Goal: Task Accomplishment & Management: Complete application form

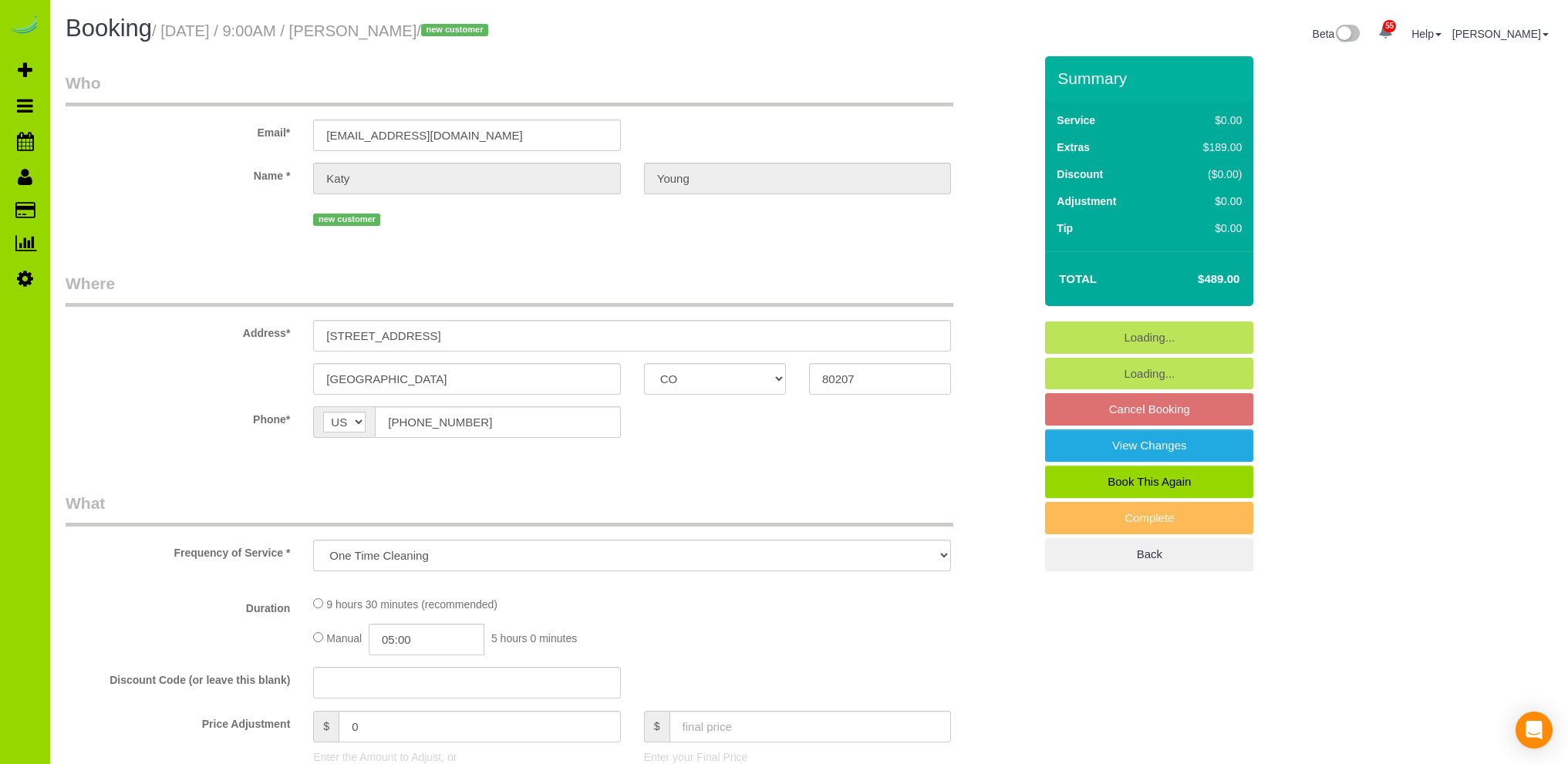
select select "CO"
select select "string:cash"
select select "spot1"
select select "number:5"
select select "number:13"
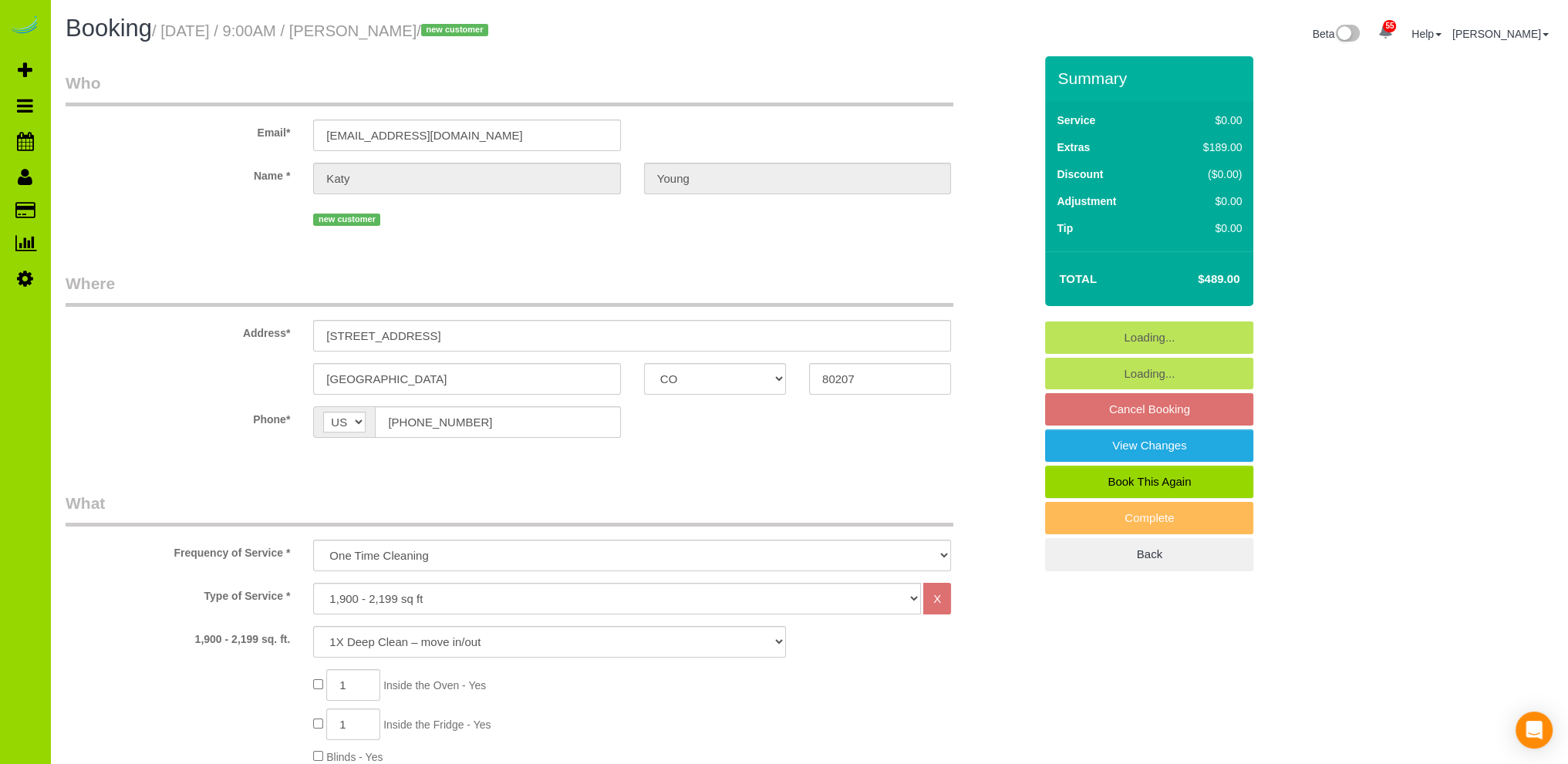
select select "object:1208"
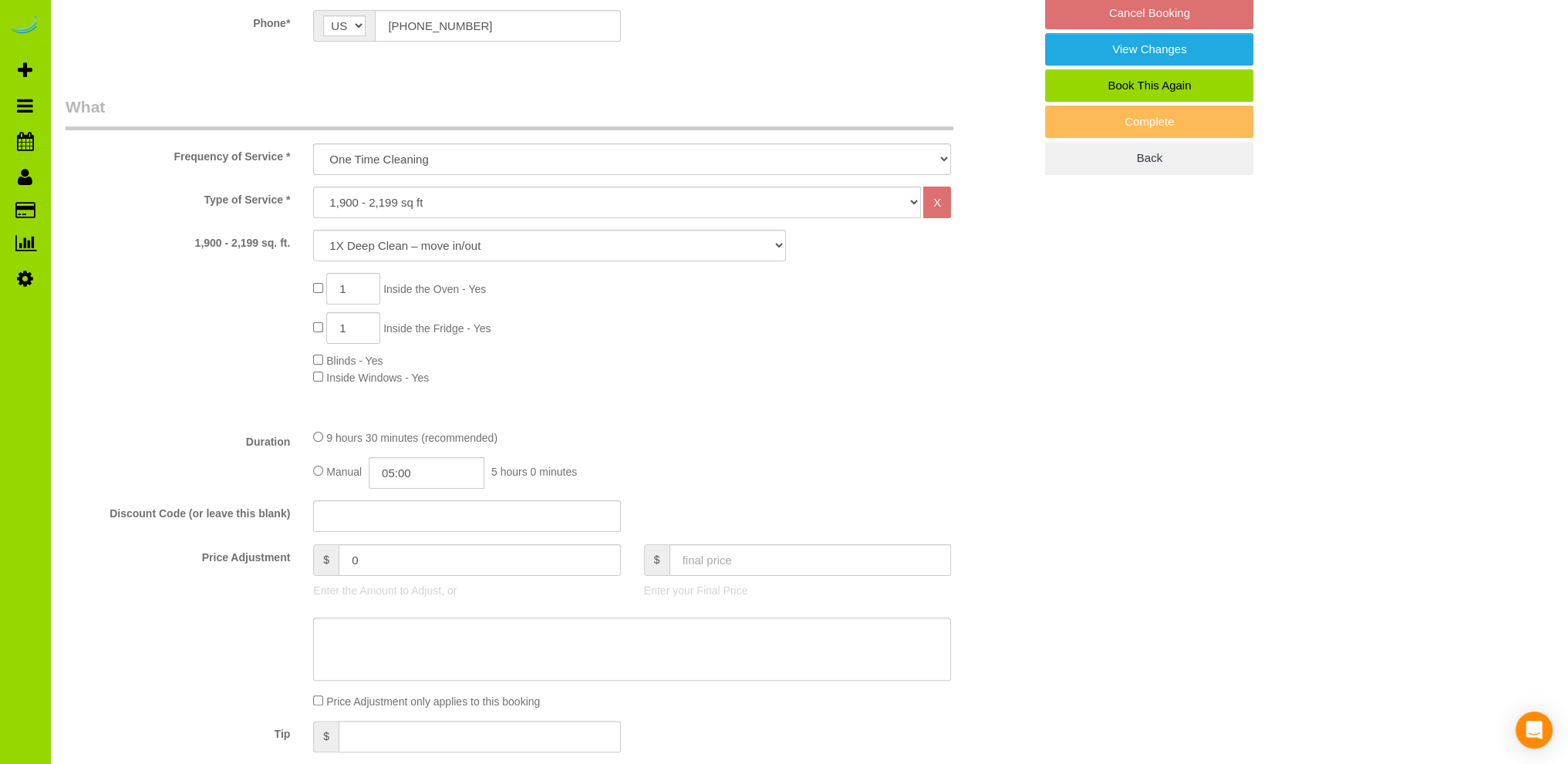
select select "spot6"
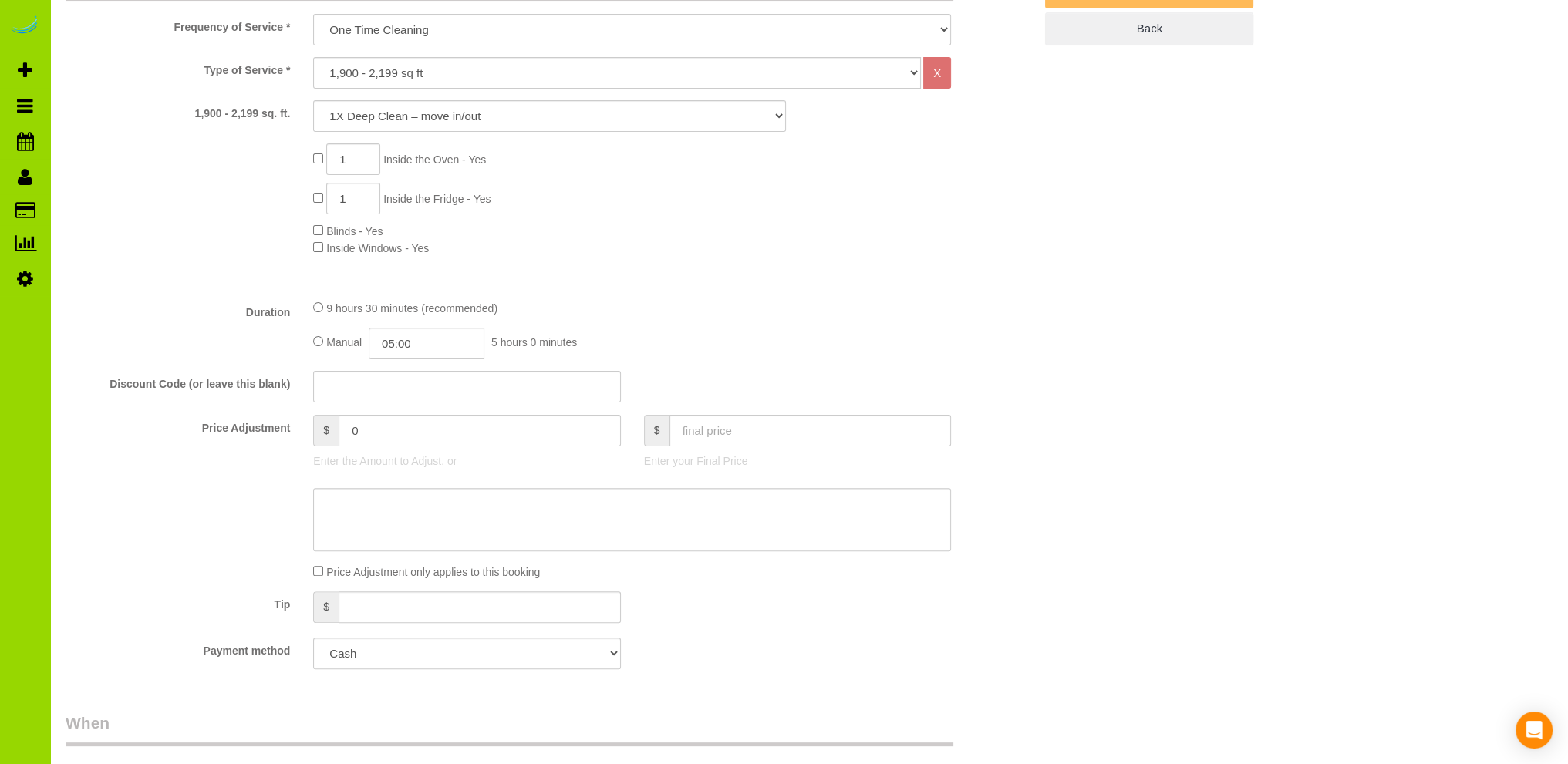
scroll to position [617, 0]
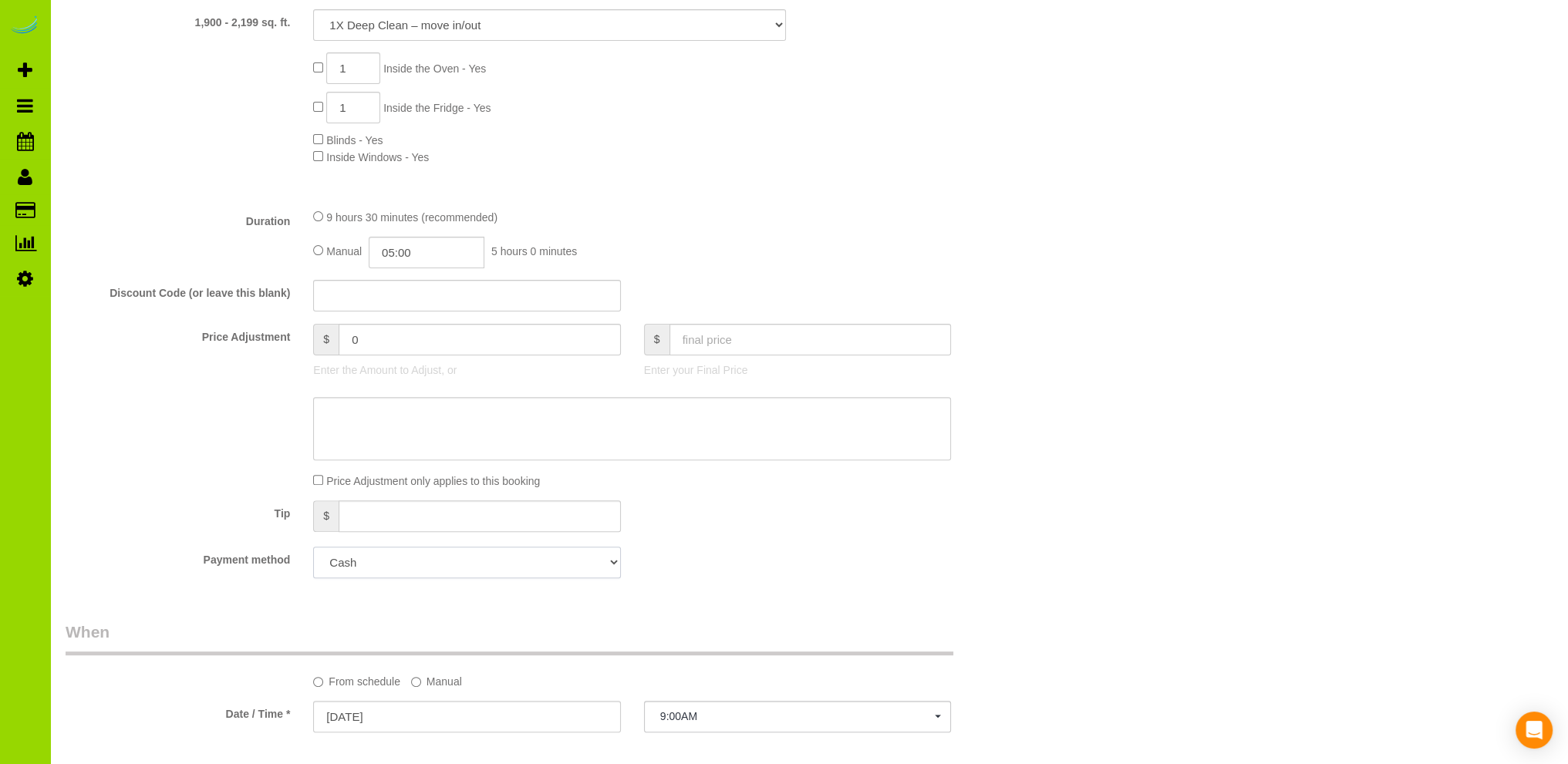
click at [600, 561] on select "Visa - 5829 - 06/2027 (Default) Add Credit Card ─────────────── Cash Check Payp…" at bounding box center [466, 562] width 307 height 31
select select "string:fspay-dc54367f-24b0-4c27-b141-ce3f4b777eeb"
click at [313, 548] on select "Visa - 5829 - 06/2027 (Default) Add Credit Card ─────────────── Cash Check Payp…" at bounding box center [466, 562] width 307 height 31
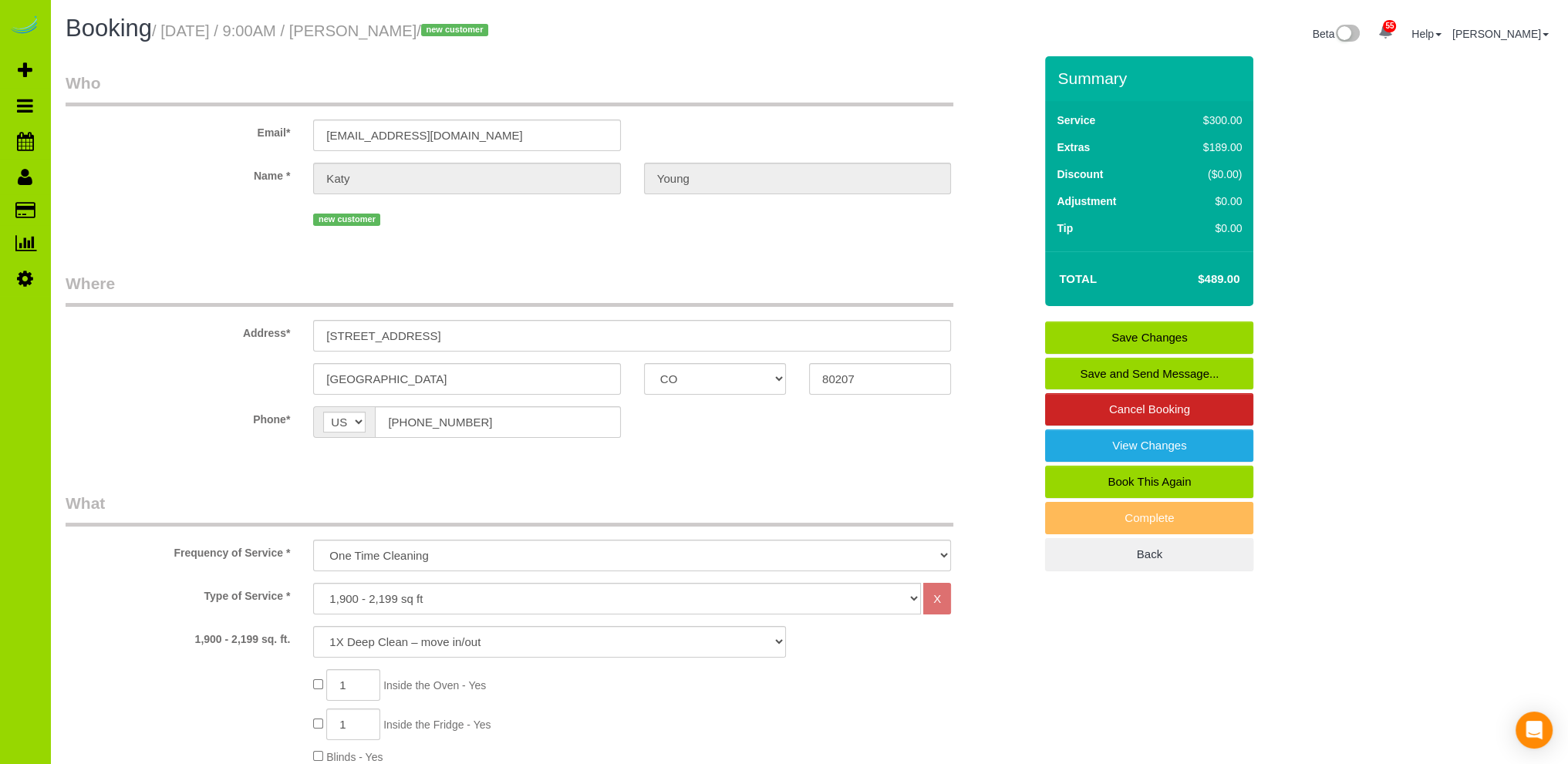
click at [1092, 330] on link "Save Changes" at bounding box center [1149, 337] width 208 height 32
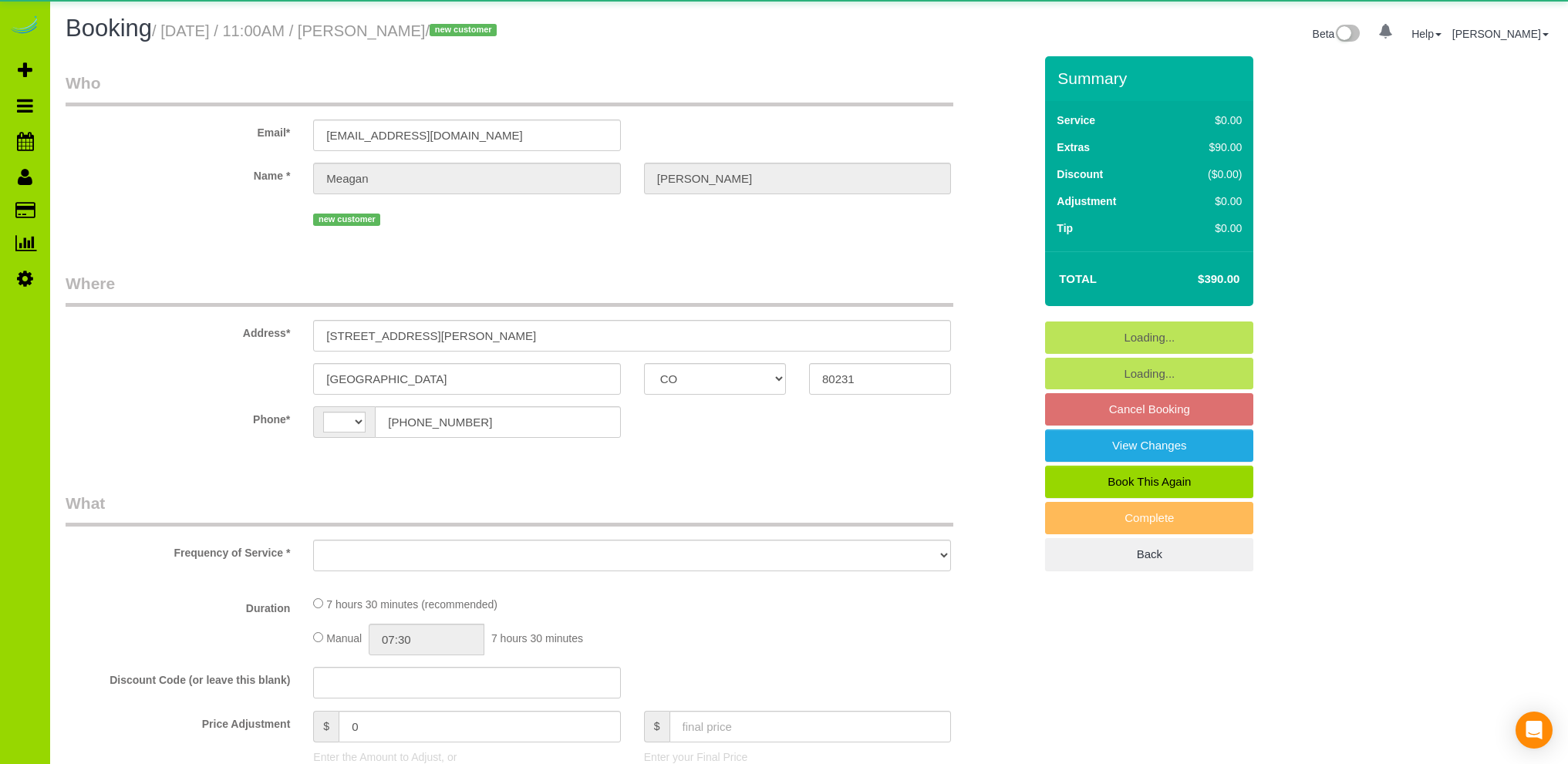
select select "CO"
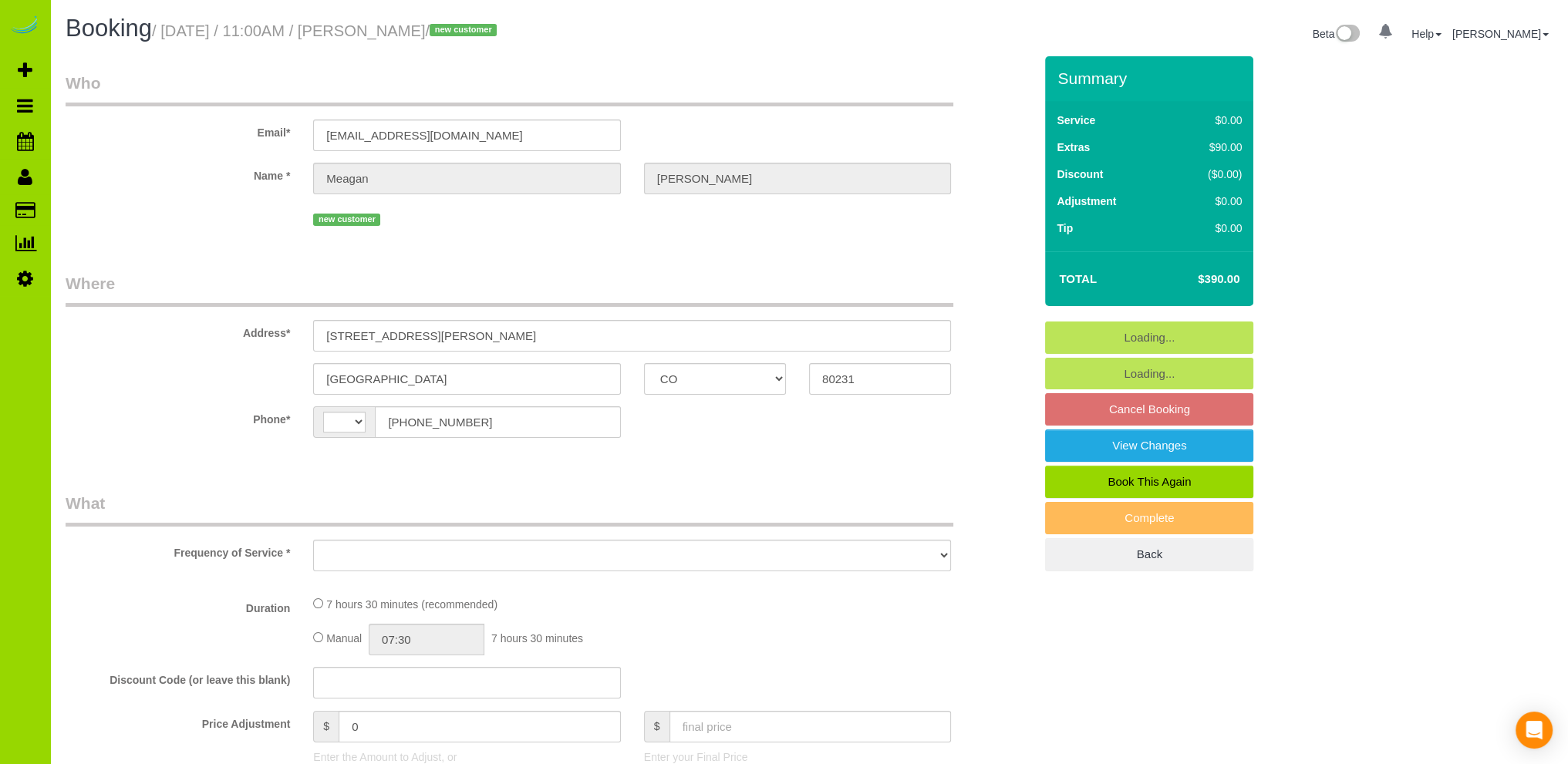
select select "string:[GEOGRAPHIC_DATA]"
select select "string:fspay-2d7cc2d5-075b-41e4-95b2-16f17628dd2a"
select select "number:69"
select select "number:4"
select select "number:13"
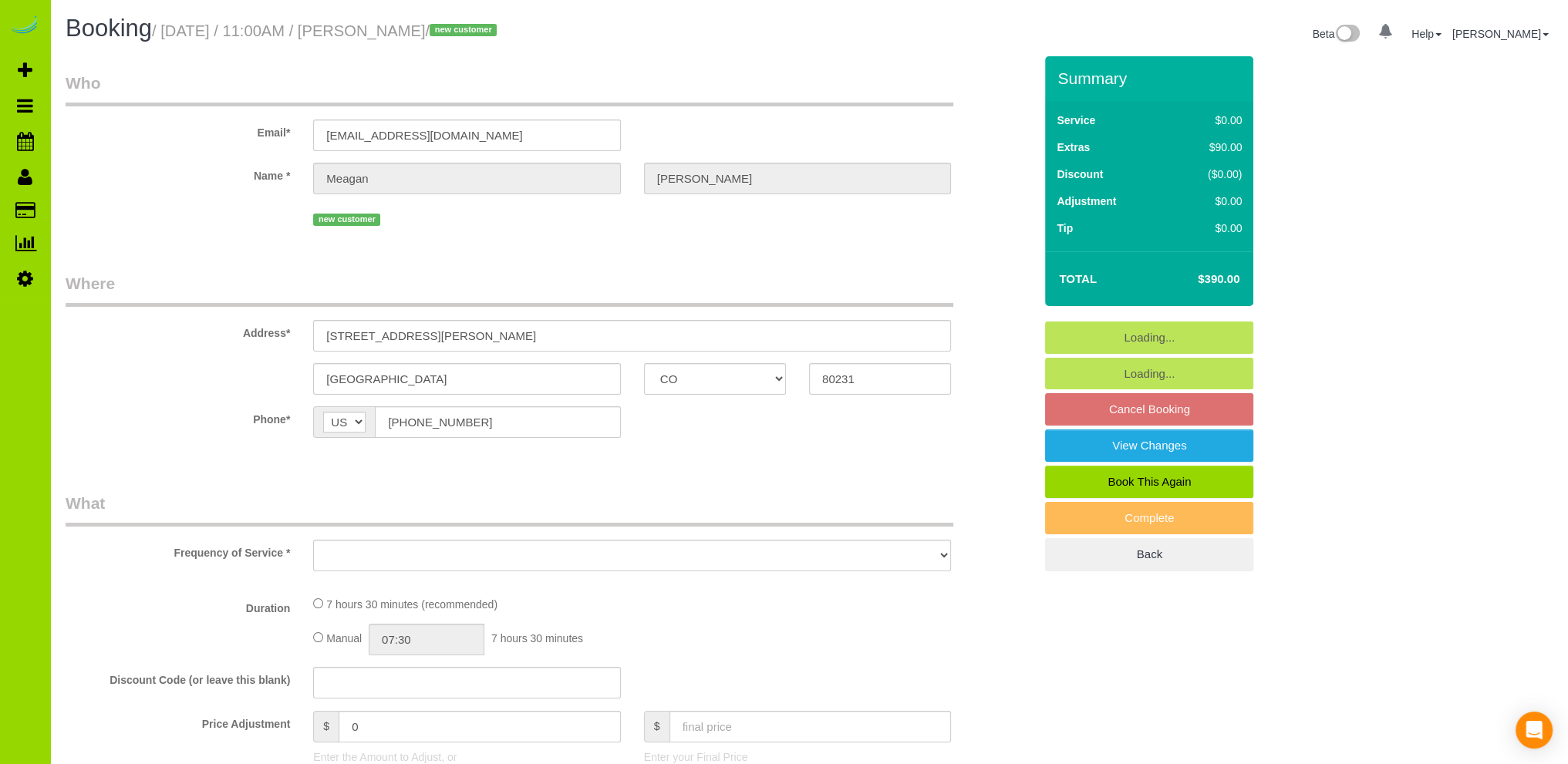
select select "object:1216"
select select "spot1"
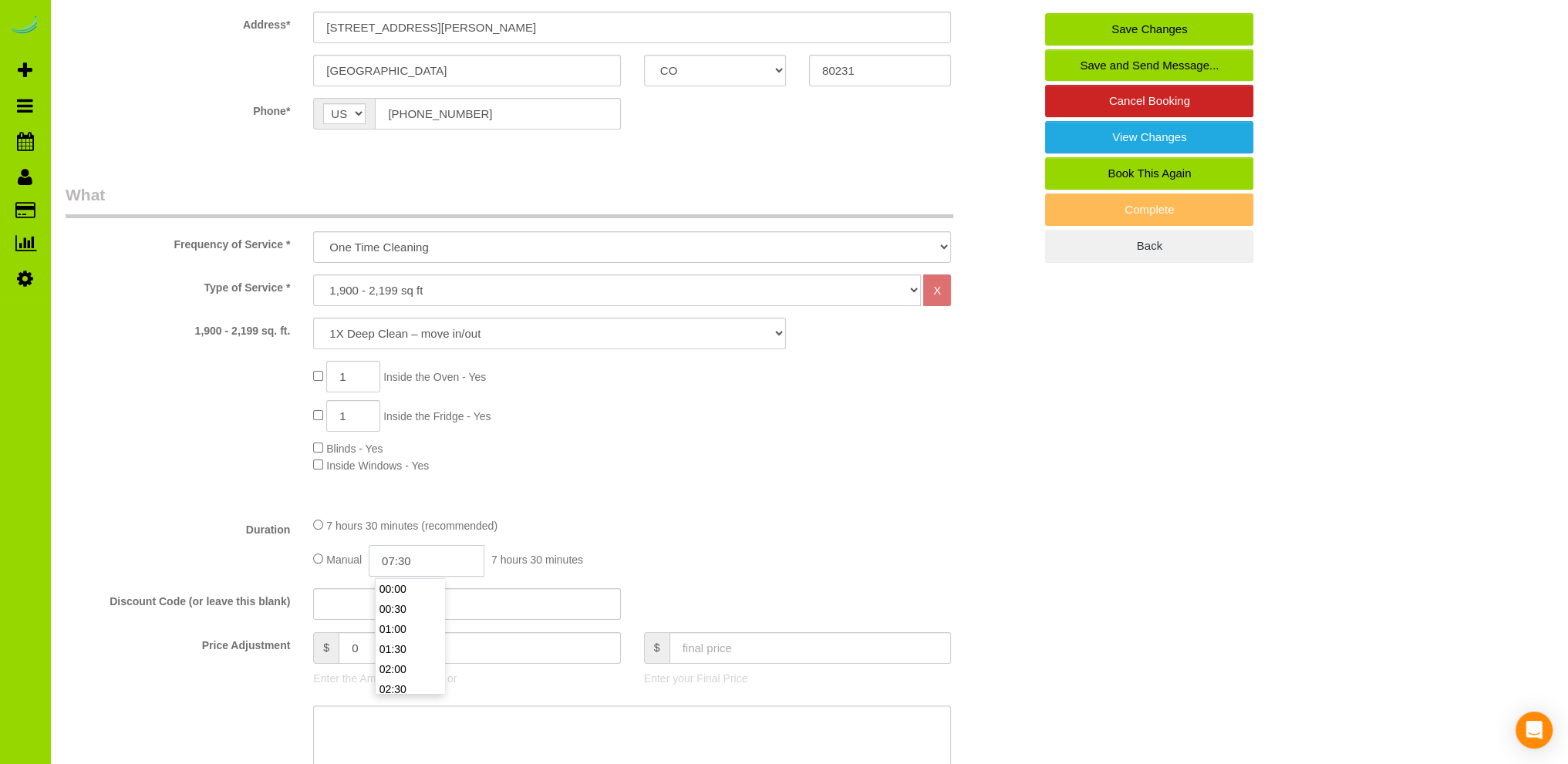
click at [424, 559] on input "07:30" at bounding box center [426, 561] width 116 height 31
type input "04:00"
click at [404, 663] on li "04:00" at bounding box center [410, 669] width 69 height 20
select select "spot6"
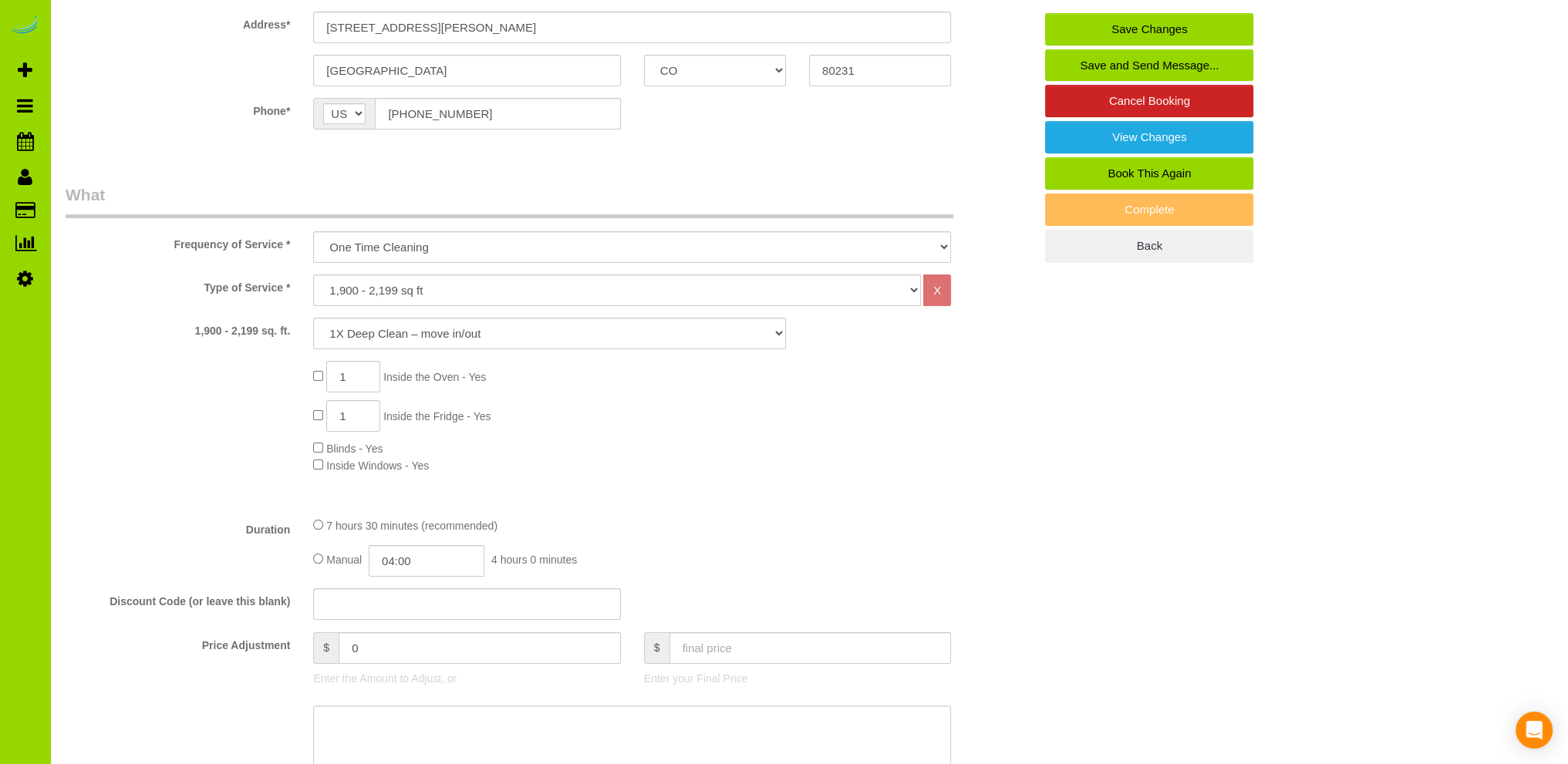
click at [665, 454] on div "1 Inside the Oven - Yes 1 Inside the Fridge - Yes Blinds - Yes Inside Windows -…" at bounding box center [672, 417] width 743 height 112
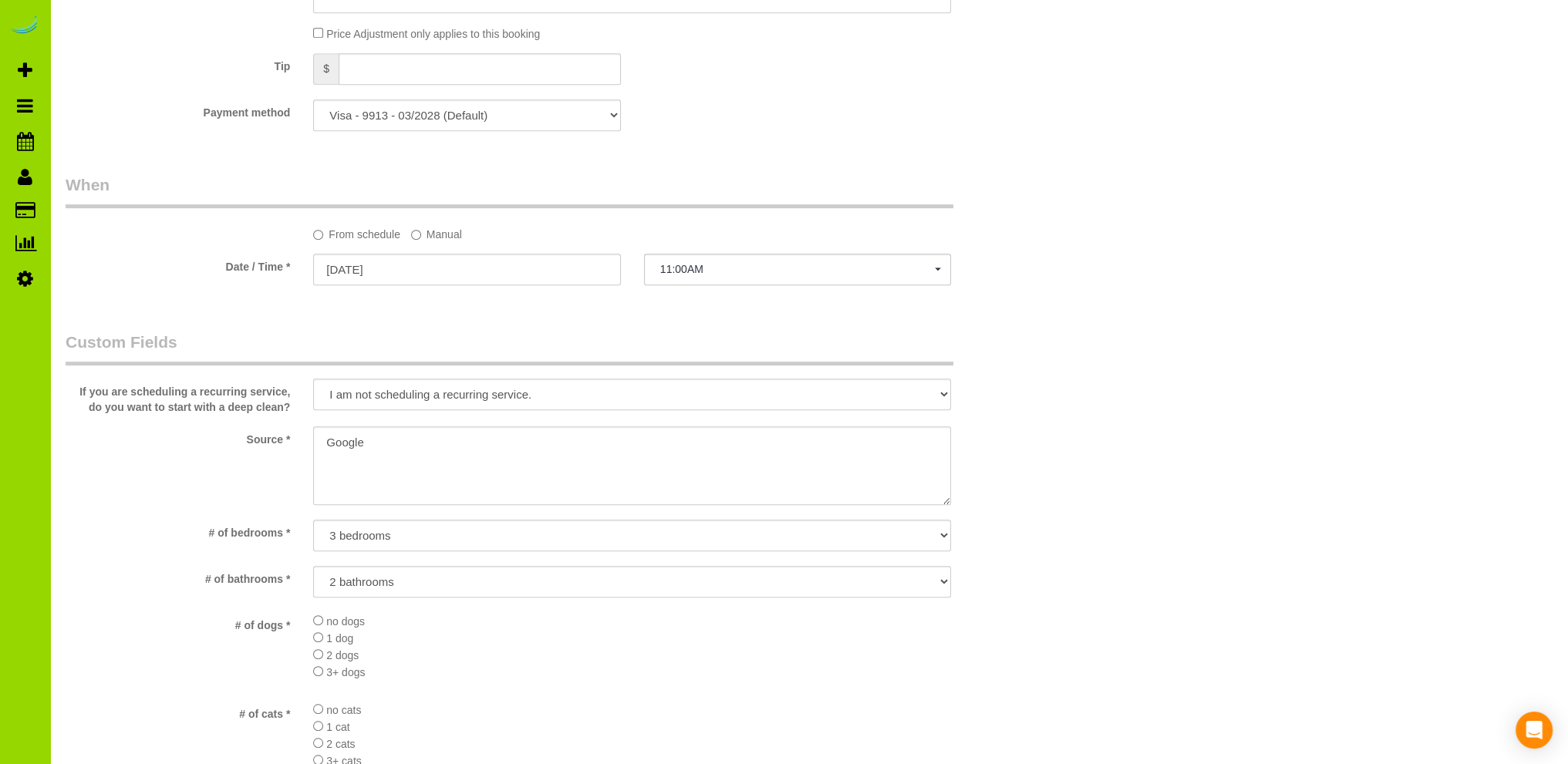
scroll to position [1079, 0]
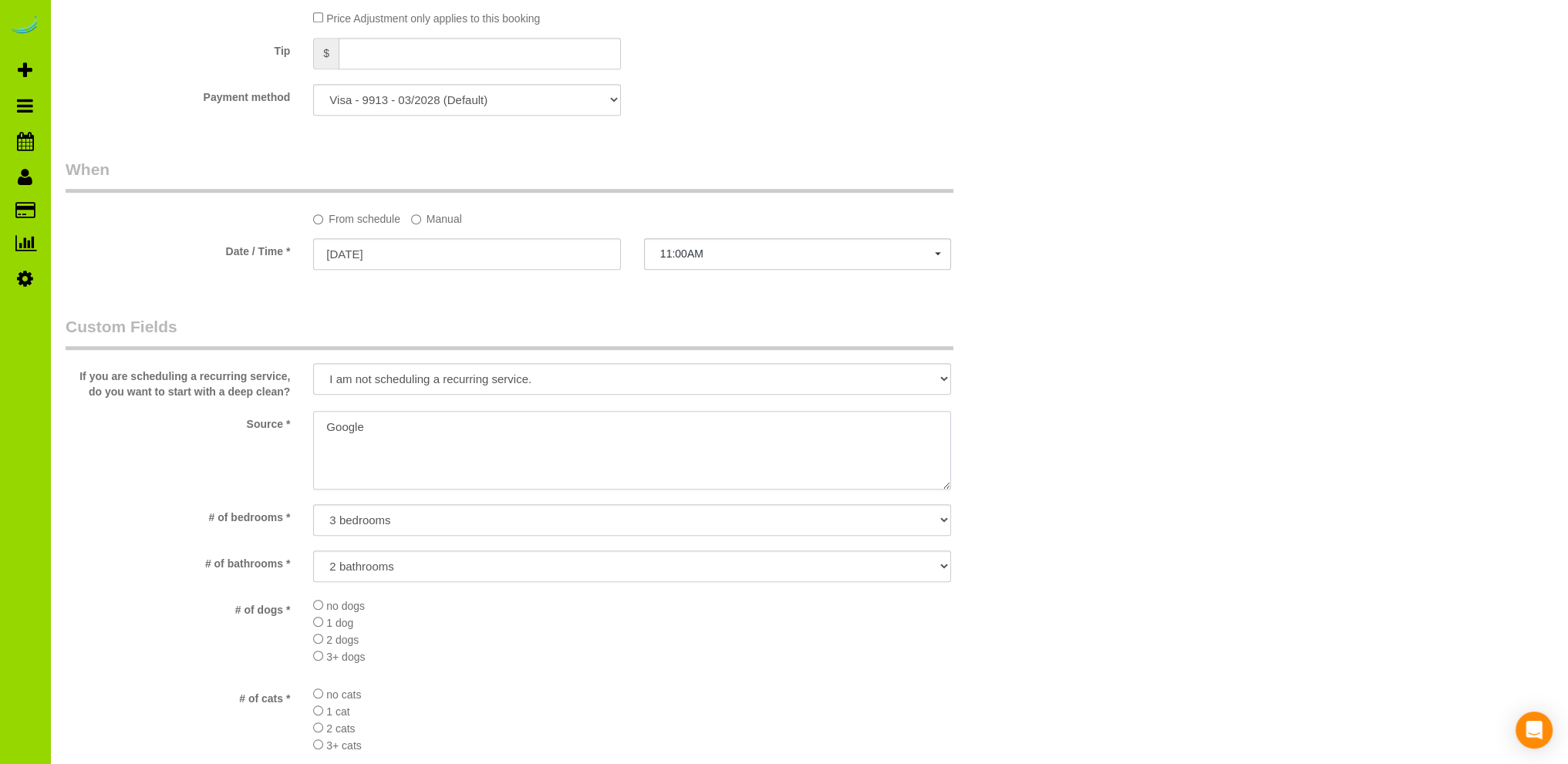
click at [323, 429] on textarea at bounding box center [632, 449] width 638 height 78
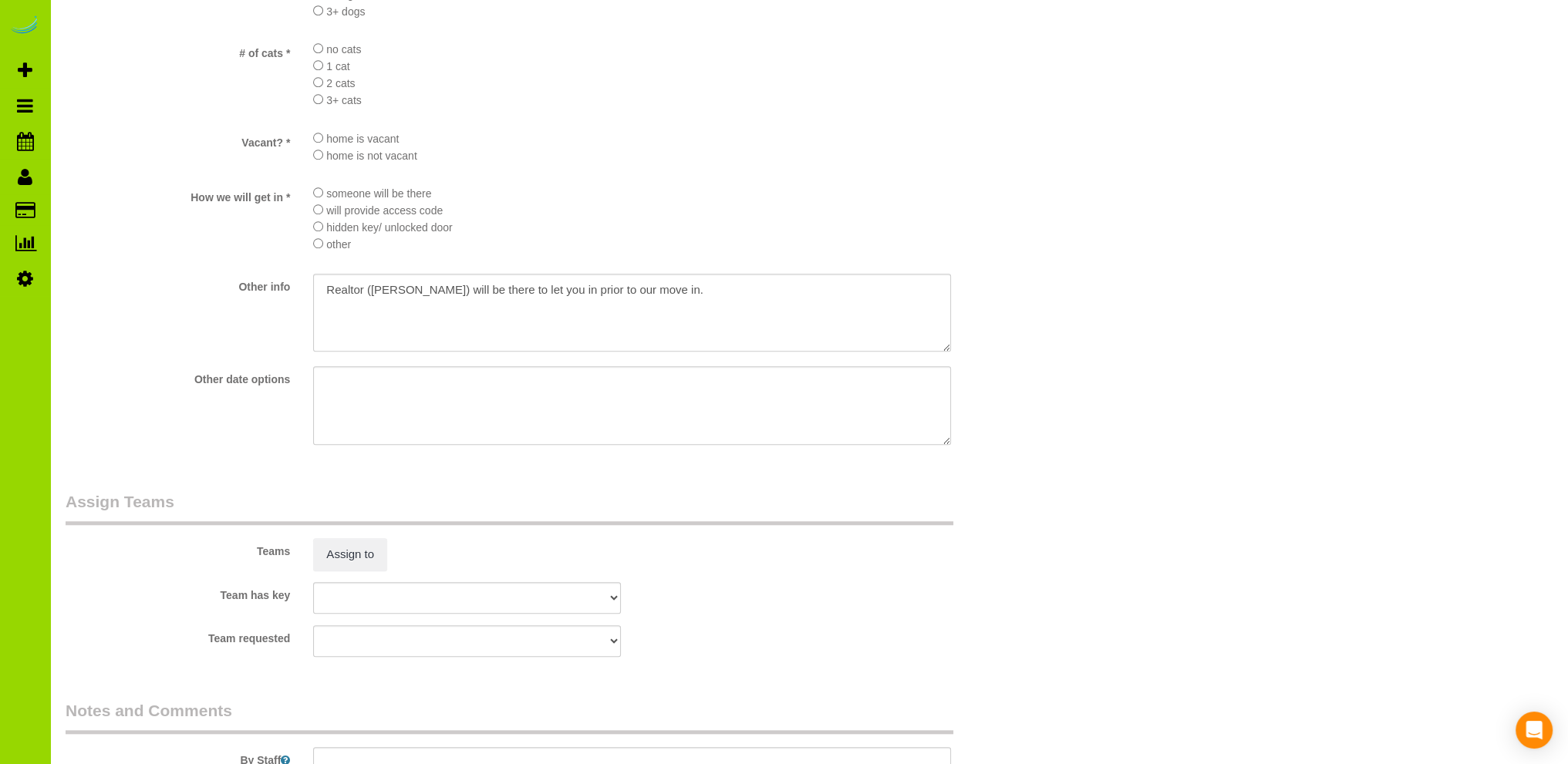
scroll to position [1615, 0]
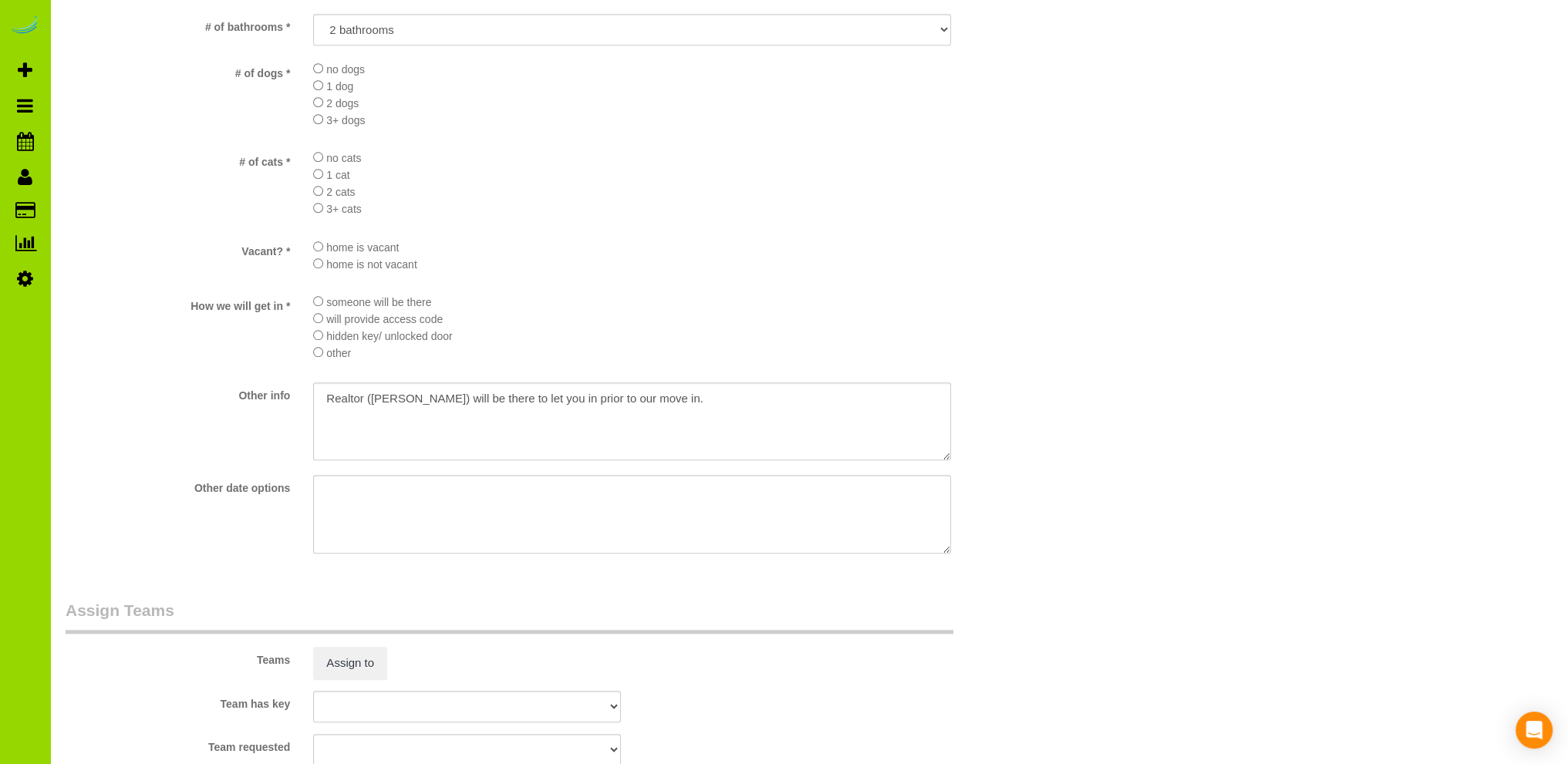
type textarea "Online booking. Google"
drag, startPoint x: 676, startPoint y: 403, endPoint x: 268, endPoint y: 400, distance: 408.0
click at [268, 400] on div "Other info" at bounding box center [550, 423] width 991 height 82
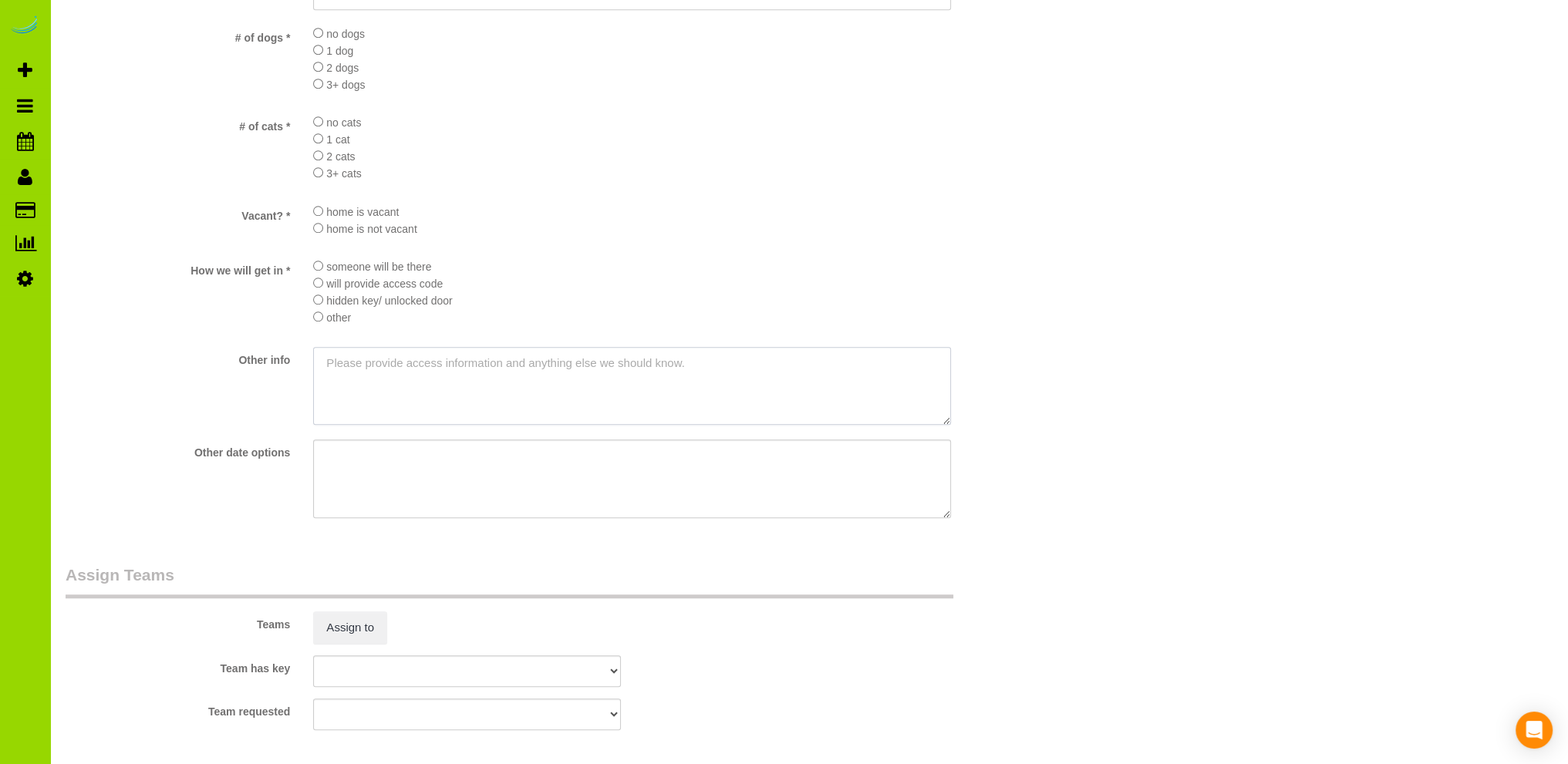
scroll to position [2078, 0]
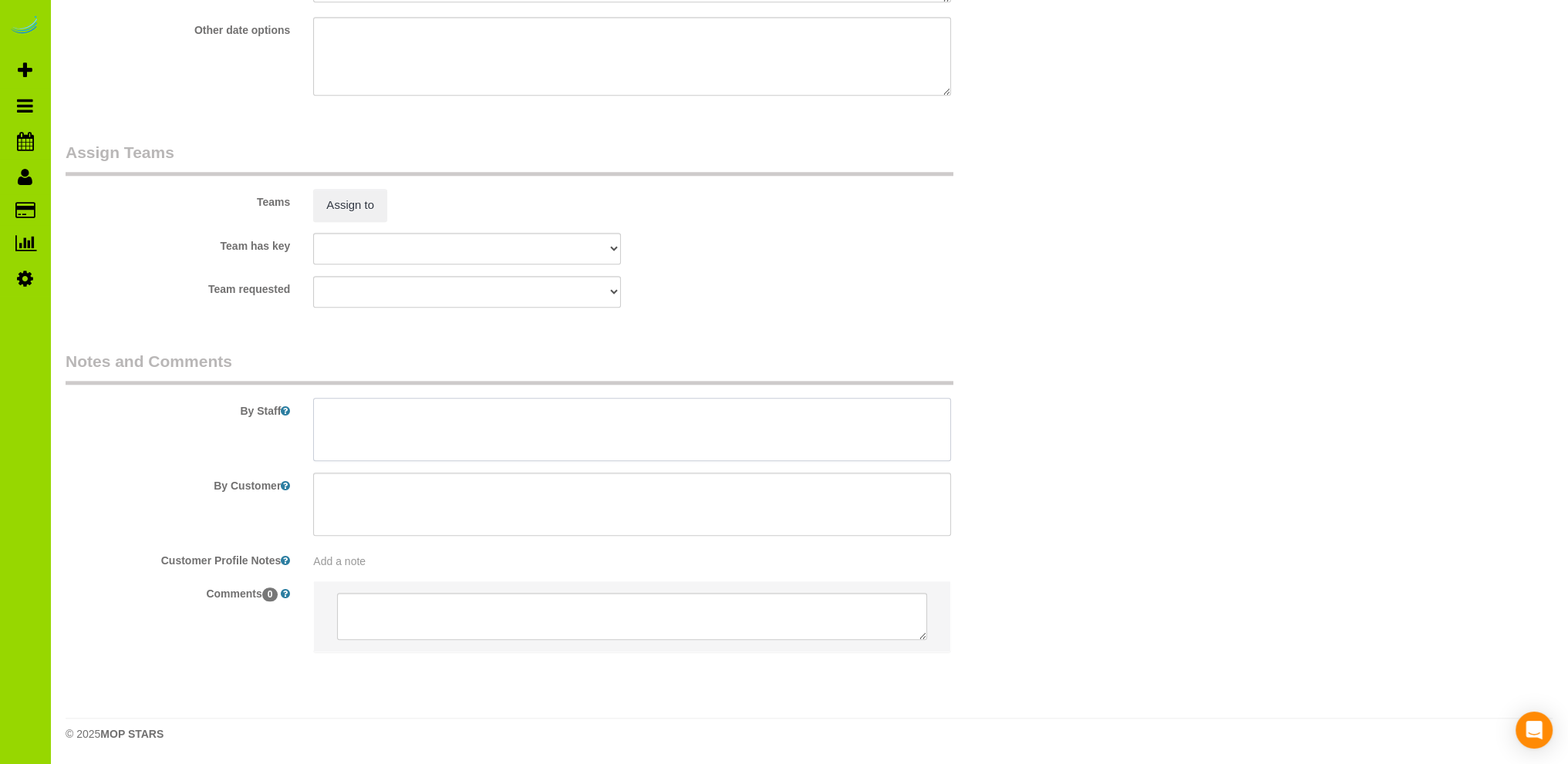
click at [412, 424] on textarea at bounding box center [632, 429] width 638 height 64
paste textarea "Realtor (Pierre) will be there to let you in prior to our move in."
drag, startPoint x: 641, startPoint y: 446, endPoint x: 653, endPoint y: 437, distance: 15.0
click at [641, 446] on textarea at bounding box center [632, 429] width 638 height 64
click at [580, 429] on textarea at bounding box center [632, 429] width 638 height 64
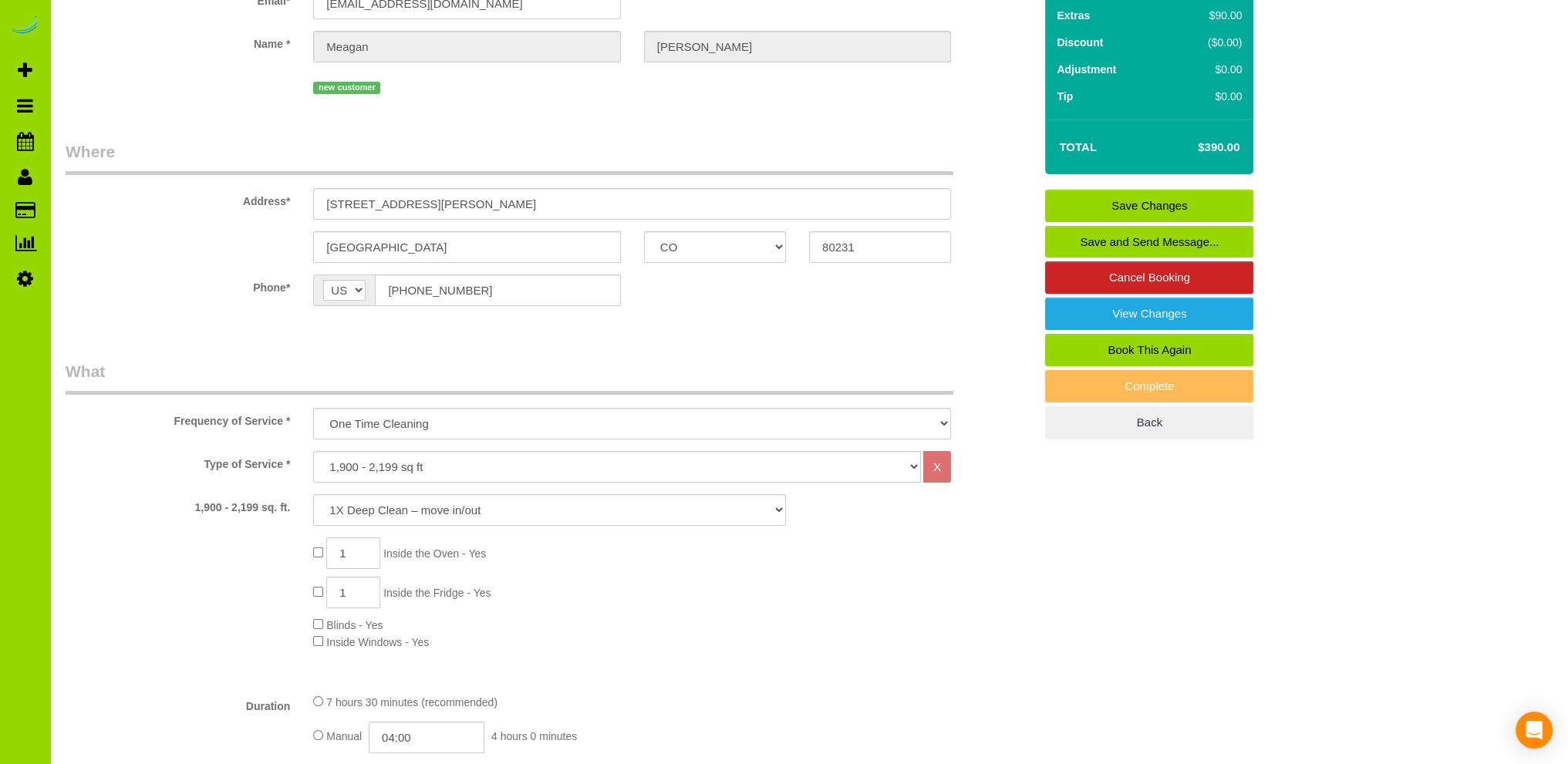
scroll to position [0, 0]
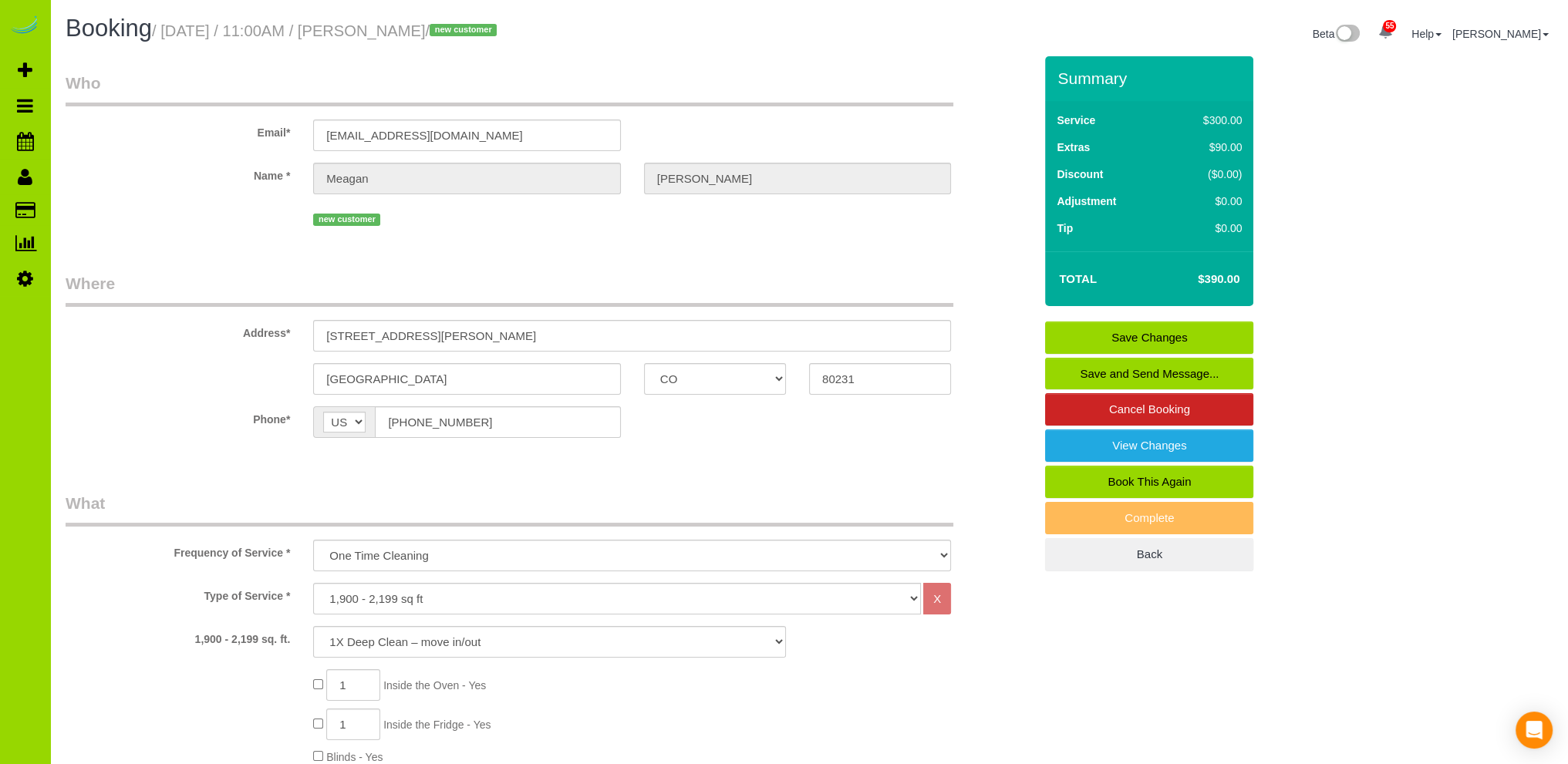
type textarea "- Est 8 hours. - Realtor (Pierre) will be there to let you in."
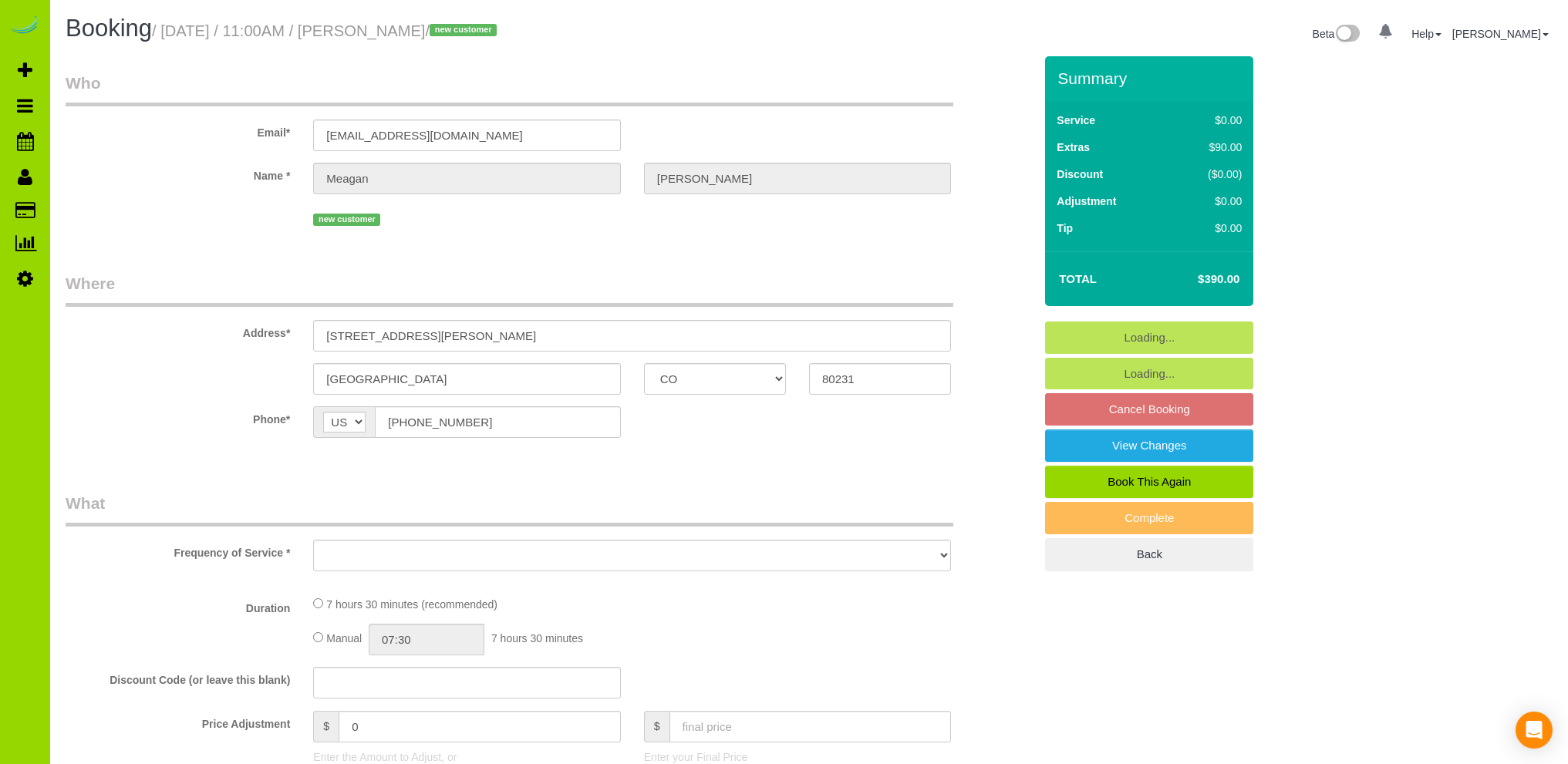
select select "CO"
select select "object:1067"
select select "string:fspay-2d7cc2d5-075b-41e4-95b2-16f17628dd2a"
select select "spot1"
select select "number:69"
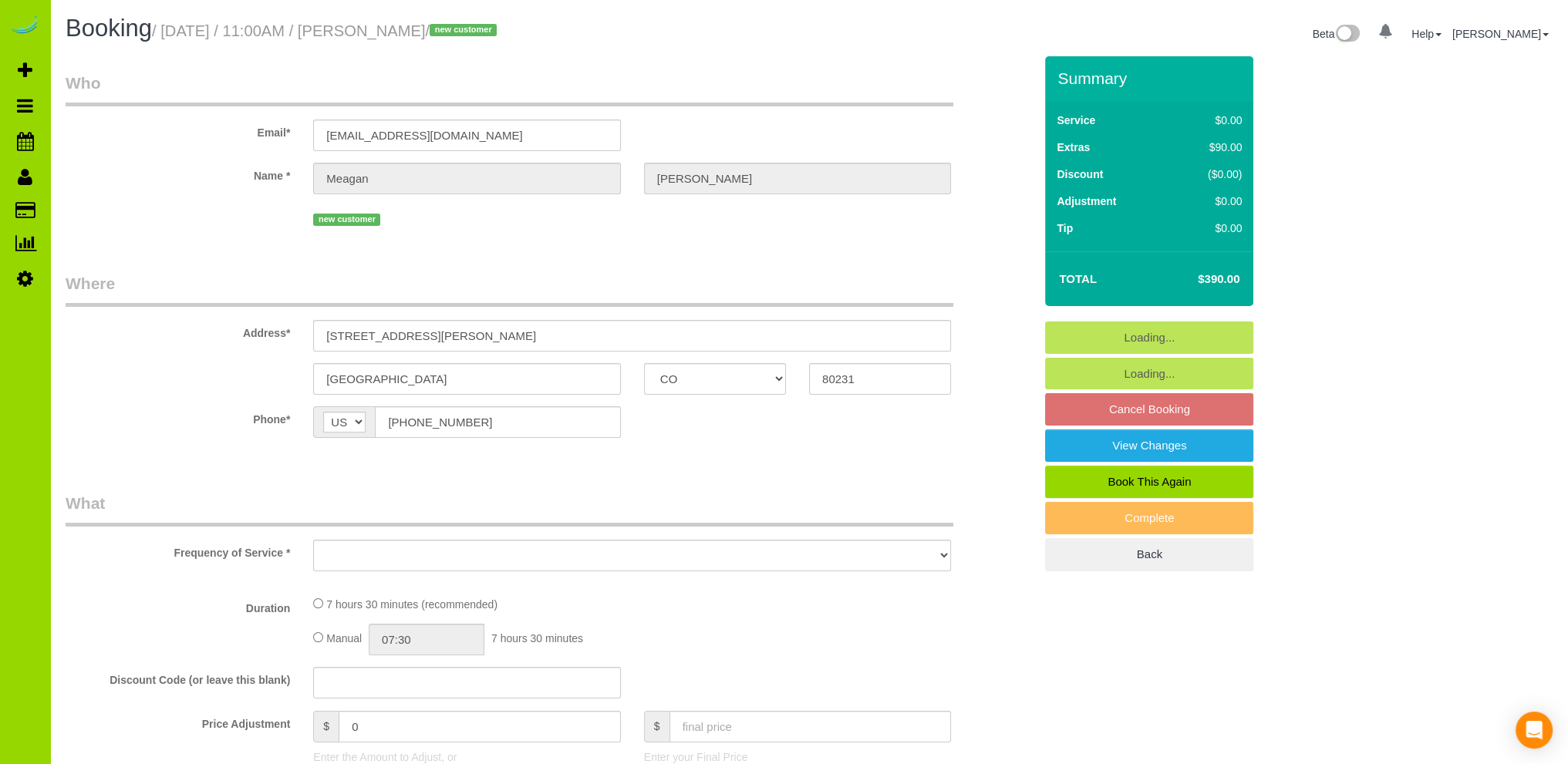
select select "number:4"
select select "number:13"
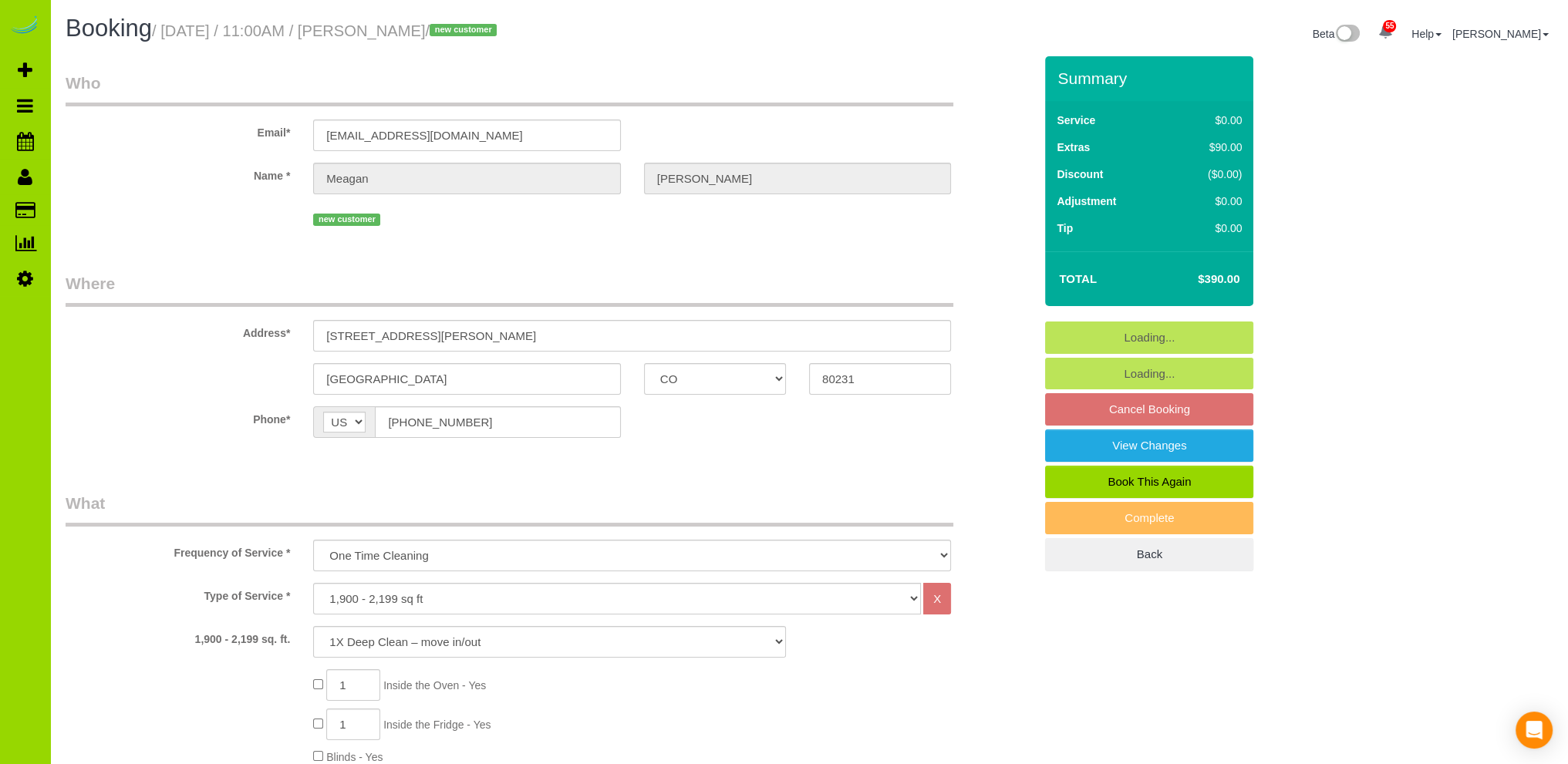
select select "object:1216"
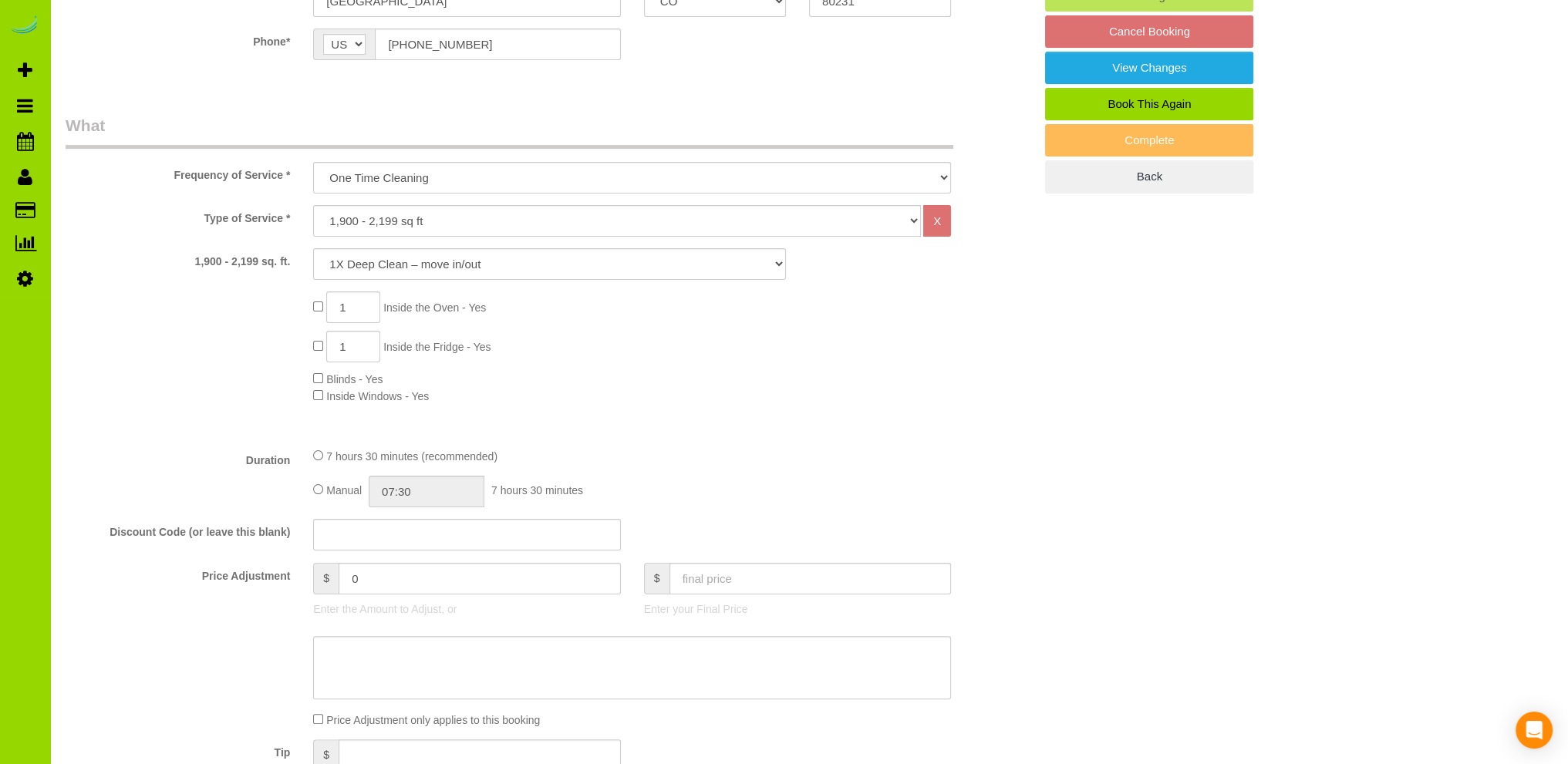
scroll to position [462, 0]
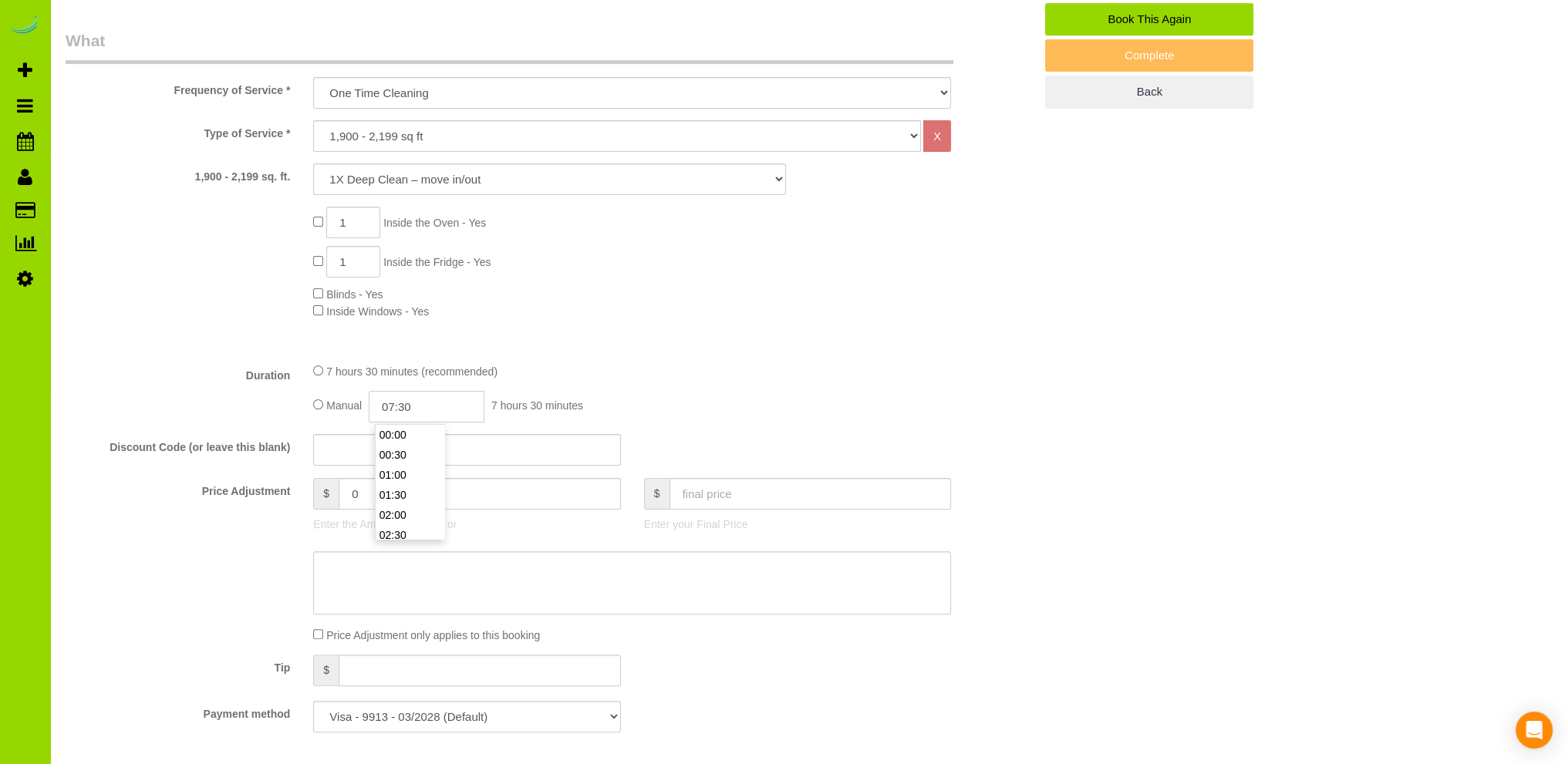
click at [396, 410] on input "07:30" at bounding box center [426, 407] width 116 height 31
type input "04:00"
click at [397, 512] on li "04:00" at bounding box center [410, 515] width 69 height 20
select select "spot6"
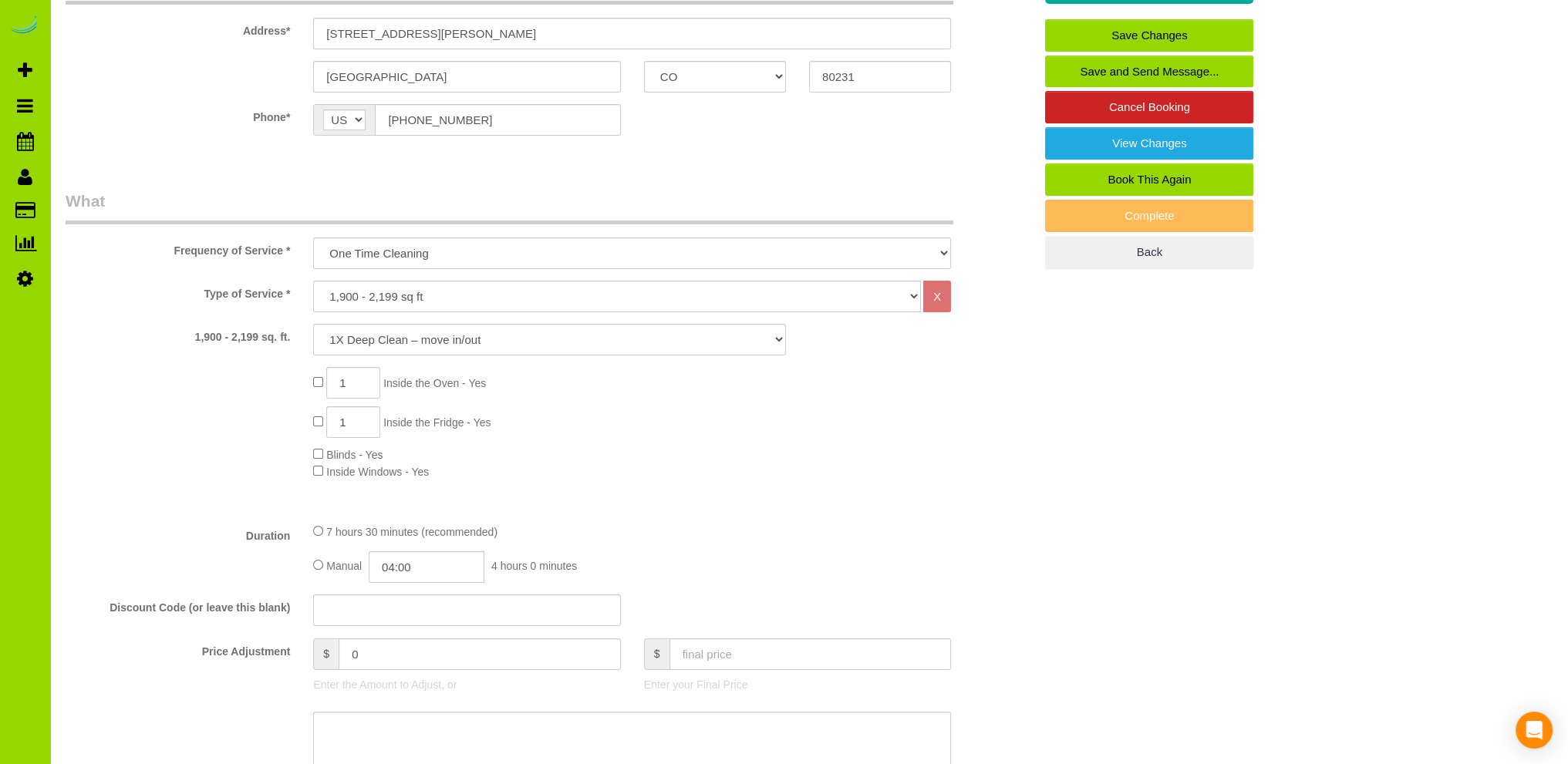
scroll to position [0, 0]
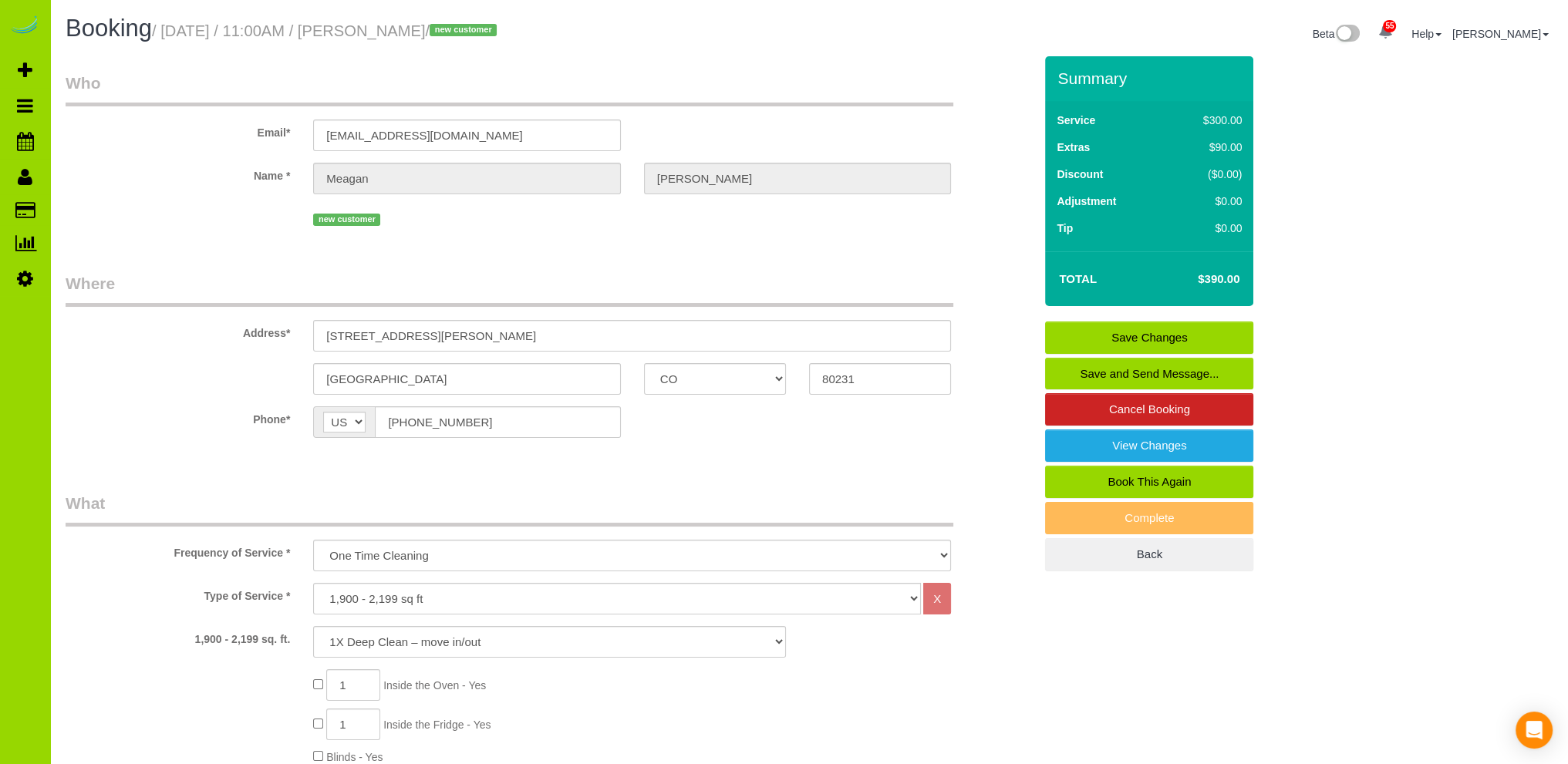
click at [1094, 334] on link "Save Changes" at bounding box center [1149, 337] width 208 height 32
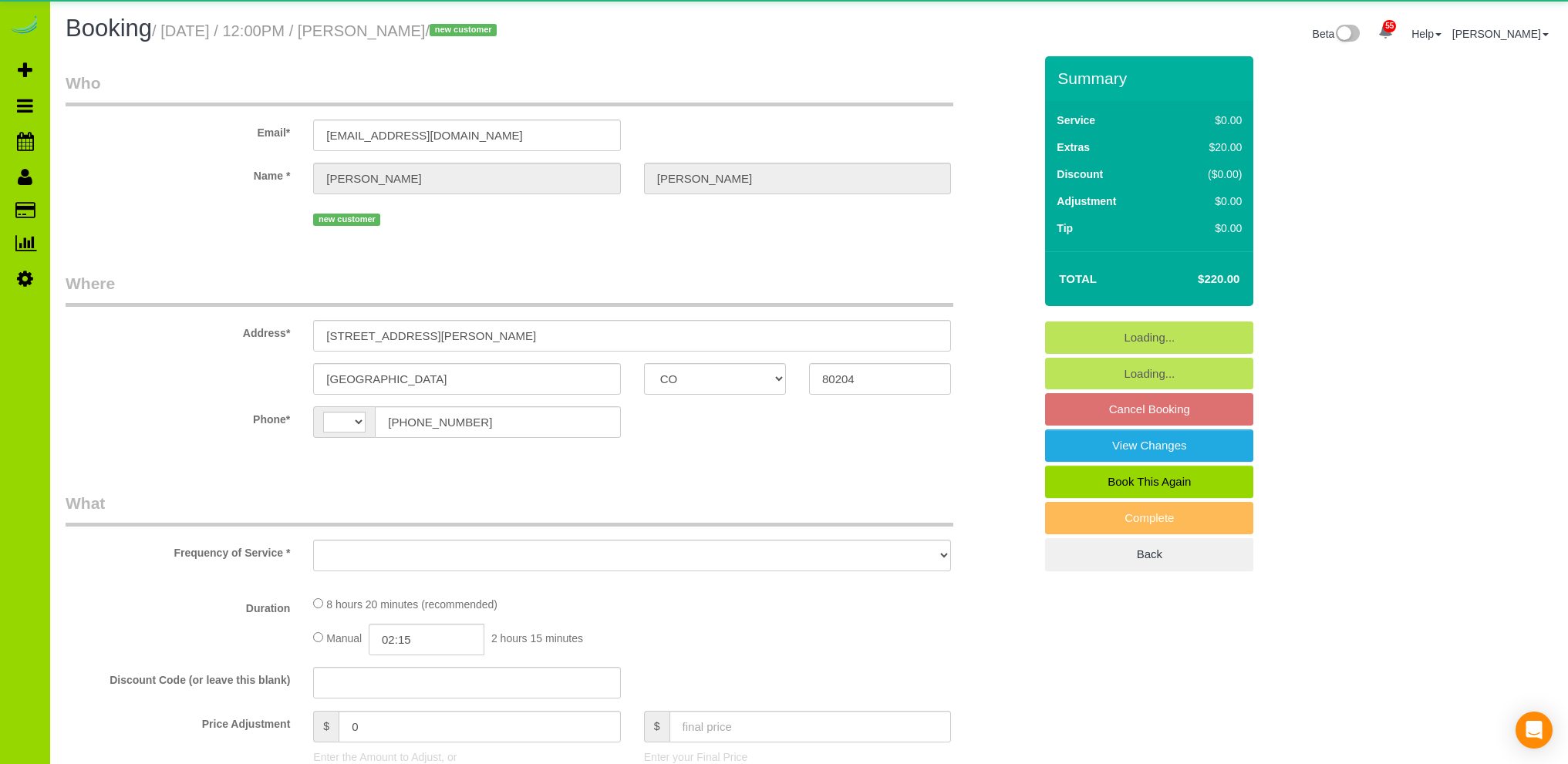
select select "CO"
select select "string:[GEOGRAPHIC_DATA]"
select select "string:fspay-1552915b-ef26-49c2-b62f-2de20bdfd086"
select select "2"
select select "spot1"
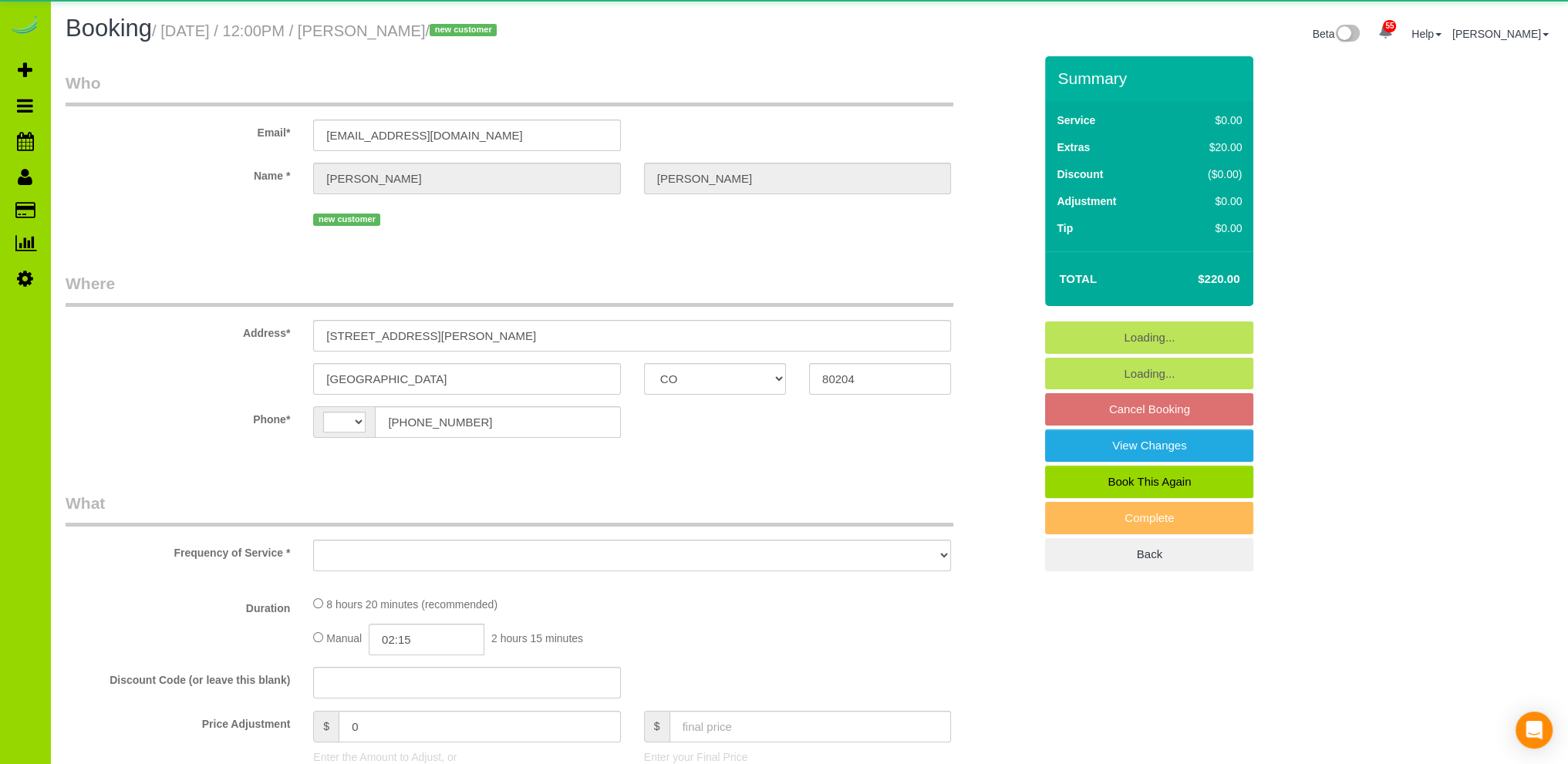
select select "number:2"
select select "number:11"
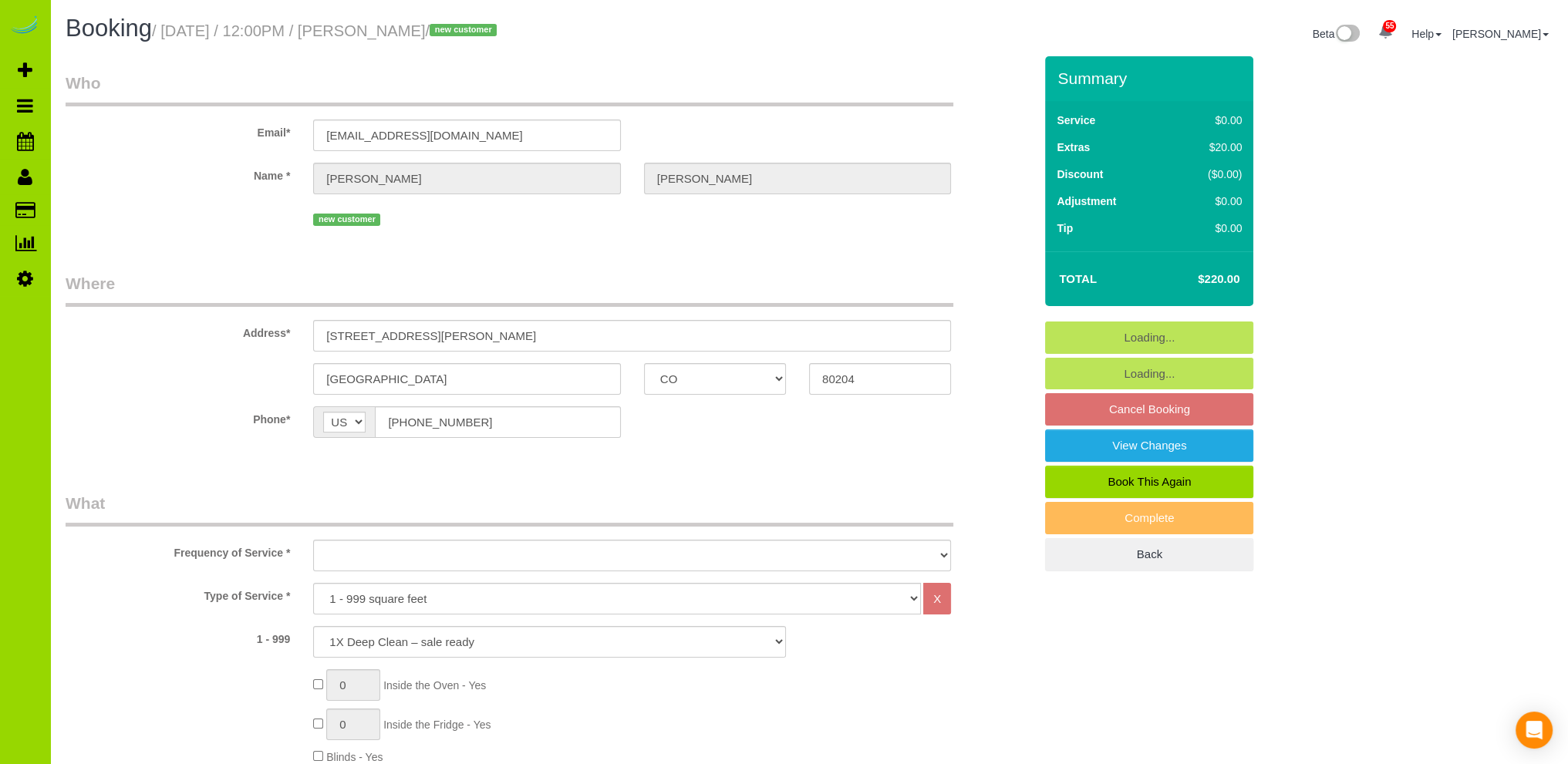
select select "spot6"
select select "object:1246"
select select "2"
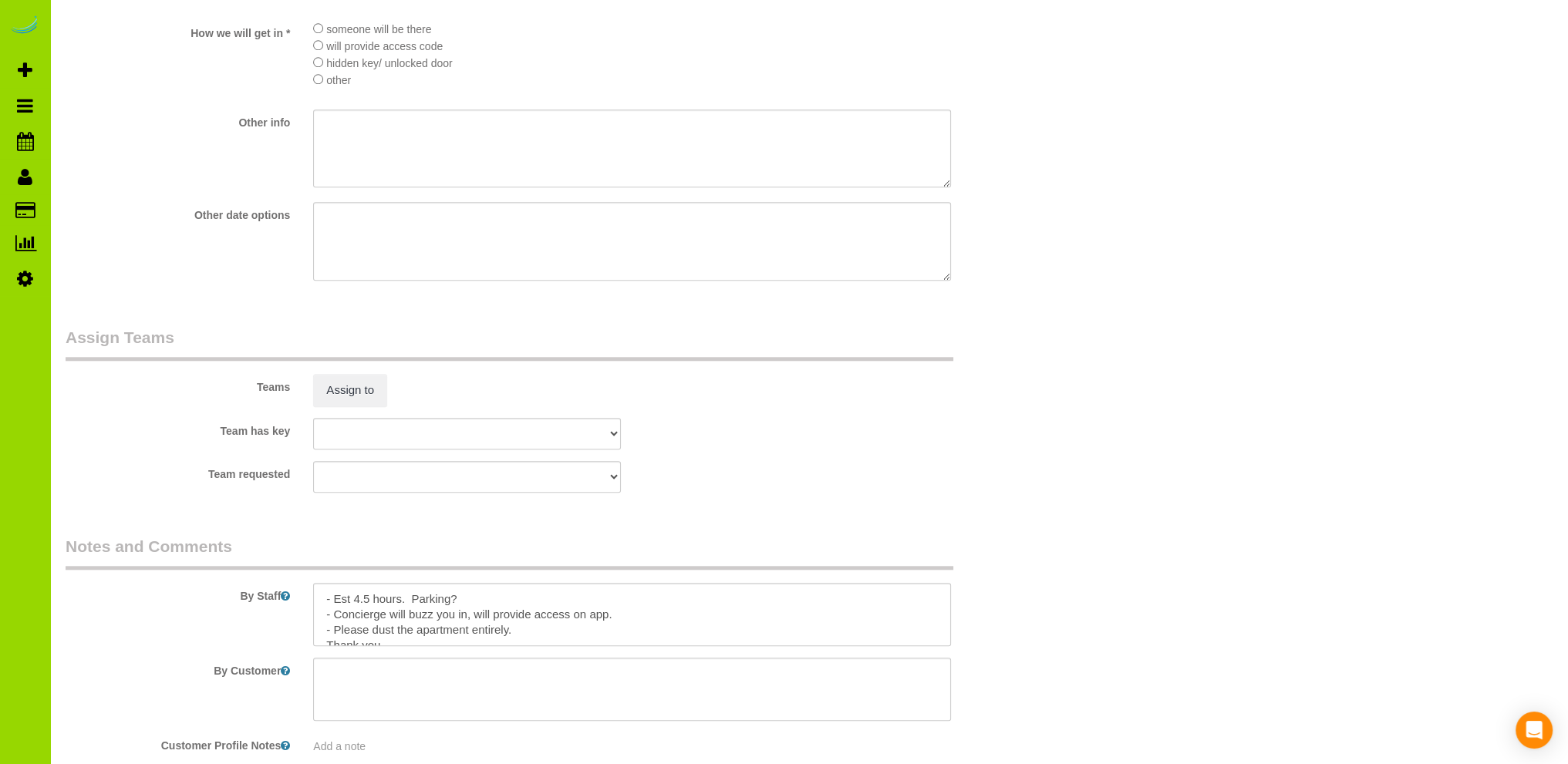
scroll to position [2004, 0]
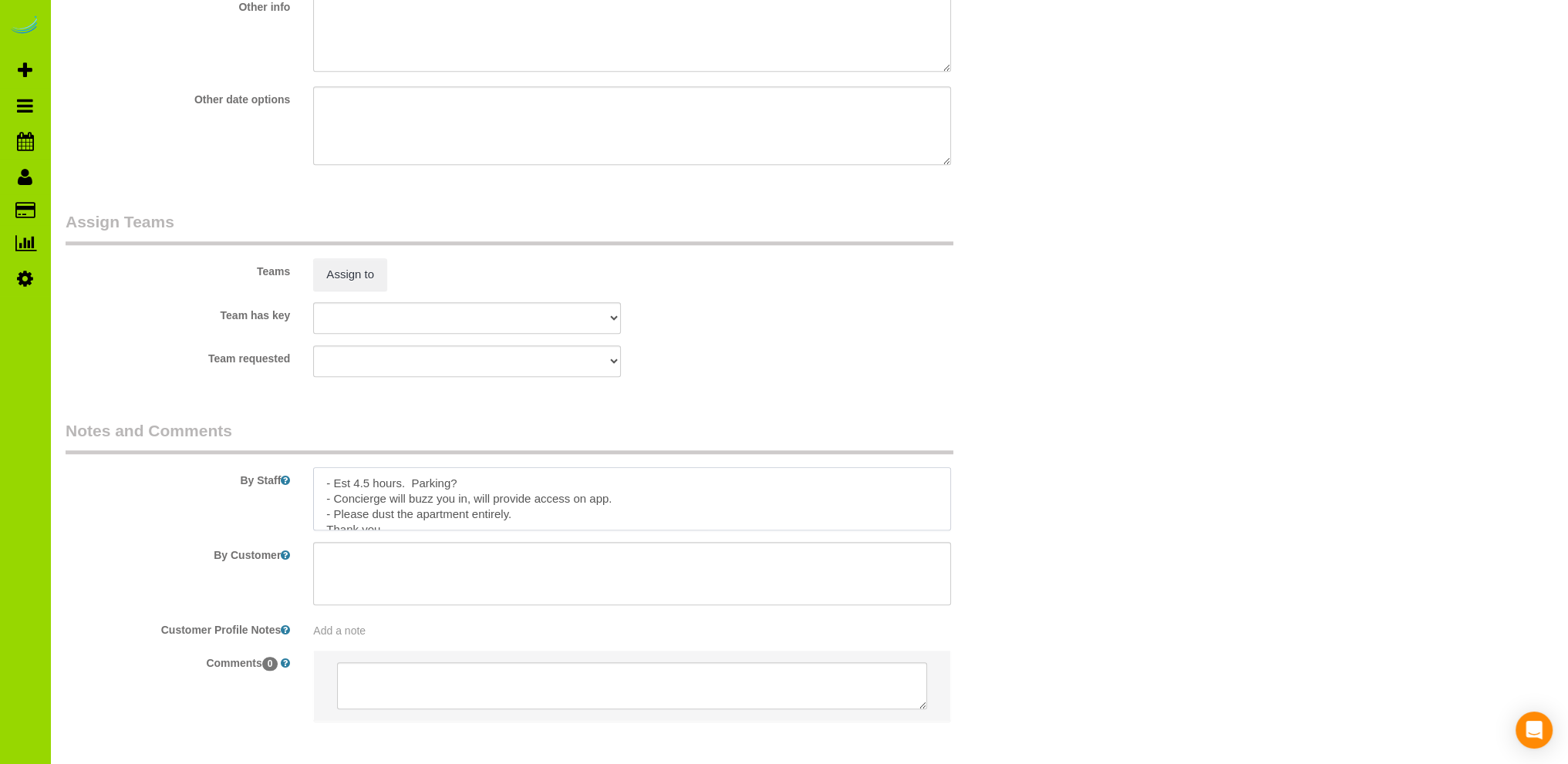
click at [482, 487] on textarea at bounding box center [632, 499] width 638 height 64
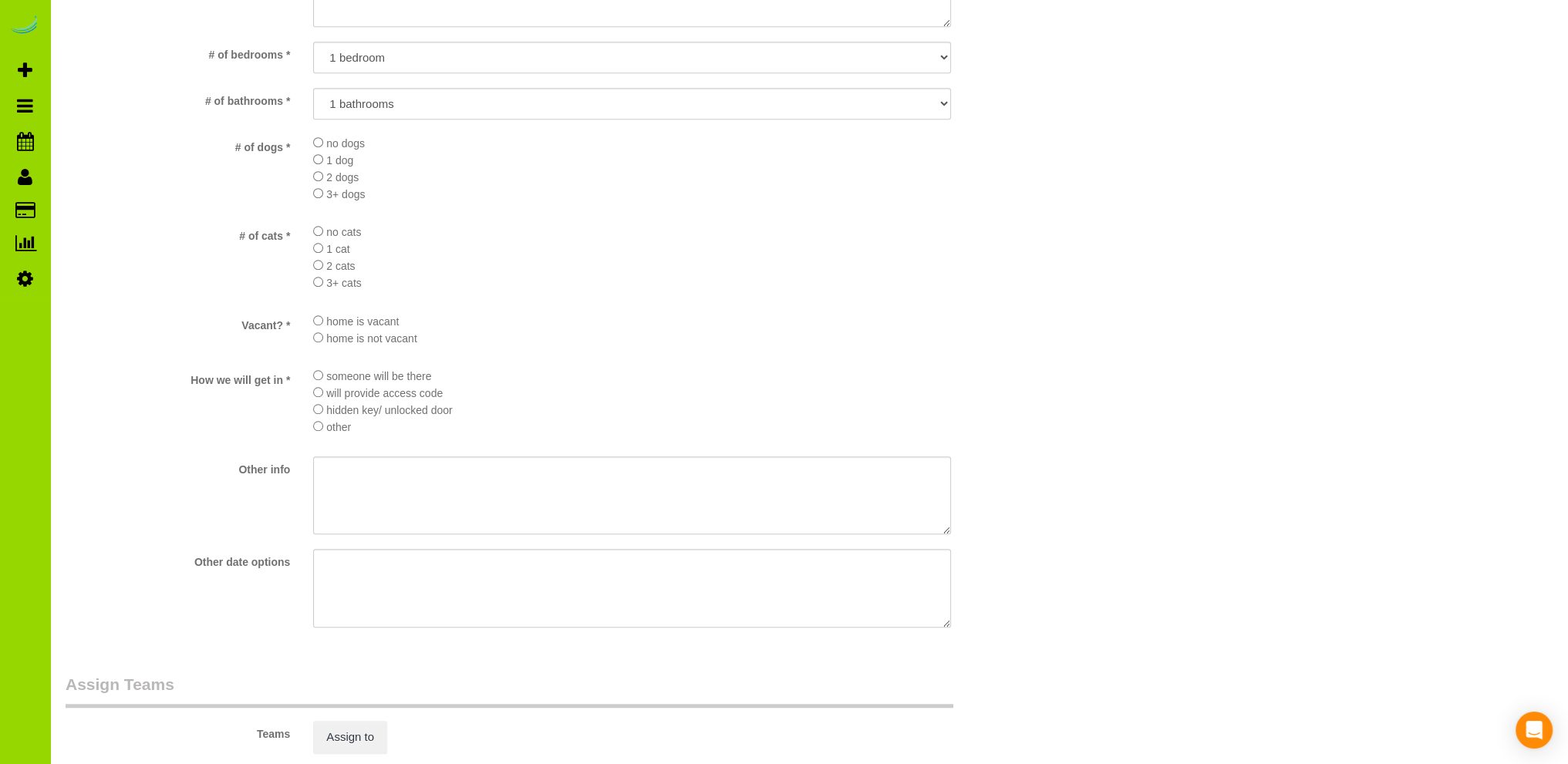
scroll to position [1387, 0]
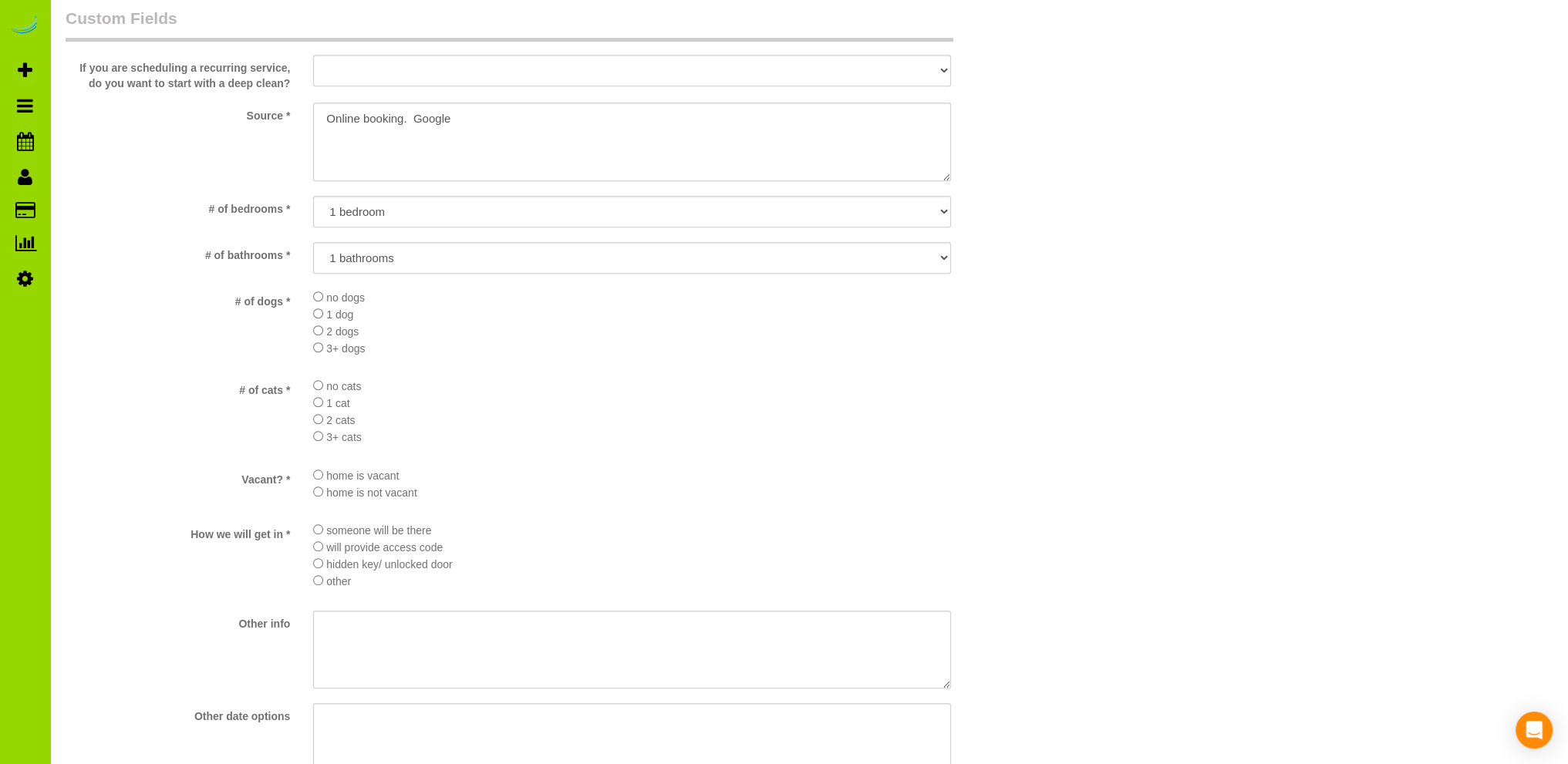
type textarea "- Est 4.5 hours. - Concierge will buzz you in, will provide access on app. - Pl…"
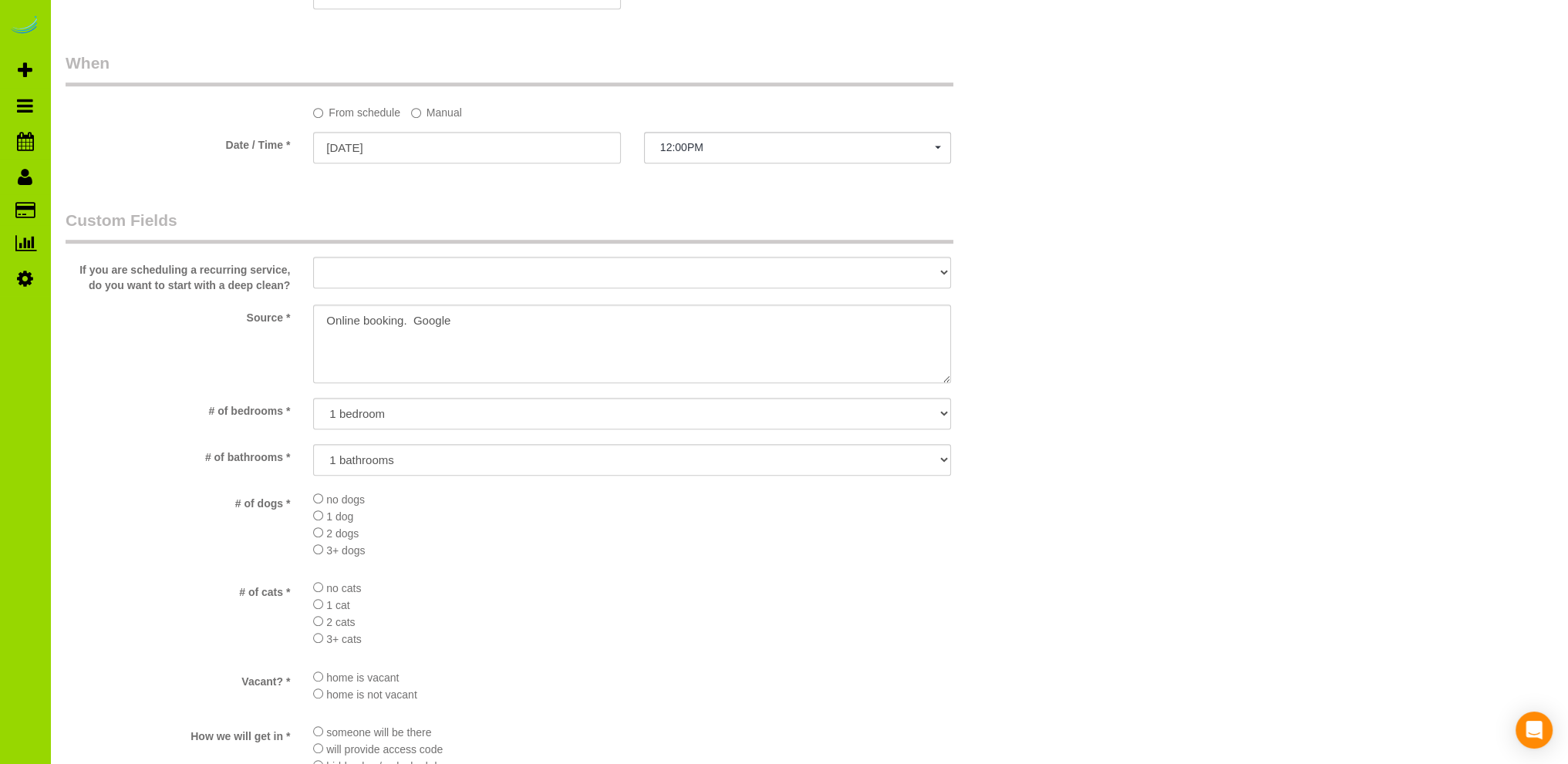
scroll to position [1233, 0]
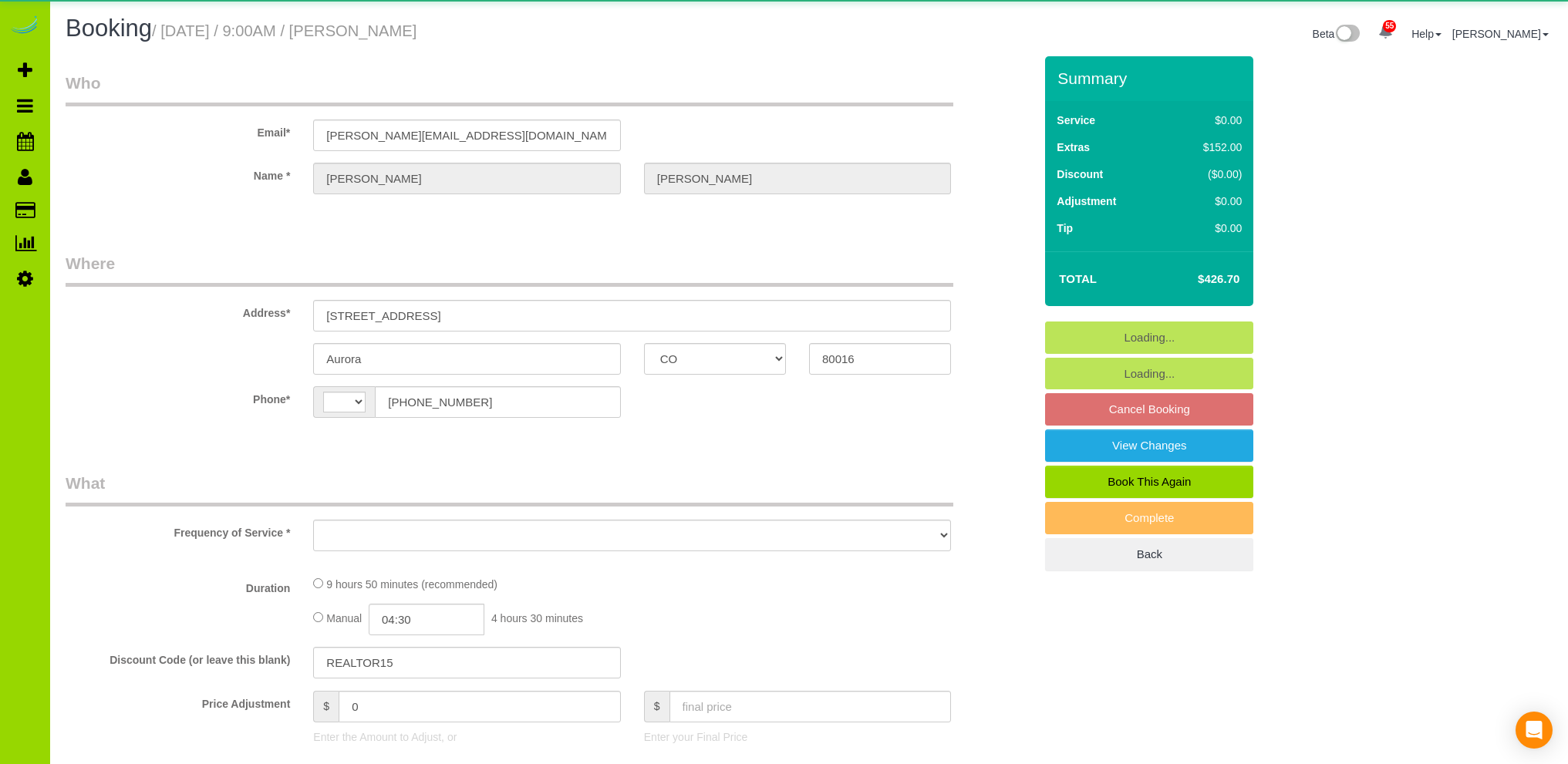
select select "CO"
select select "number:5"
select select "number:15"
select select "string:[GEOGRAPHIC_DATA]"
select select "object:817"
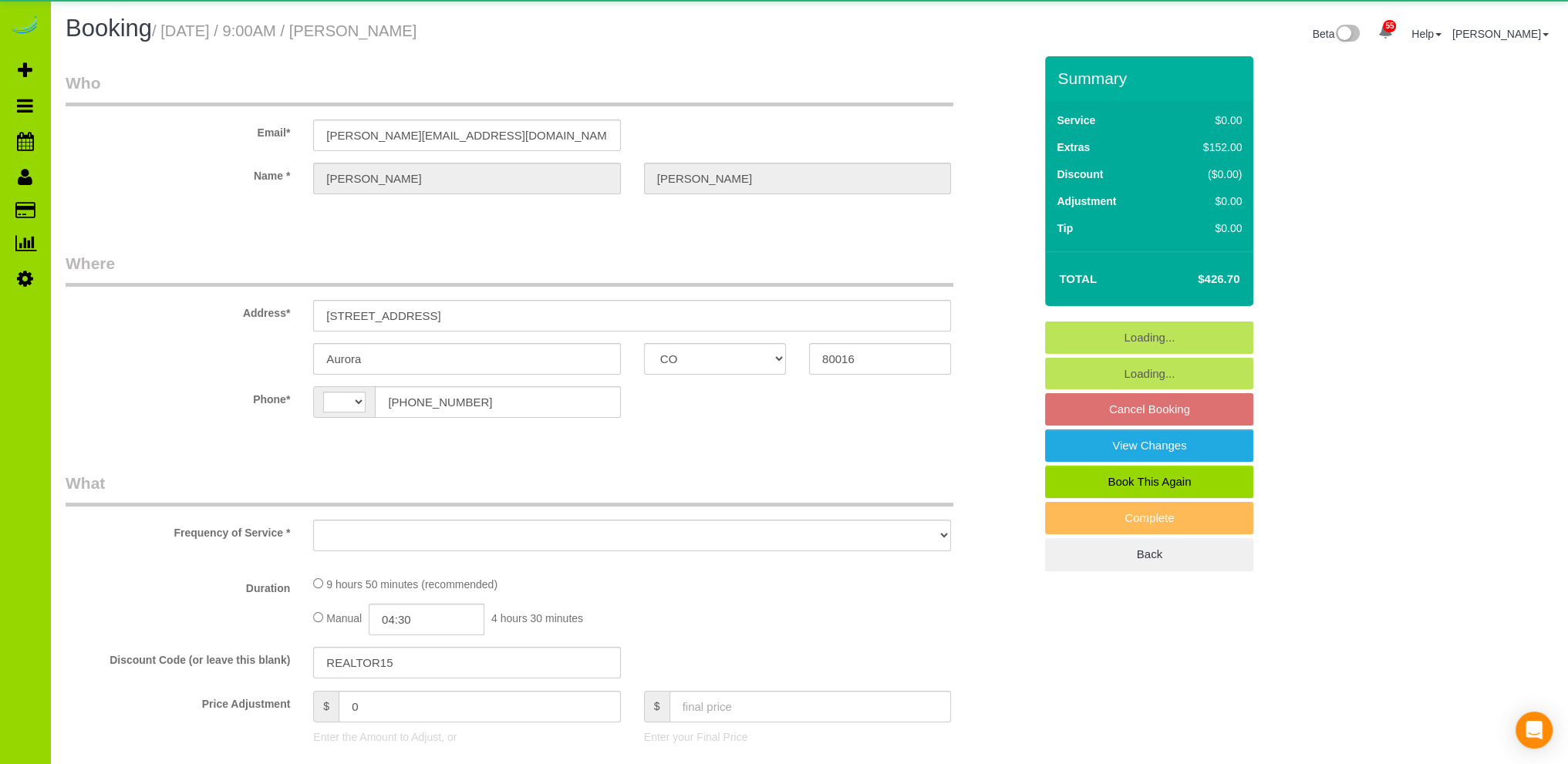
select select "spot1"
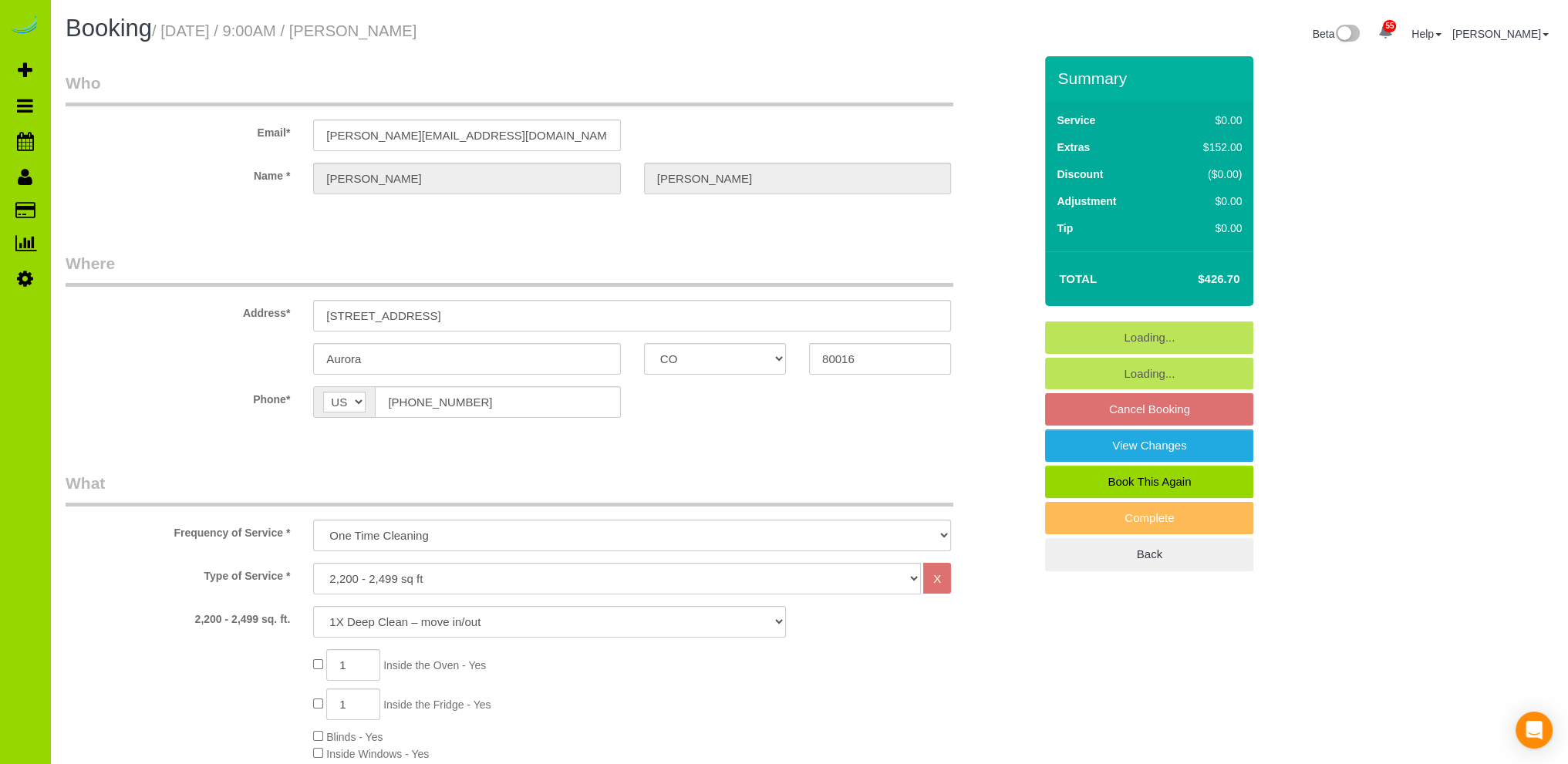
select select "object:1213"
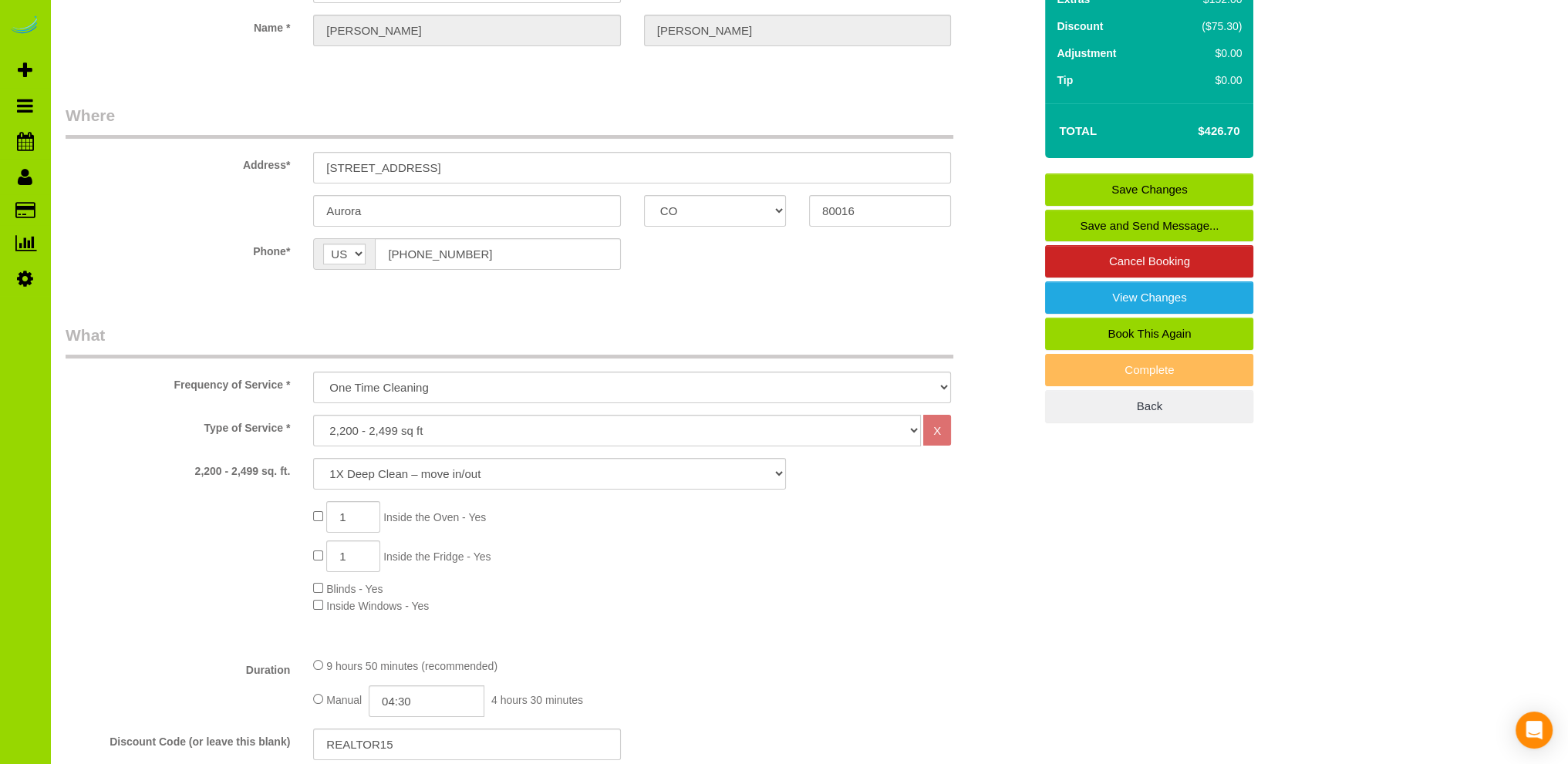
scroll to position [53, 0]
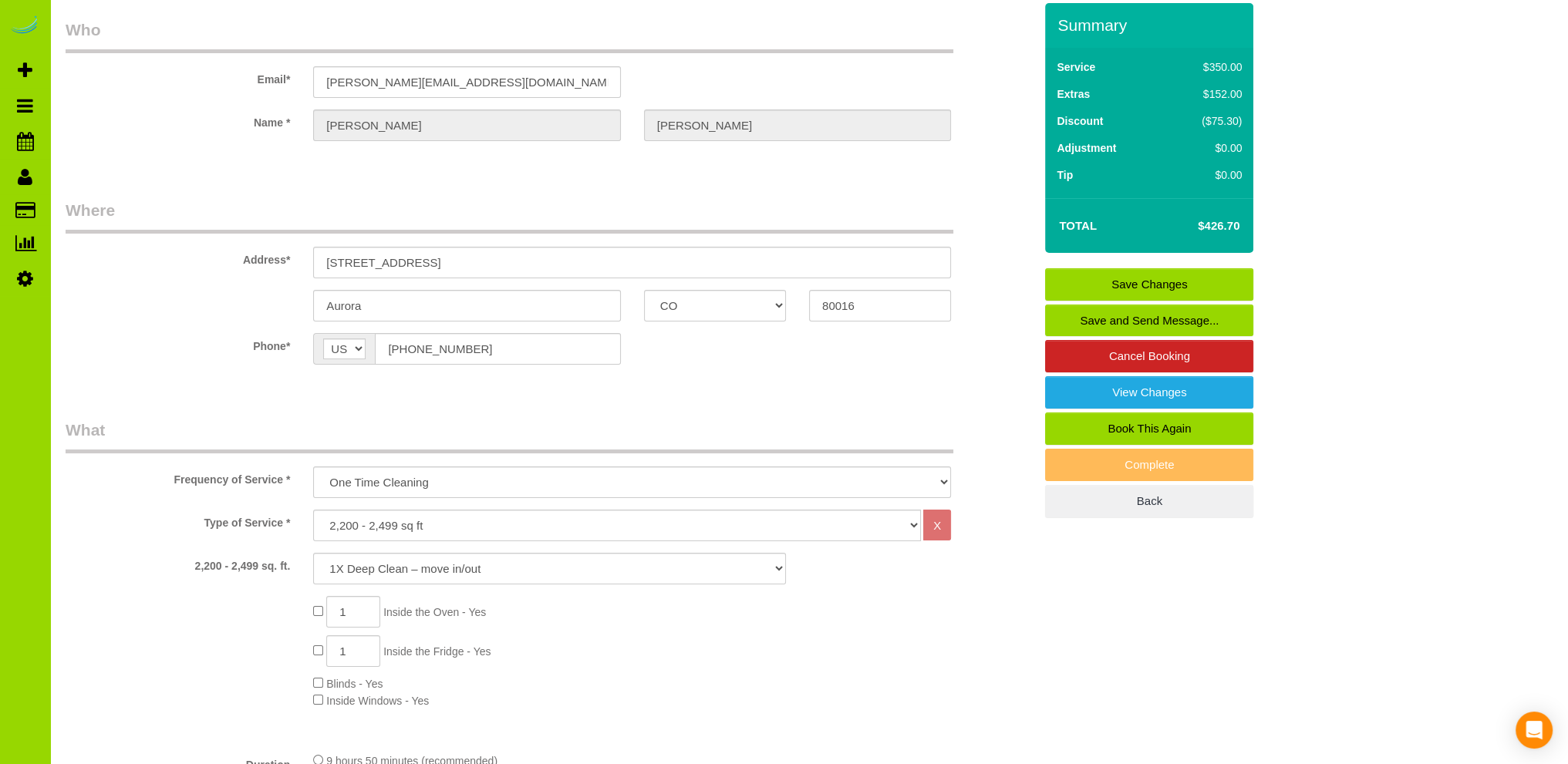
click at [189, 110] on label "Name *" at bounding box center [178, 120] width 248 height 21
click at [179, 335] on label "Phone*" at bounding box center [178, 343] width 248 height 21
click at [149, 525] on label "Type of Service *" at bounding box center [178, 520] width 248 height 21
click at [182, 290] on div "Aurora AK AL AR AZ CA CO CT DC DE [GEOGRAPHIC_DATA] [GEOGRAPHIC_DATA] HI IA ID …" at bounding box center [550, 306] width 991 height 31
click at [179, 97] on sui-booking-customer "Email* [PERSON_NAME][EMAIL_ADDRESS][DOMAIN_NAME] Name * [PERSON_NAME]" at bounding box center [549, 87] width 968 height 138
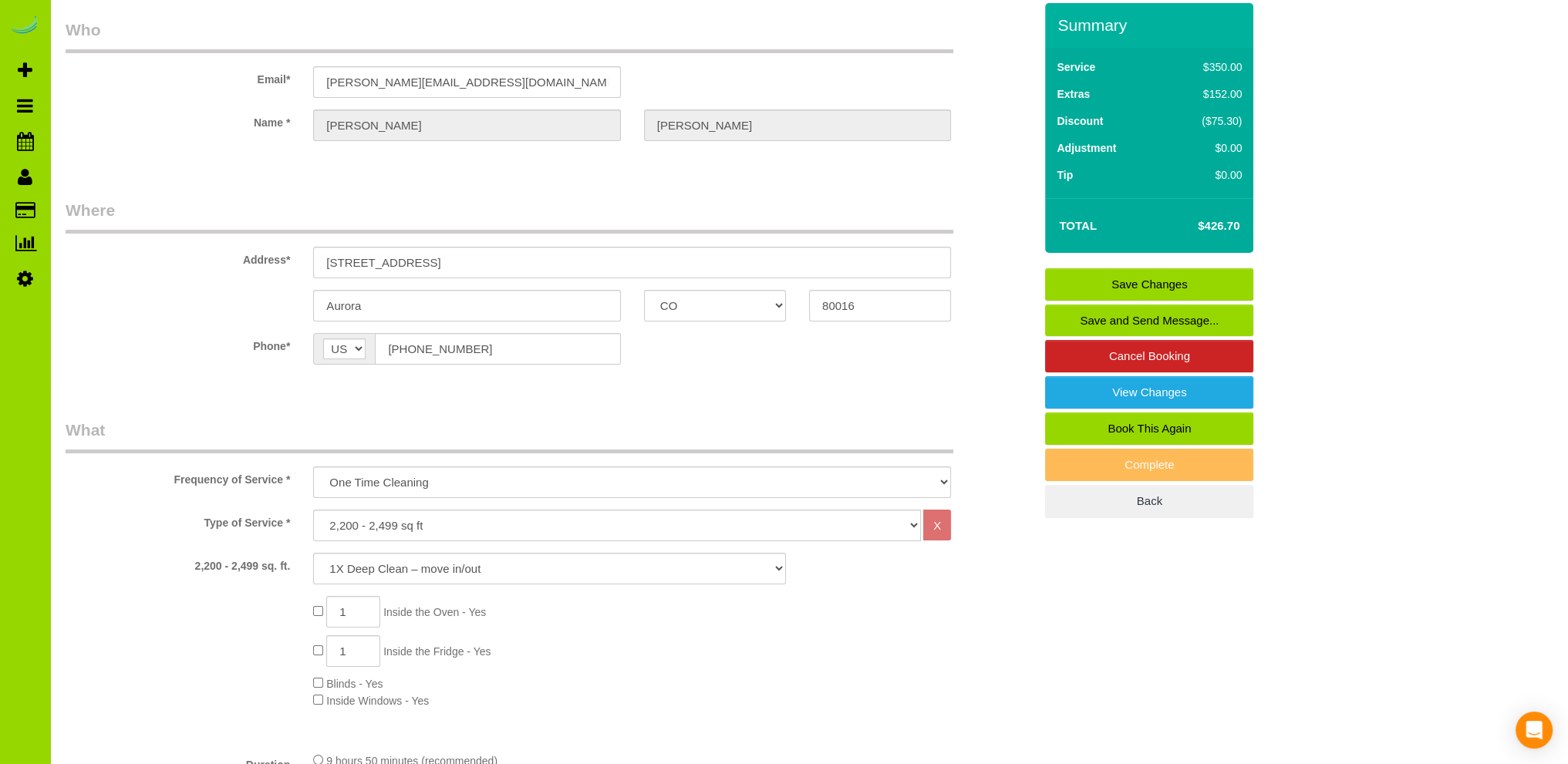
click at [179, 295] on div "Aurora AK AL AR AZ CA CO CT DC DE [GEOGRAPHIC_DATA] [GEOGRAPHIC_DATA] HI IA ID …" at bounding box center [550, 306] width 991 height 31
click at [182, 105] on sui-booking-customer "Email* [PERSON_NAME][EMAIL_ADDRESS][DOMAIN_NAME] Name * [PERSON_NAME]" at bounding box center [549, 87] width 968 height 138
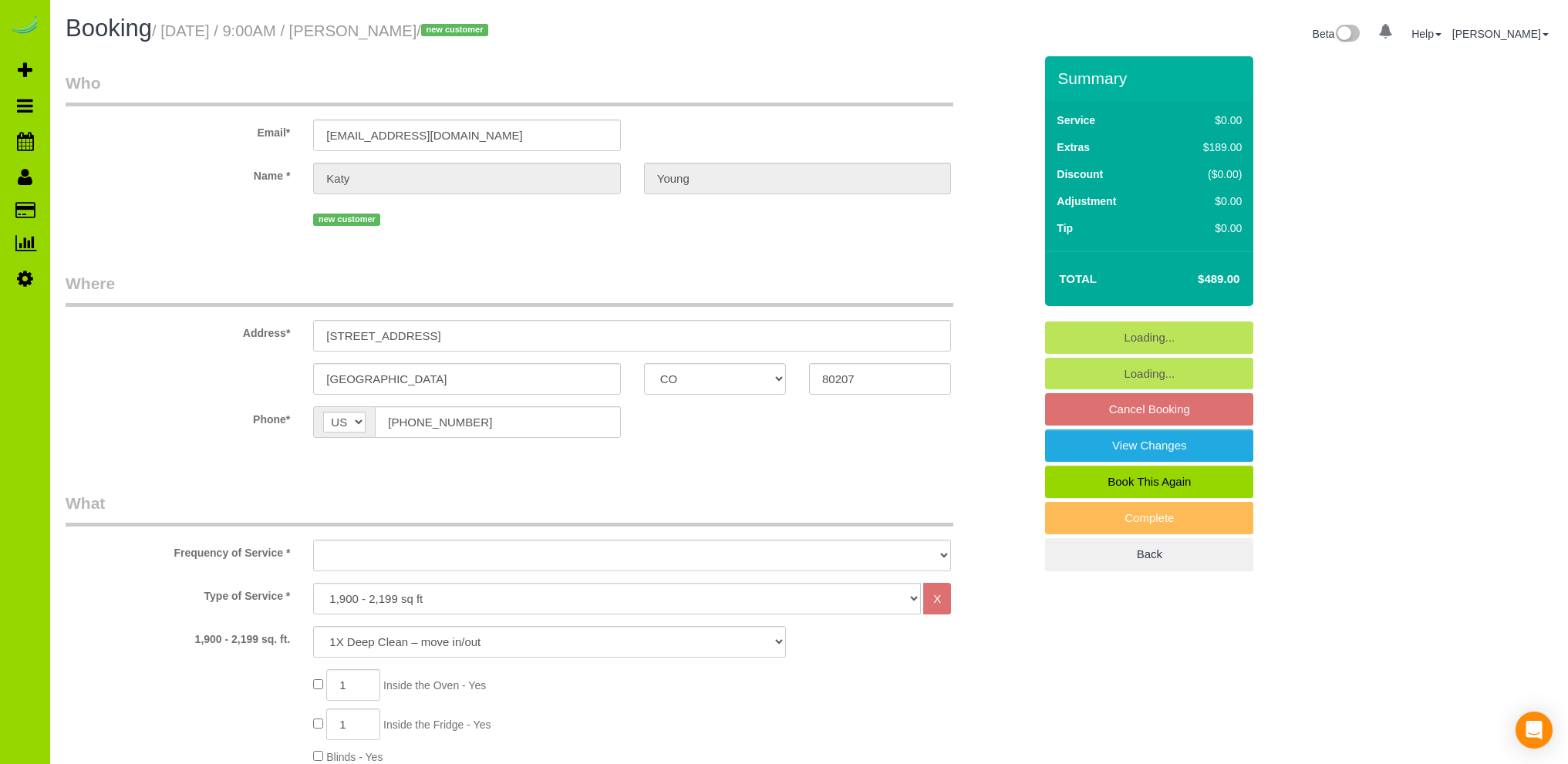
select select "CO"
select select "spot1"
select select "number:5"
select select "number:13"
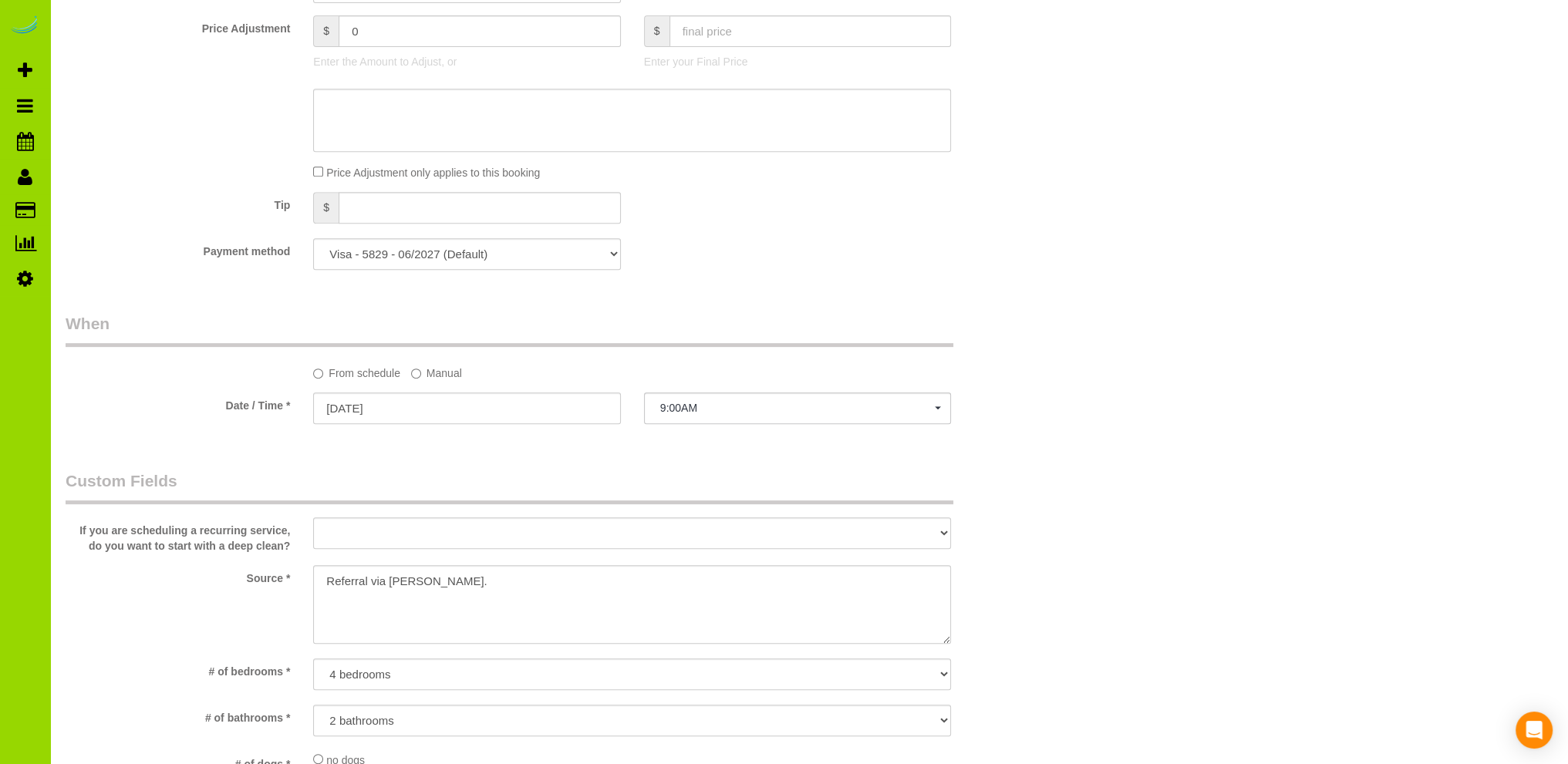
select select "object:1252"
select select "spot6"
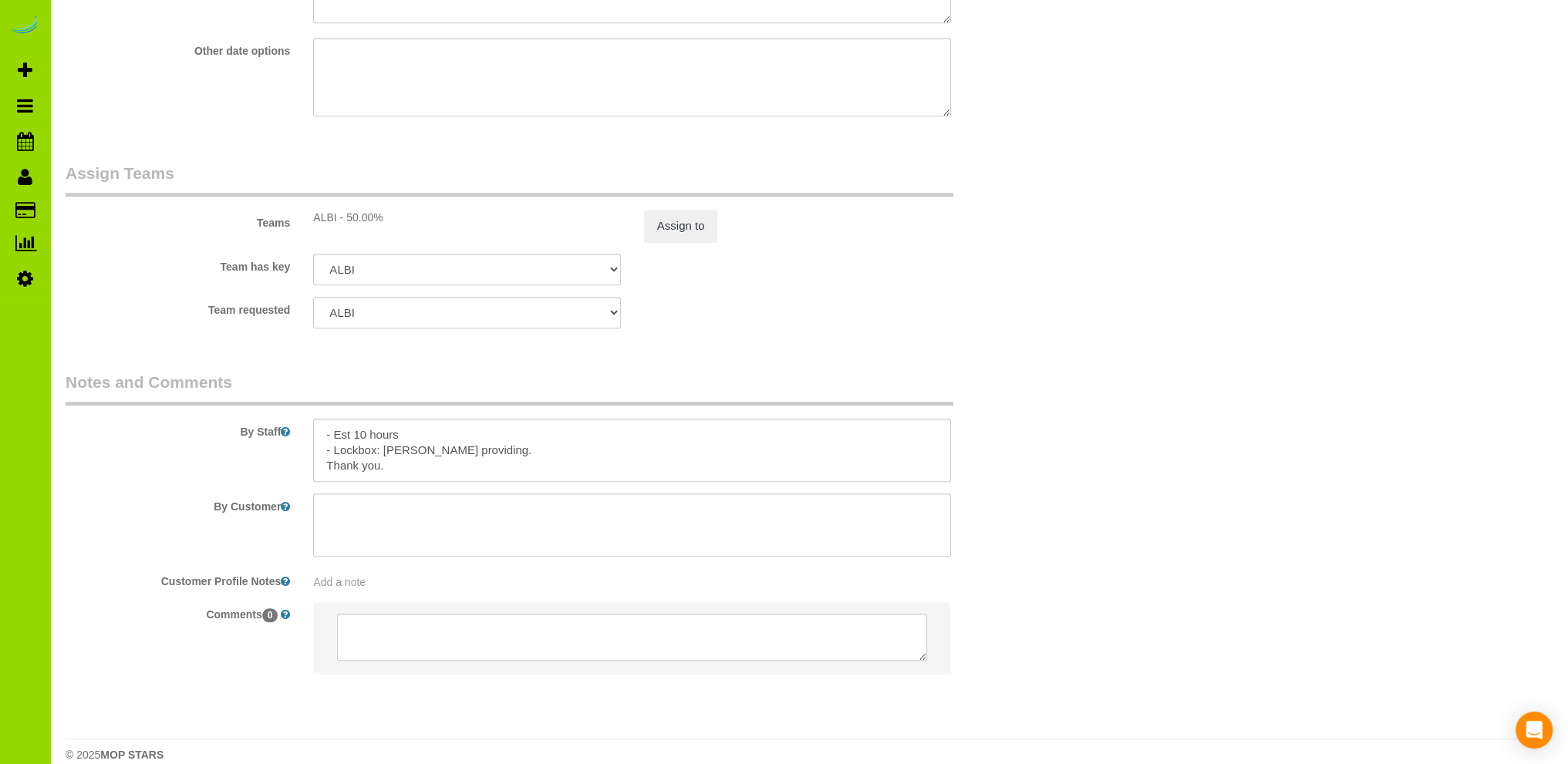
scroll to position [2078, 0]
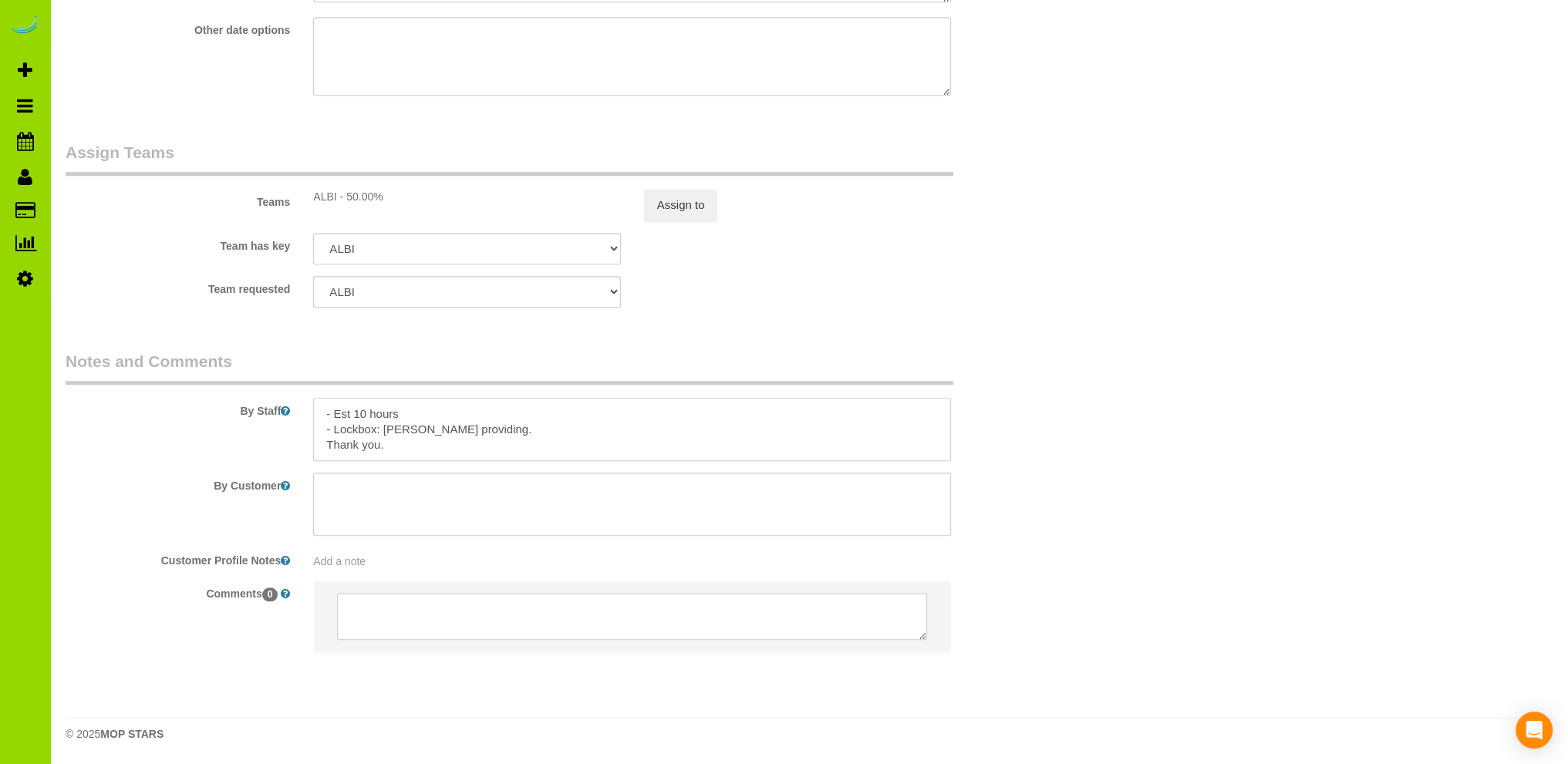
click at [523, 429] on textarea at bounding box center [632, 429] width 638 height 64
click at [564, 444] on textarea at bounding box center [632, 429] width 638 height 64
click at [465, 443] on textarea at bounding box center [632, 429] width 638 height 64
click at [620, 440] on textarea at bounding box center [632, 429] width 638 height 64
click at [535, 446] on textarea at bounding box center [632, 429] width 638 height 64
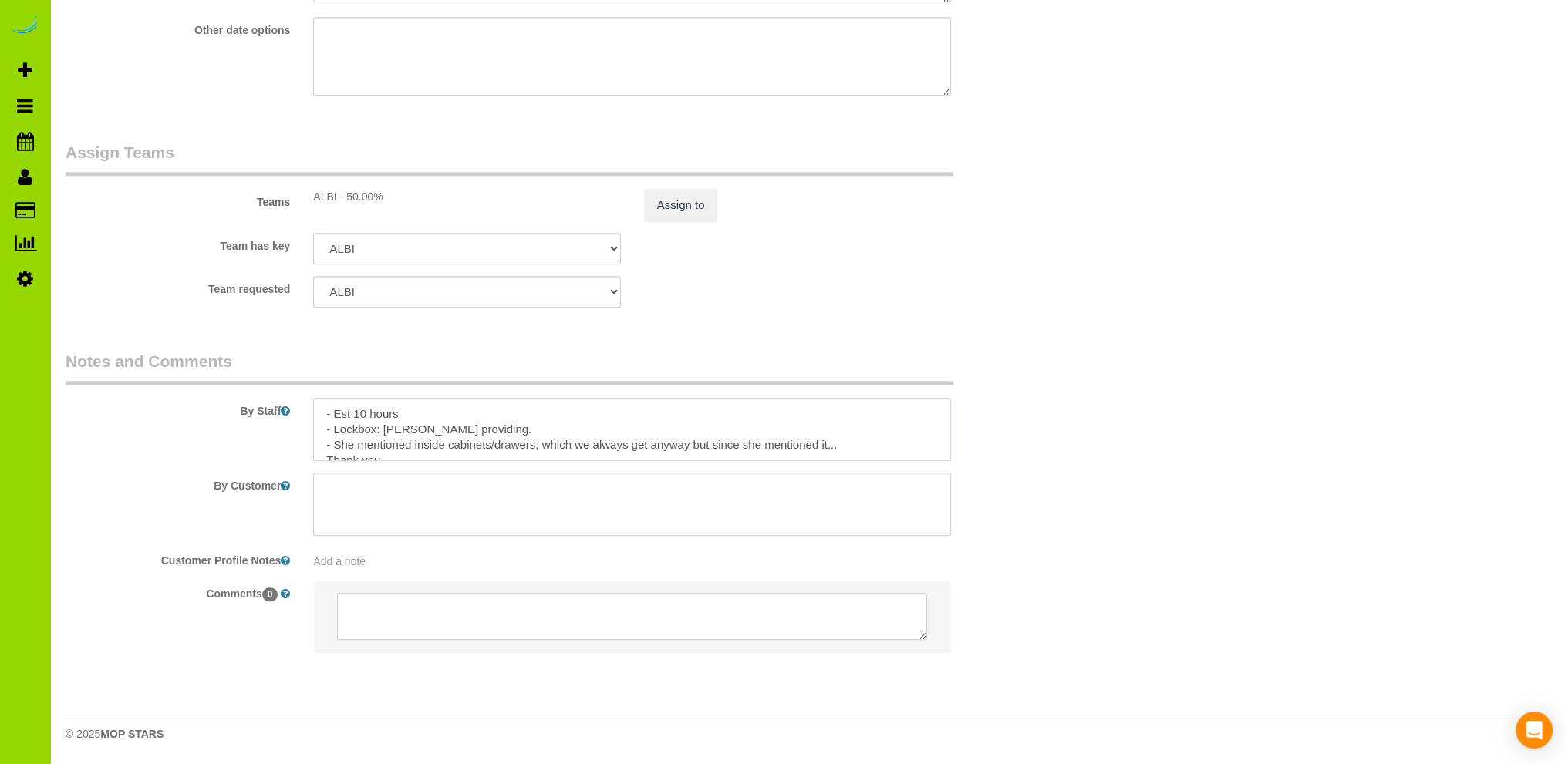
click at [690, 447] on textarea at bounding box center [632, 429] width 638 height 64
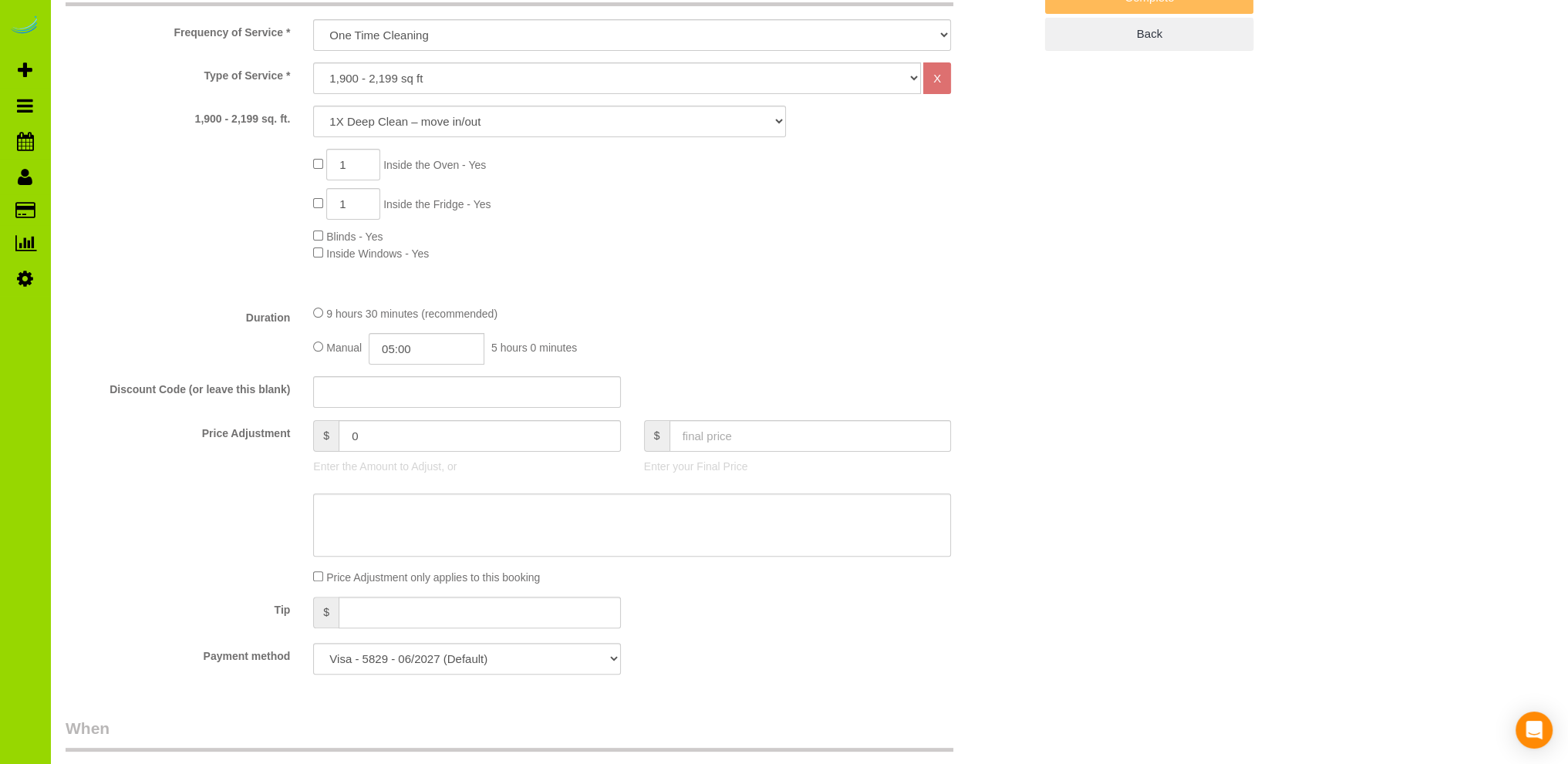
scroll to position [74, 0]
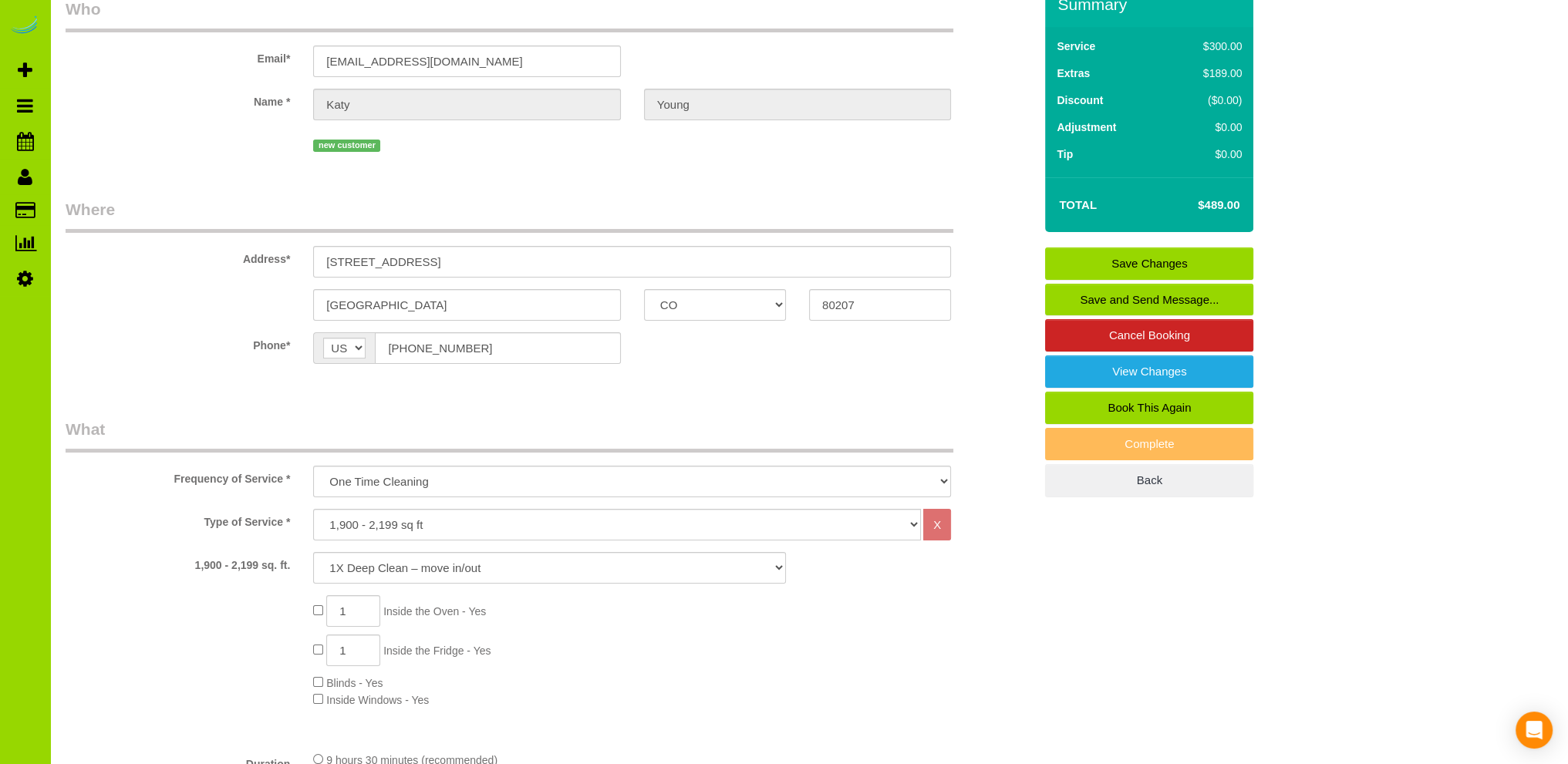
type textarea "- Est 10 hours - Lockbox: Lydia Golesh providing. - She mentioned inside cabine…"
click at [1117, 258] on link "Save Changes" at bounding box center [1149, 263] width 208 height 32
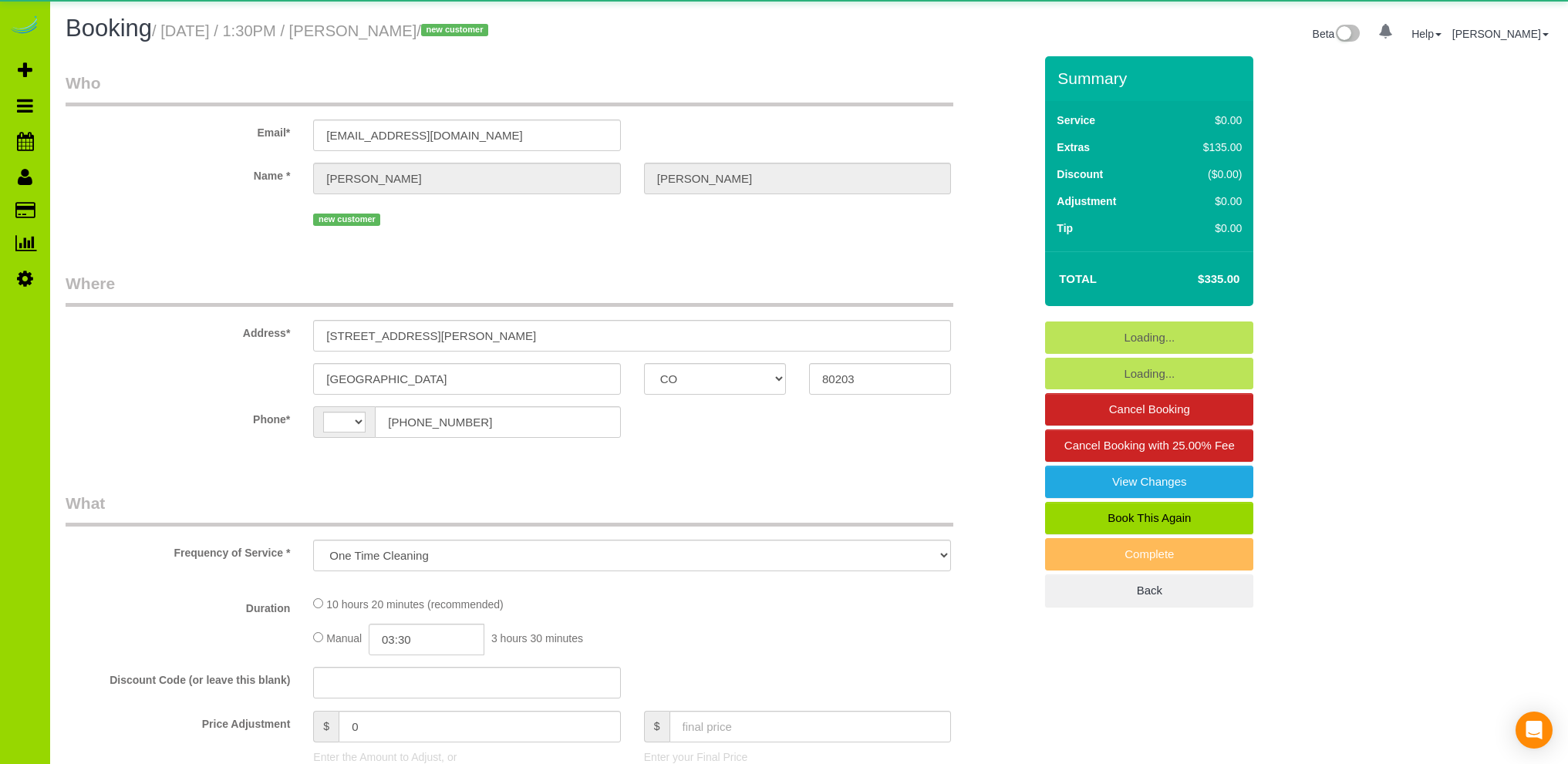
select select "CO"
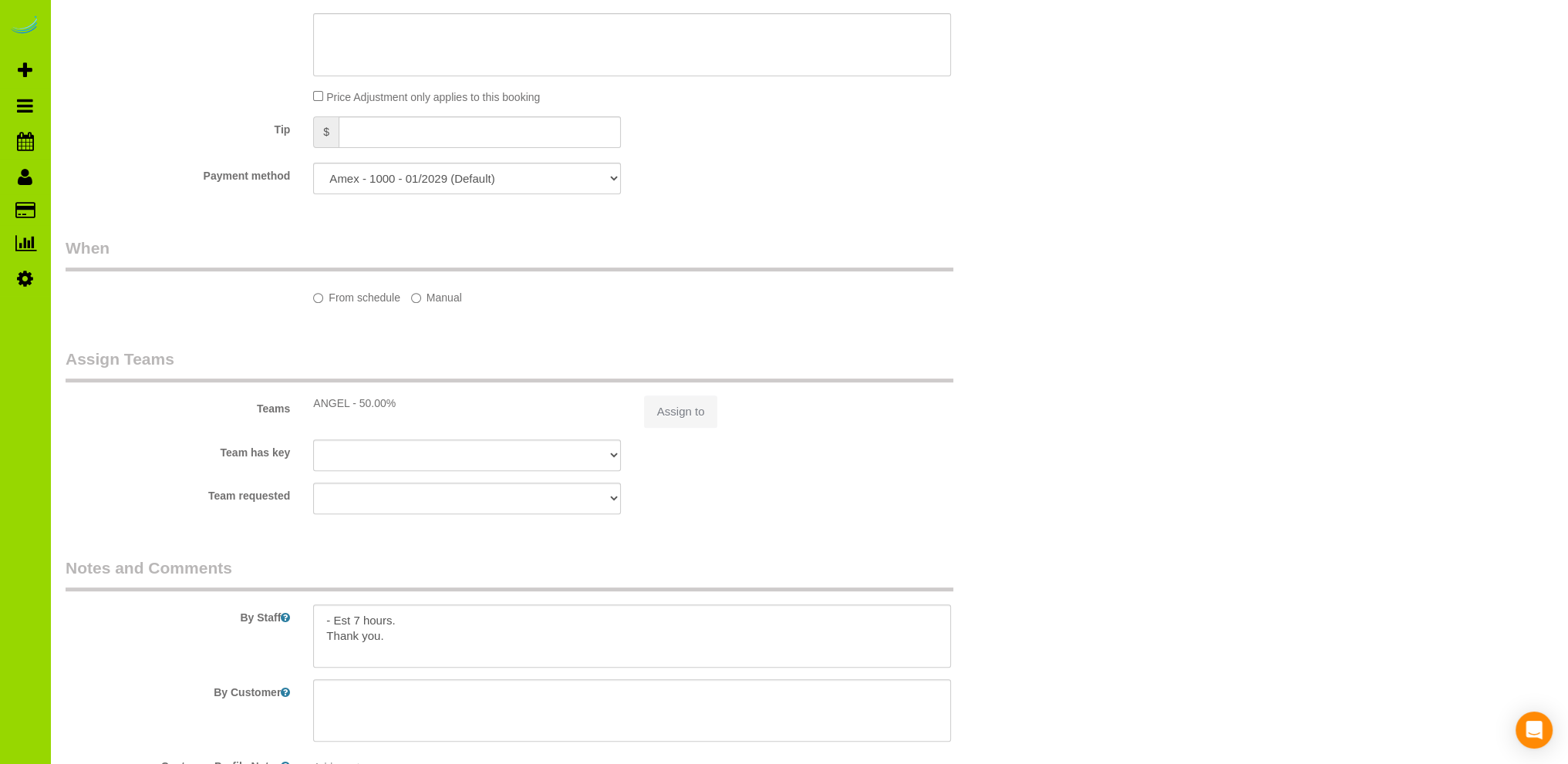
select select "object:572"
select select "string:[GEOGRAPHIC_DATA]"
select select "2"
select select "number:3"
select select "number:11"
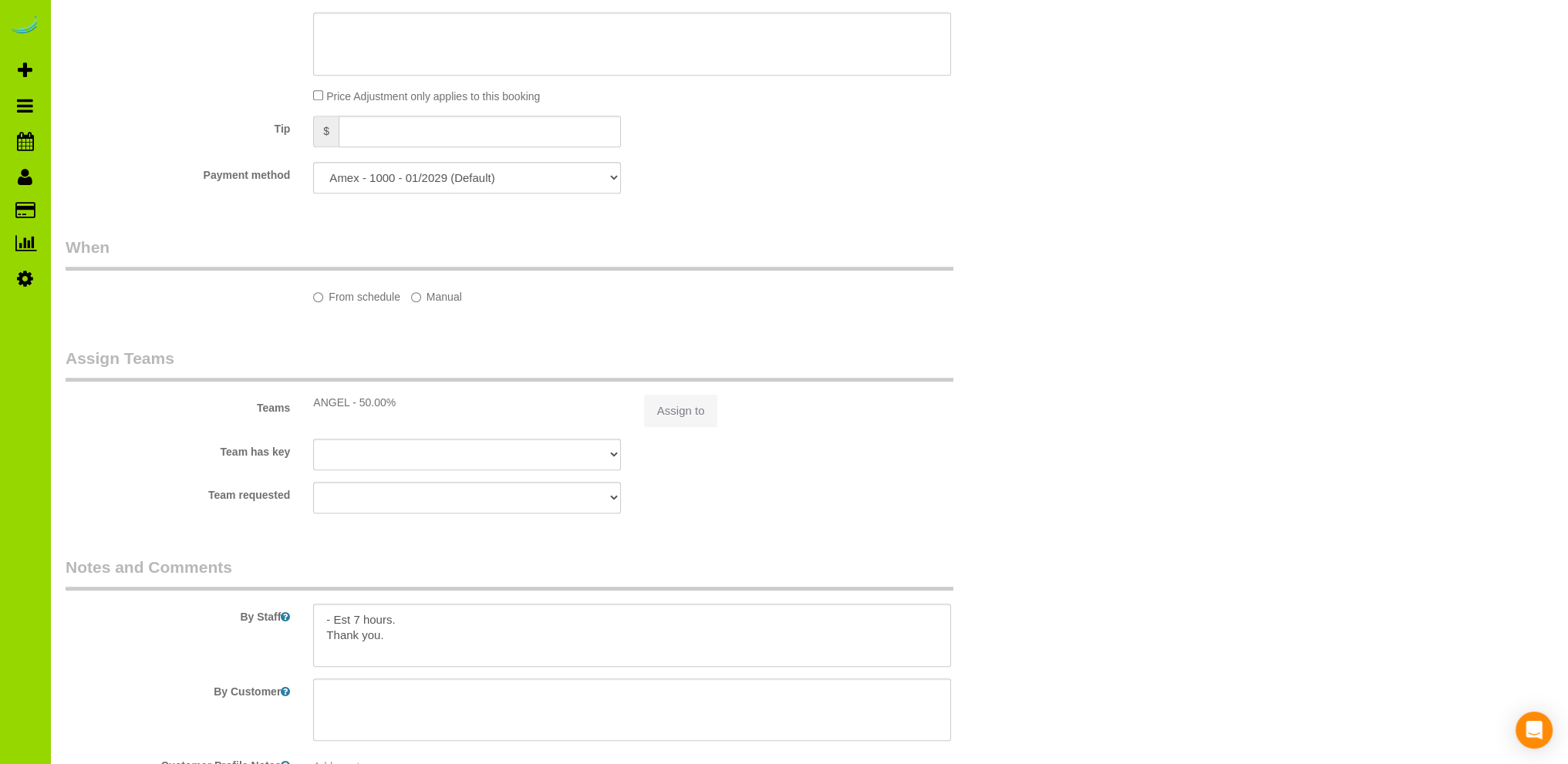
select select "2"
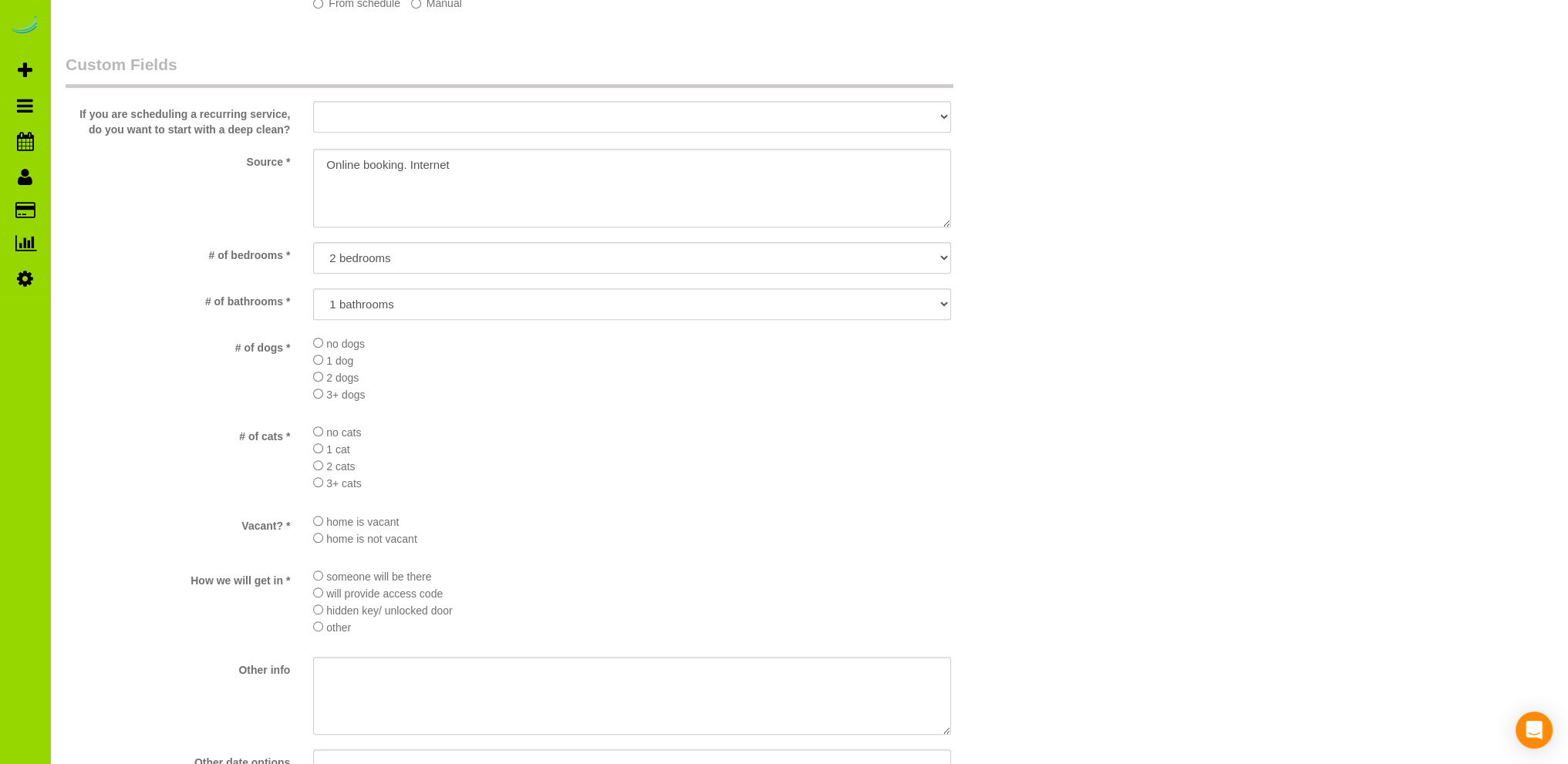
scroll to position [1310, 0]
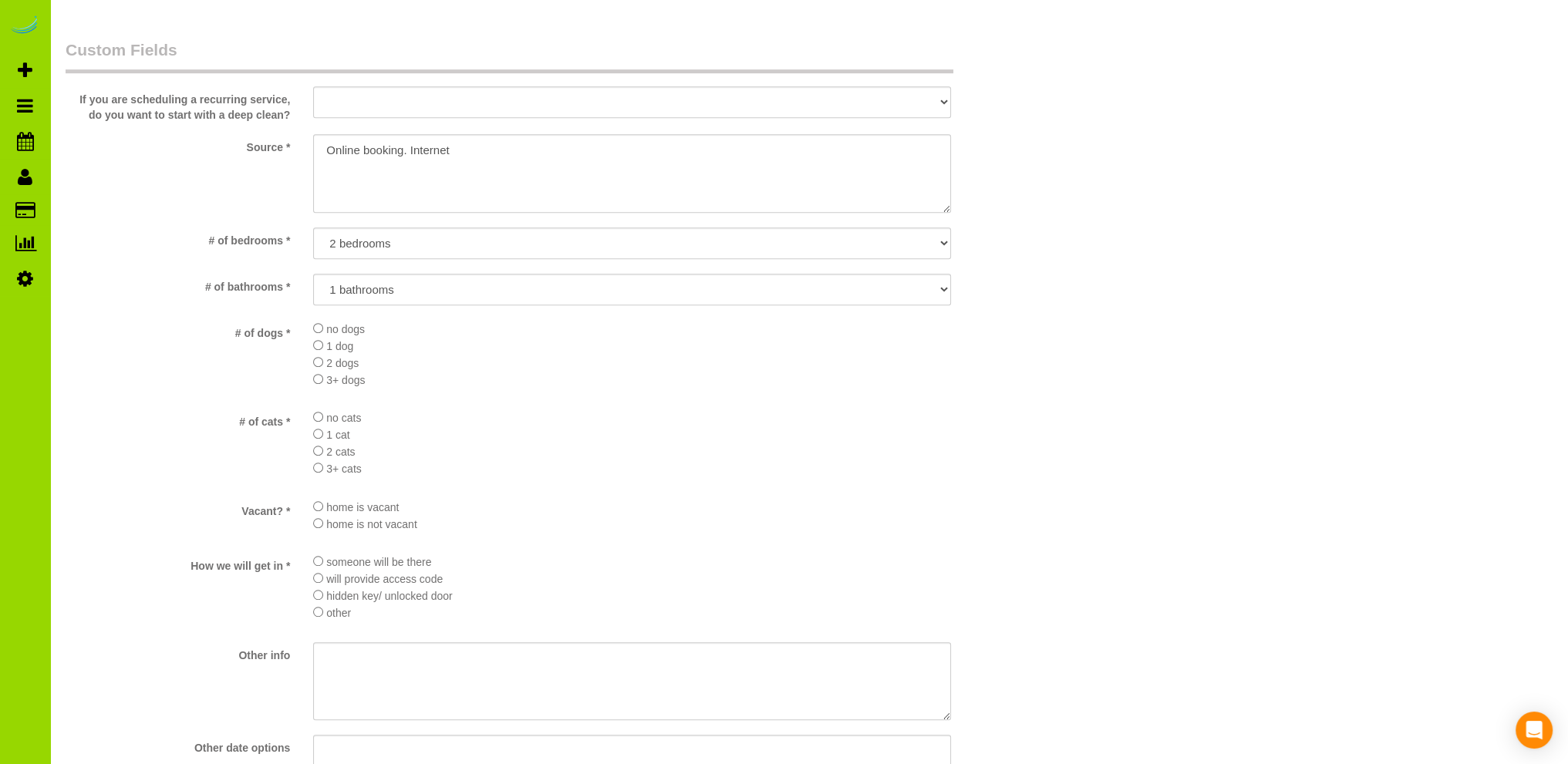
select select "spot1"
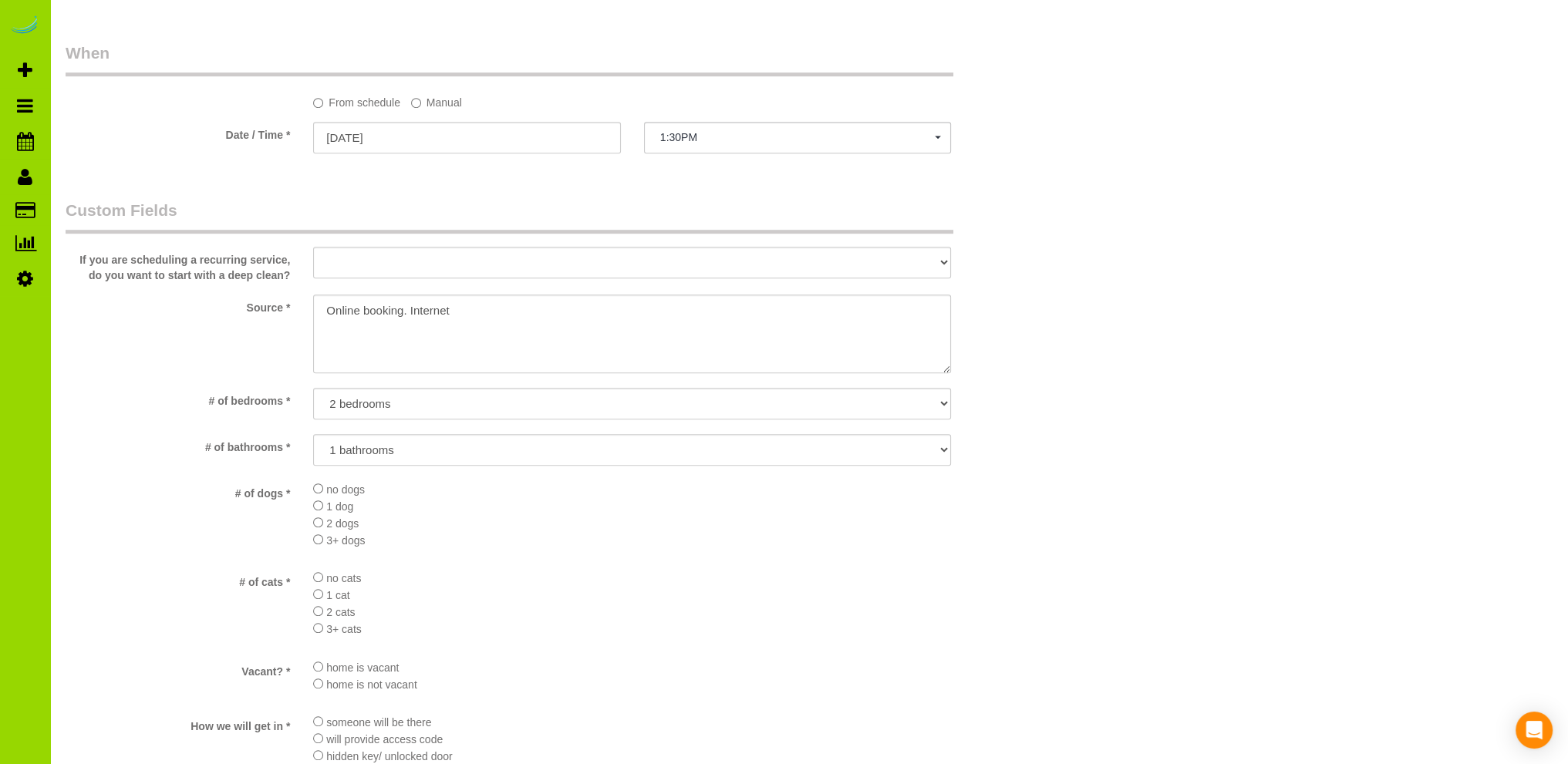
scroll to position [1155, 0]
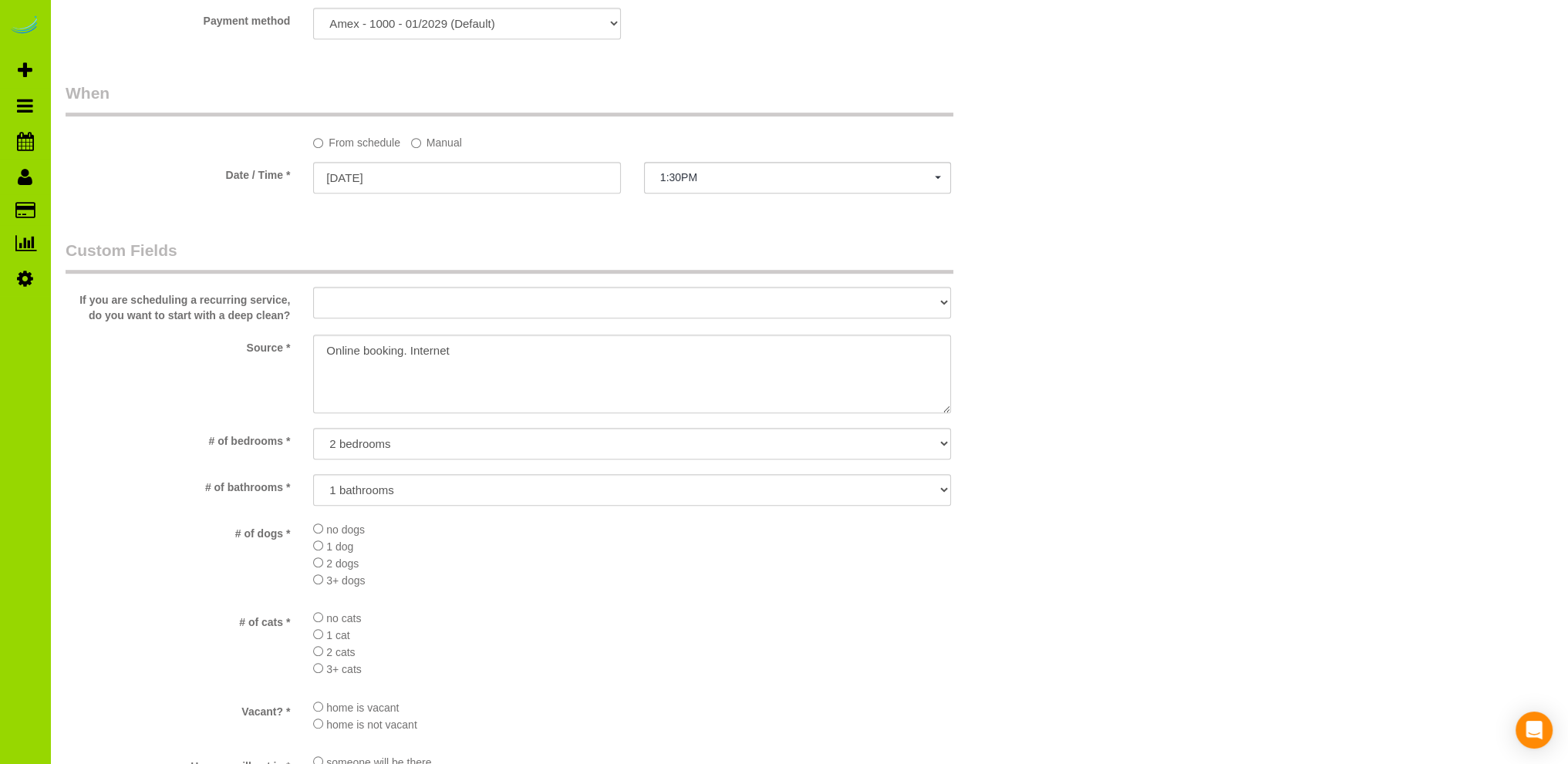
click at [691, 634] on li "1 cat" at bounding box center [632, 634] width 638 height 17
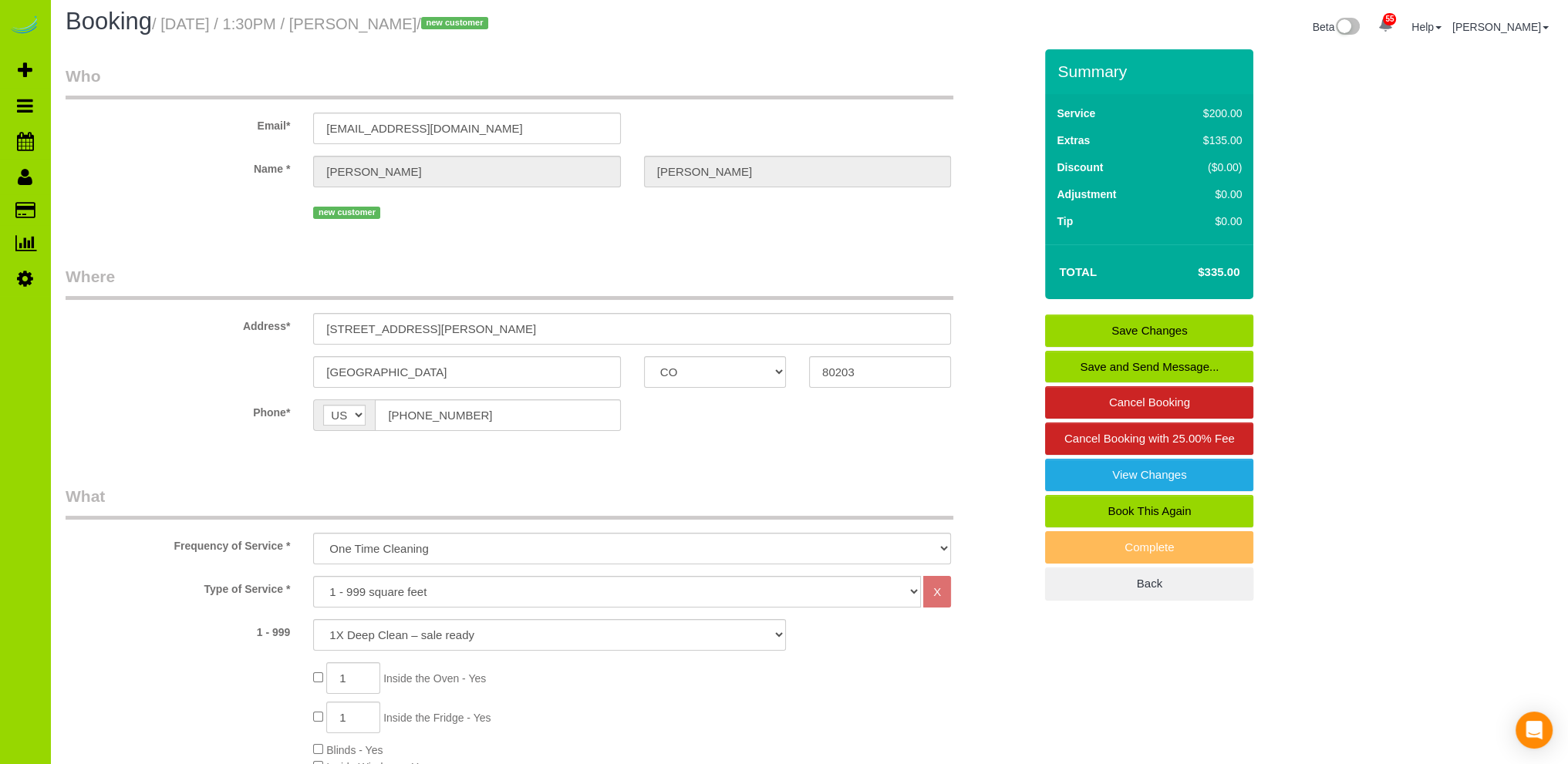
scroll to position [0, 0]
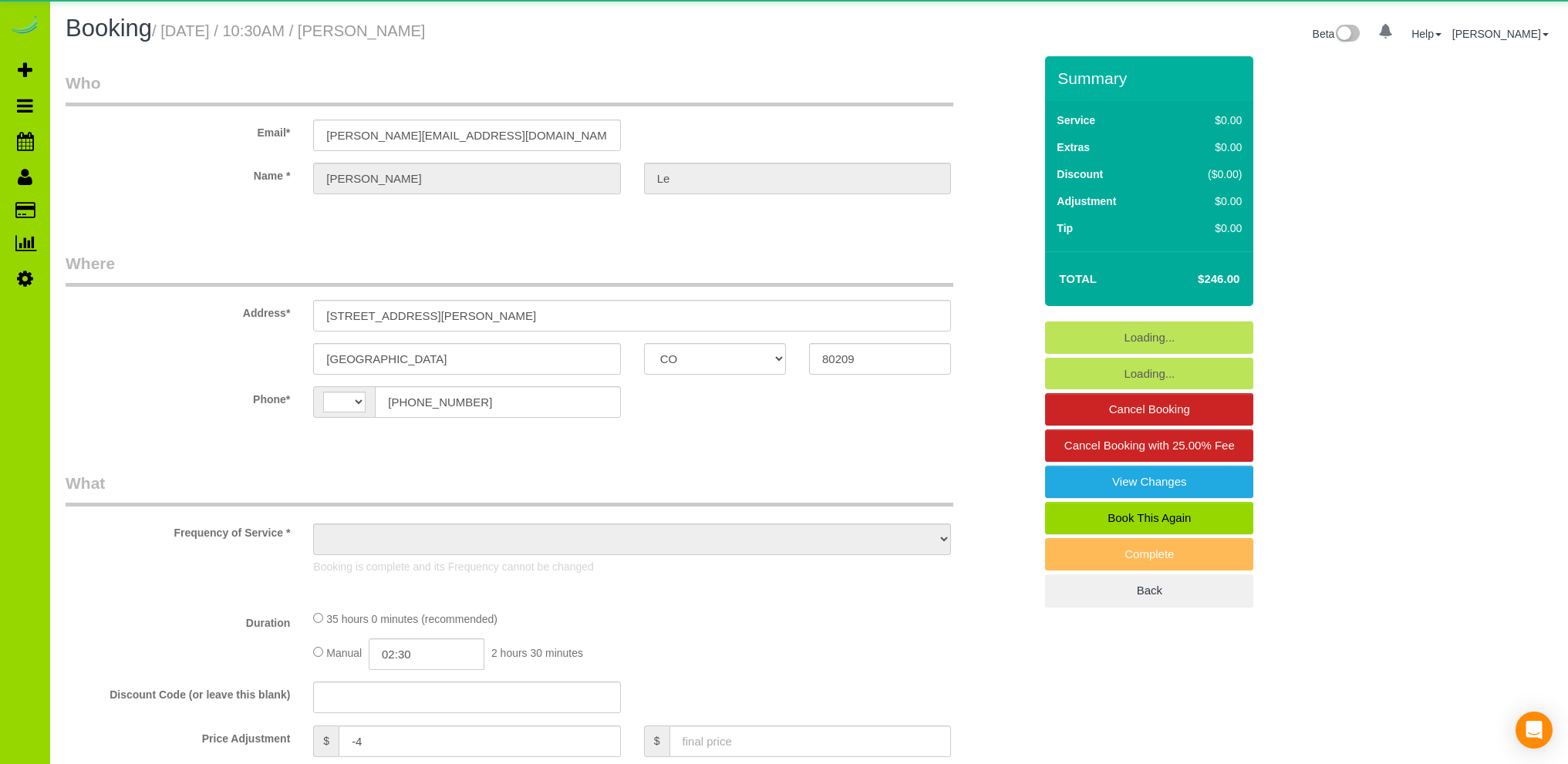
select select "CO"
select select "string:[GEOGRAPHIC_DATA]"
select select "object:812"
select select "spot1"
select select "number:5"
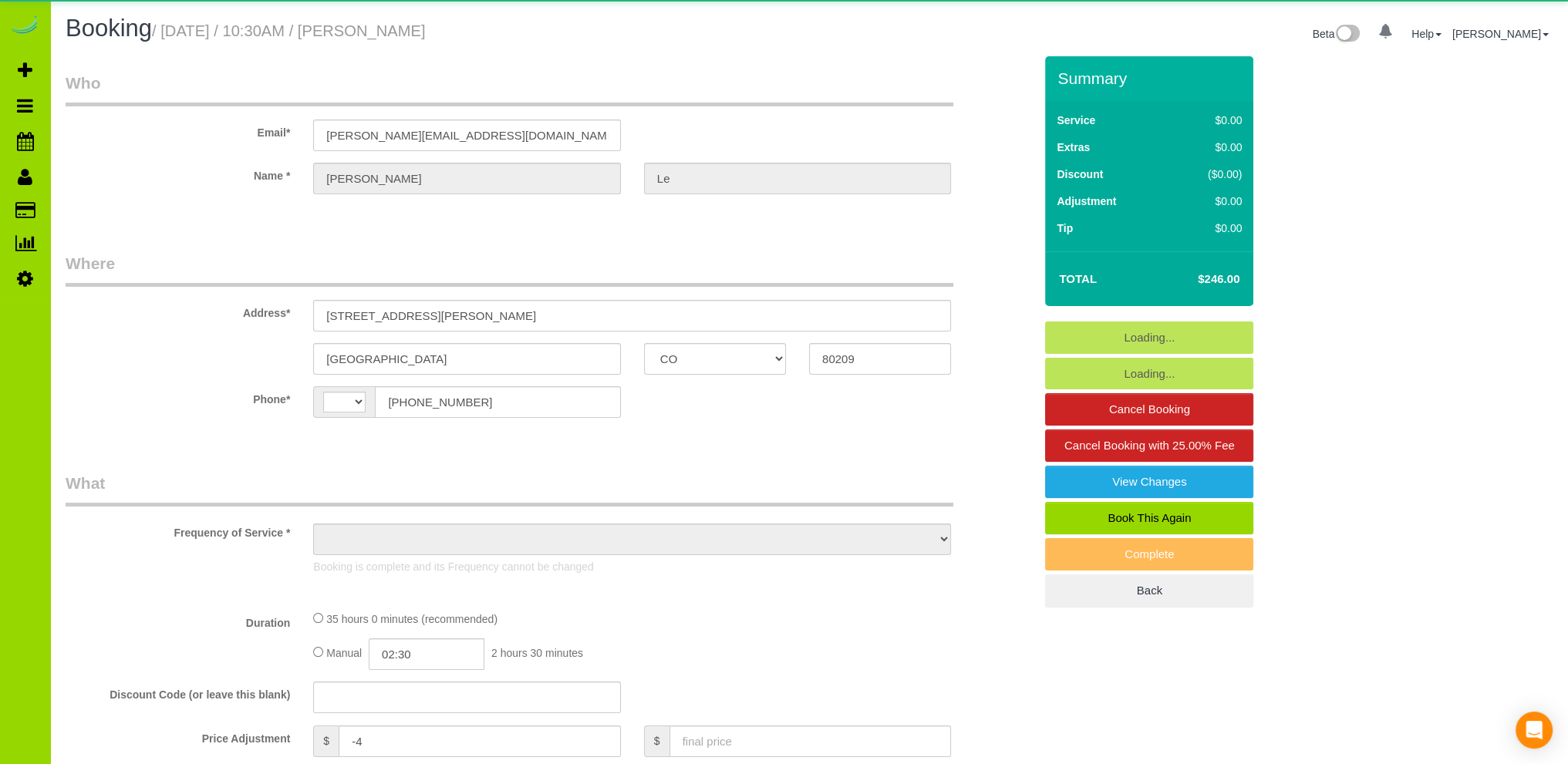
select select "number:14"
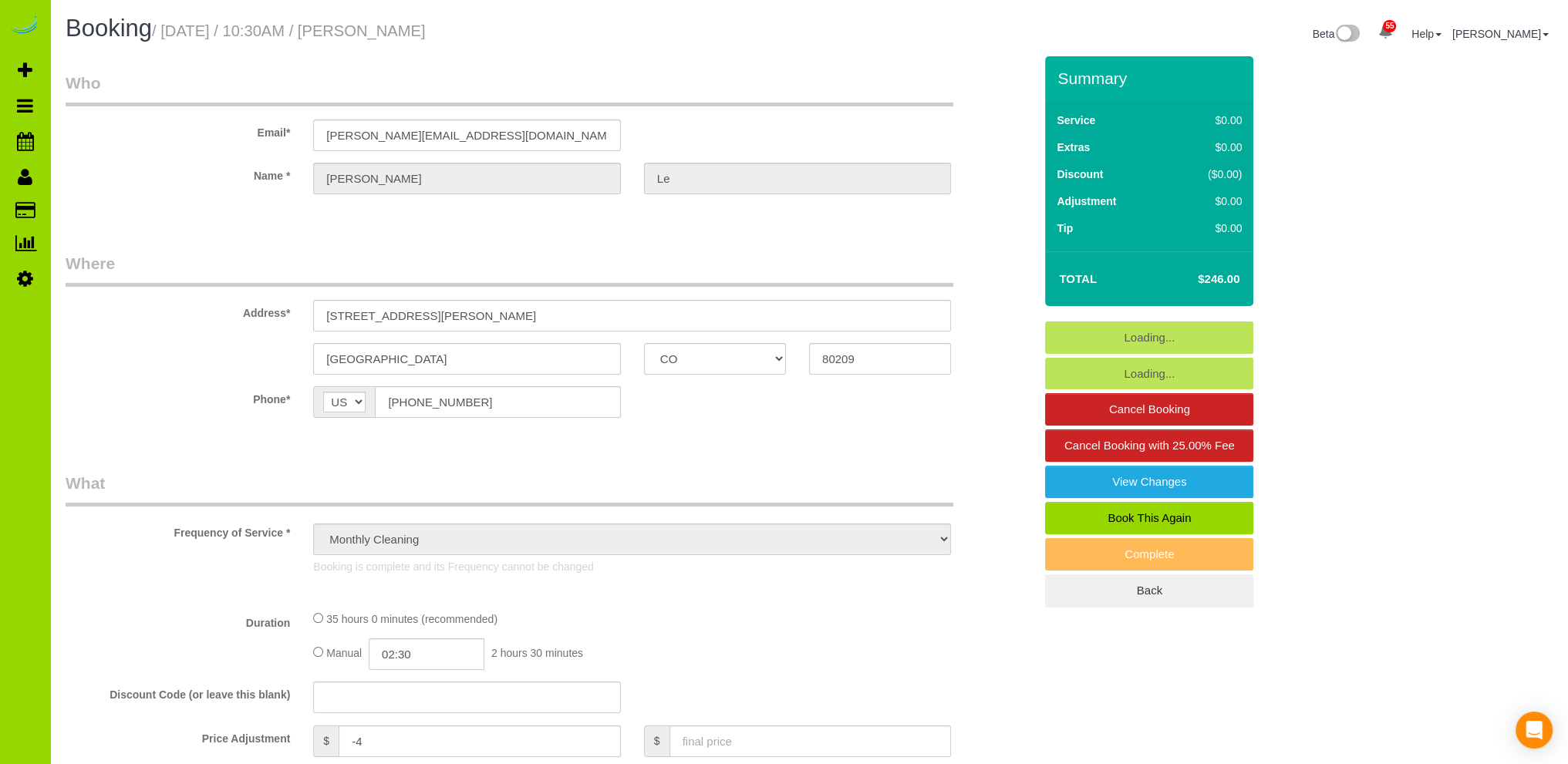
select select "object:1149"
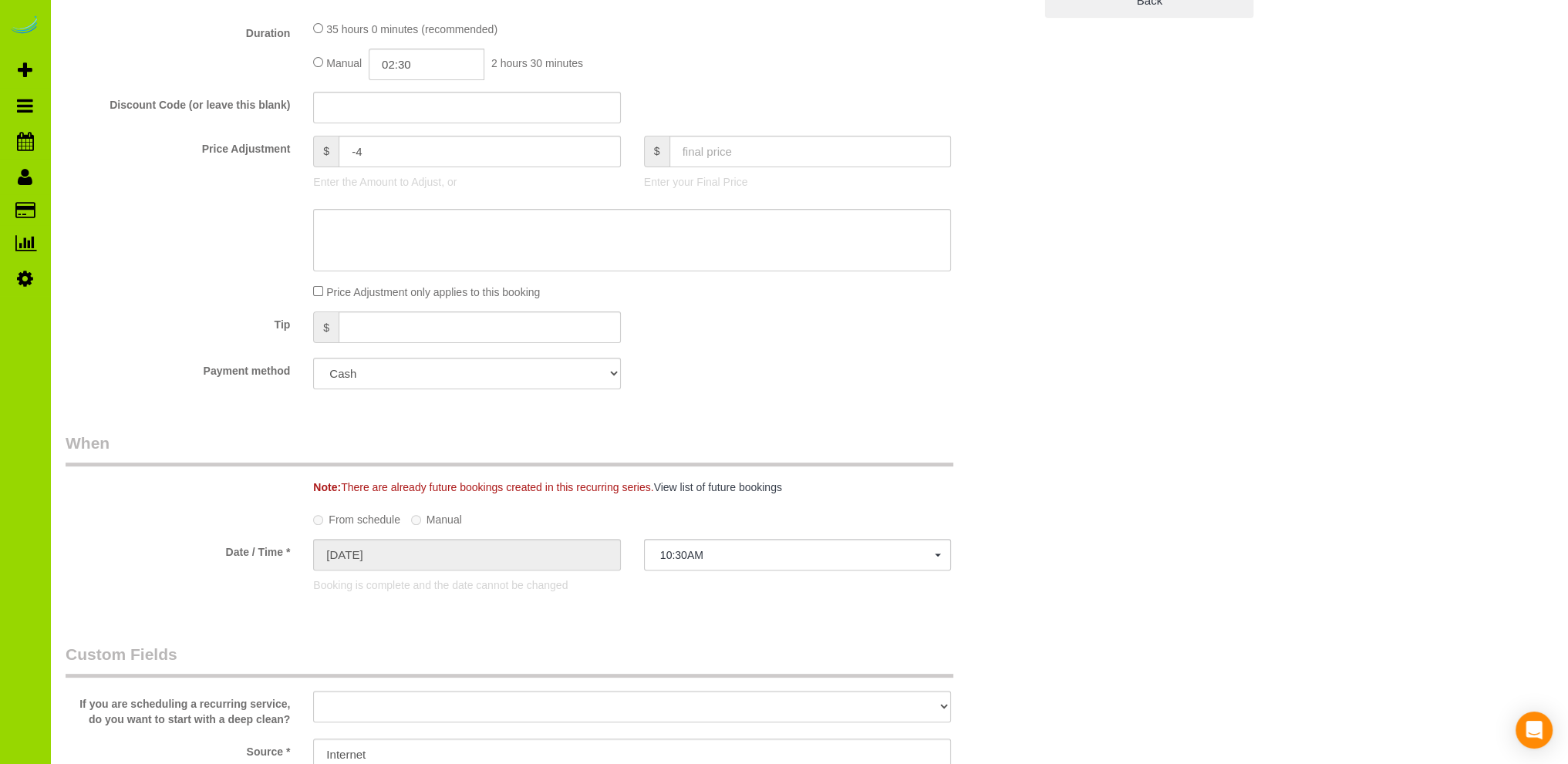
select select "spot6"
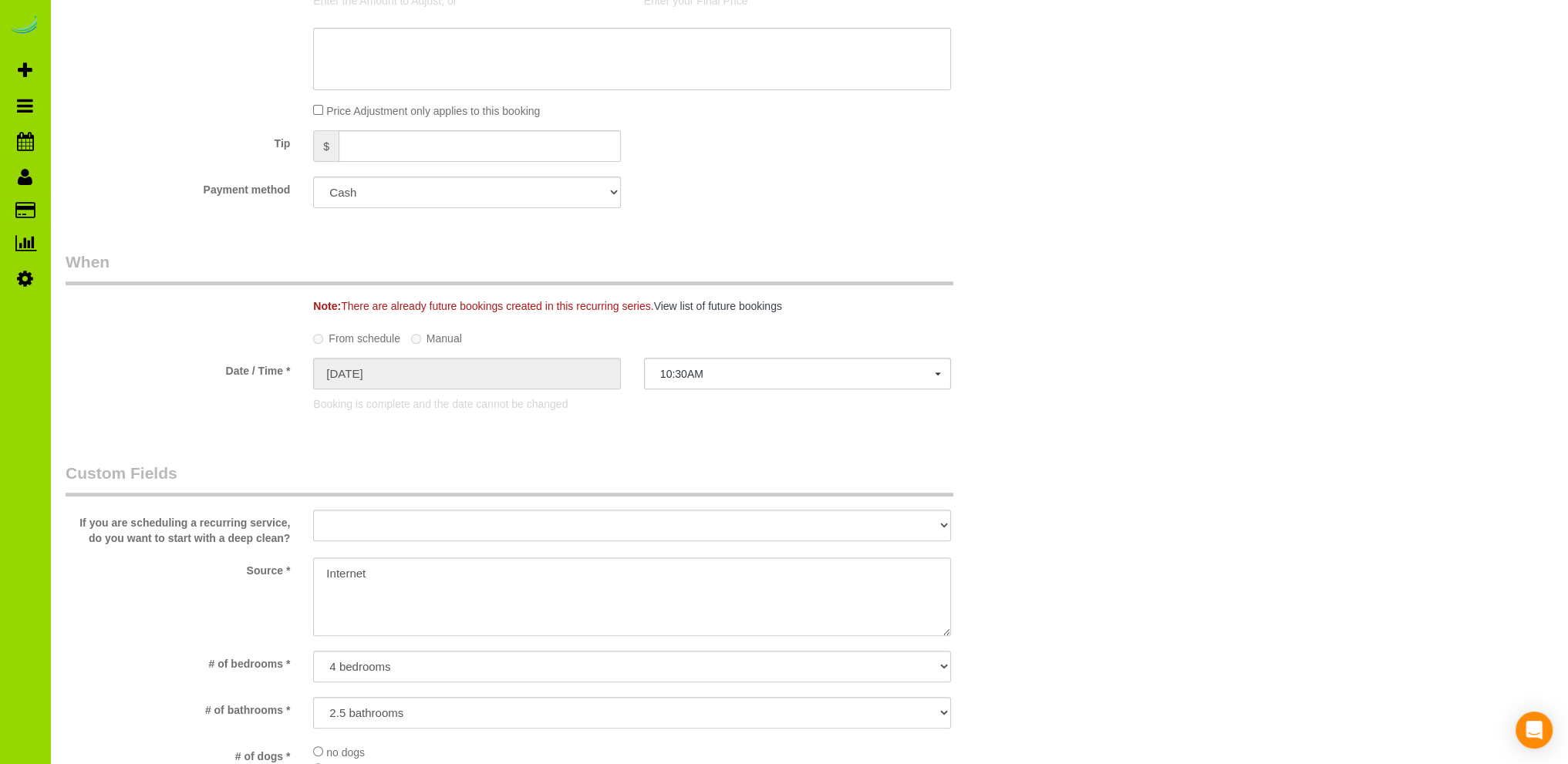
select select "7"
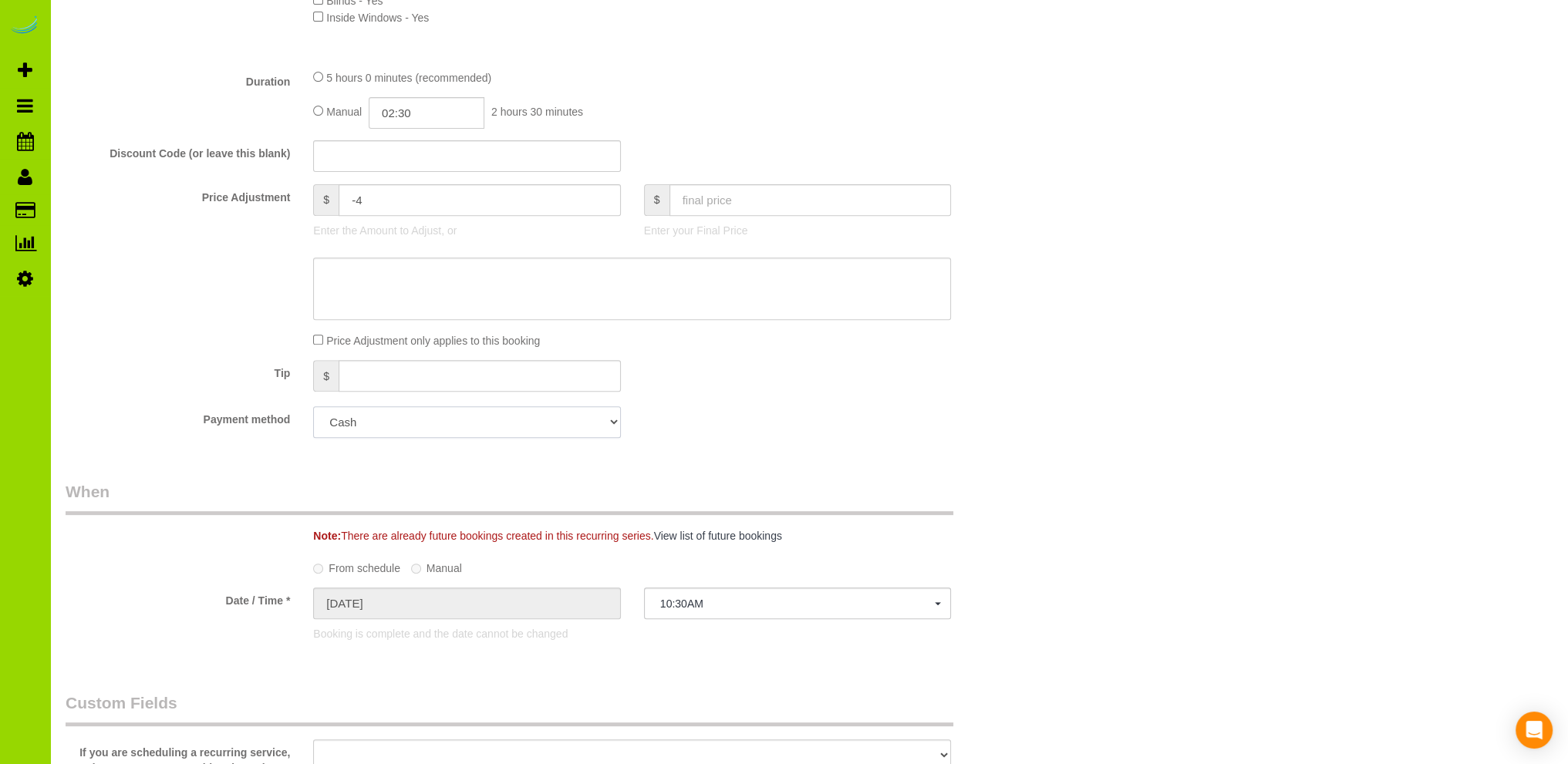
click at [601, 422] on select "Visa - 3014 - 10/2027 (Default) Add Credit Card ─────────────── Cash Check Payp…" at bounding box center [466, 422] width 307 height 31
select select "string:fspay-0bcbd58f-74b3-45bf-ab94-3c333e220eee"
click at [313, 407] on select "Visa - 3014 - 10/2027 (Default) Add Credit Card ─────────────── Cash Check Payp…" at bounding box center [466, 422] width 307 height 31
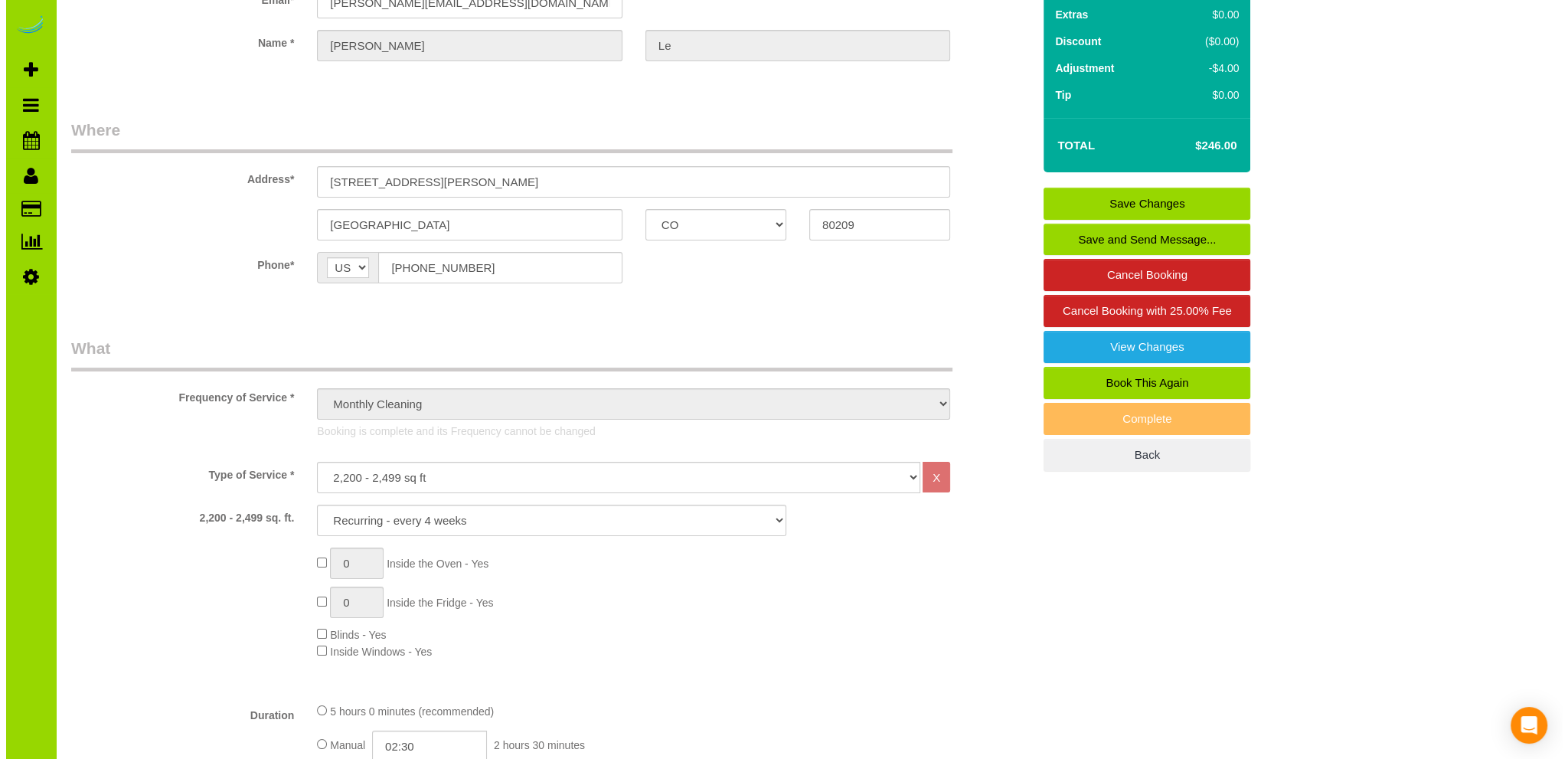
scroll to position [0, 0]
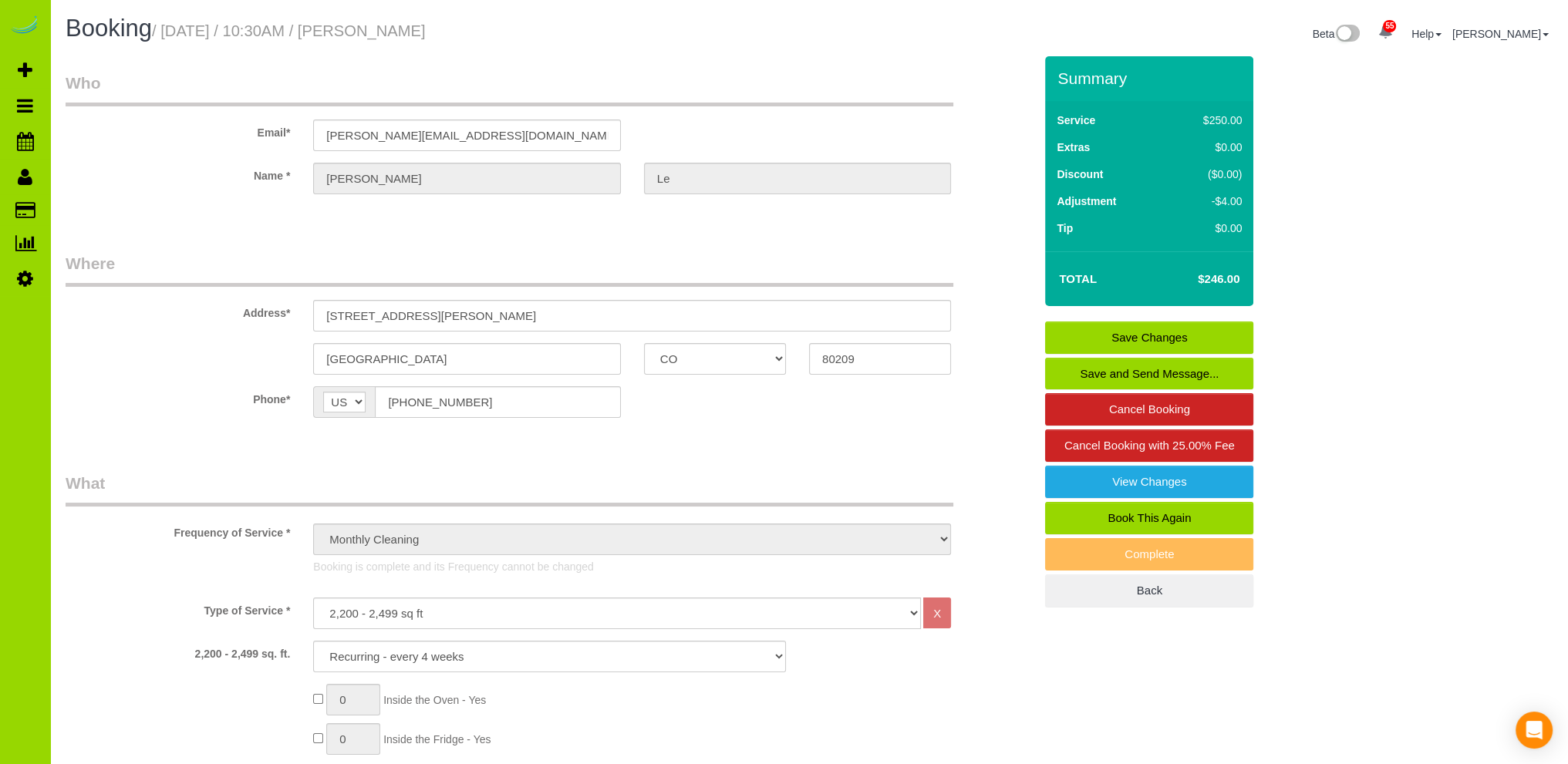
click at [1098, 333] on link "Save Changes" at bounding box center [1149, 337] width 208 height 32
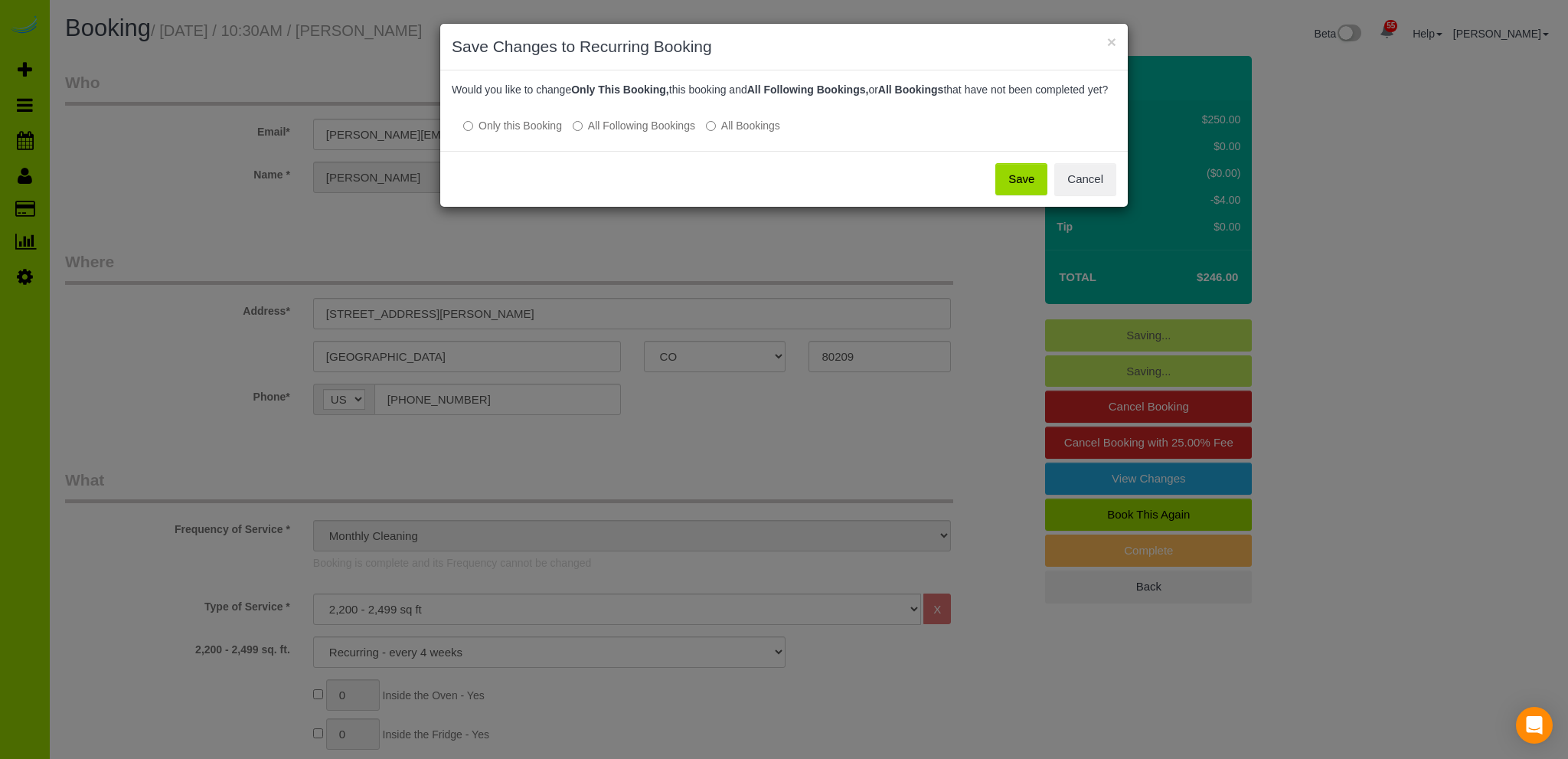
click at [1023, 191] on button "Save" at bounding box center [1021, 178] width 52 height 32
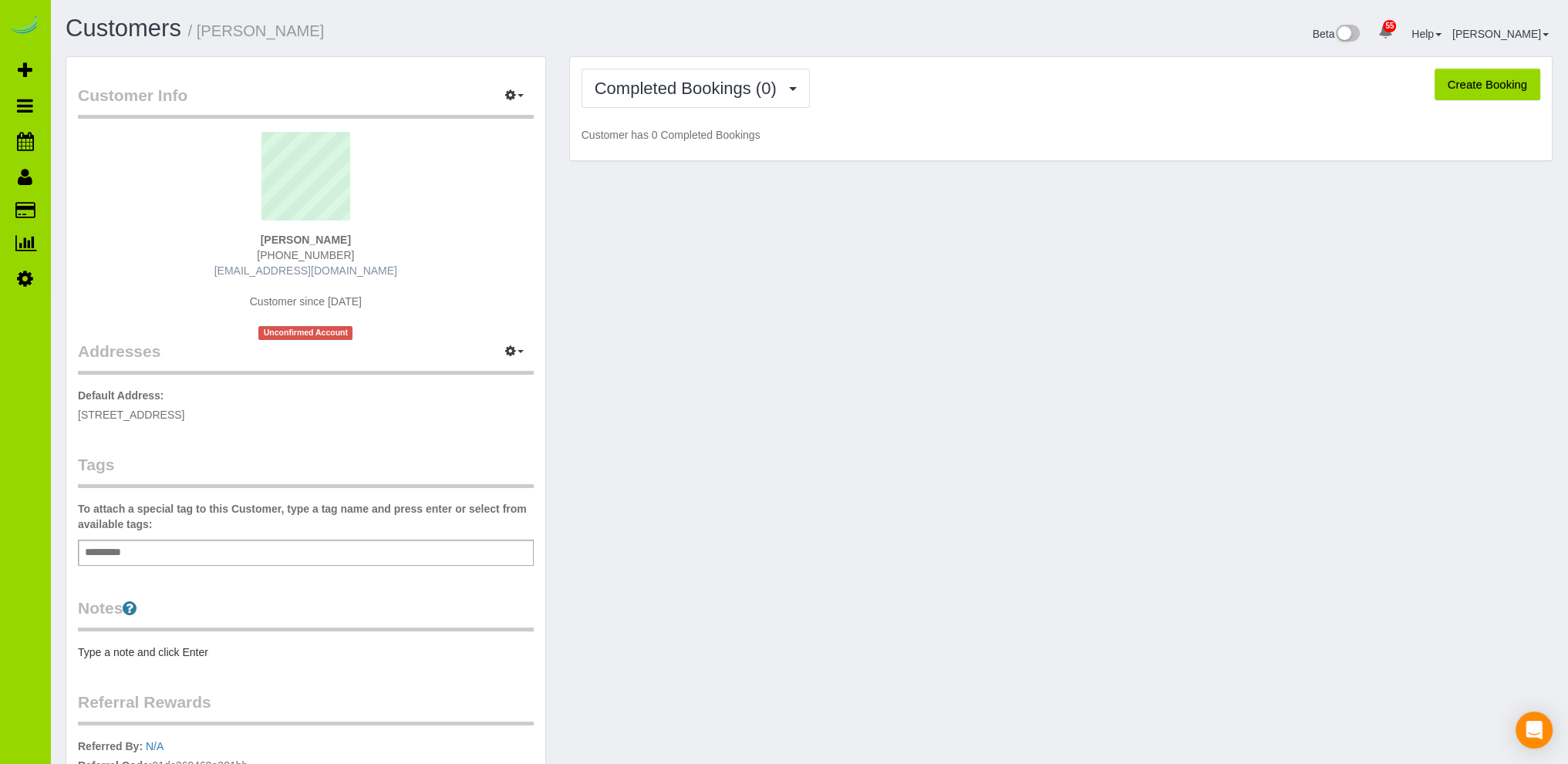
drag, startPoint x: 376, startPoint y: 268, endPoint x: 243, endPoint y: 268, distance: 133.0
click at [243, 268] on div "[PERSON_NAME] [PHONE_NUMBER] [EMAIL_ADDRESS][DOMAIN_NAME] Customer since [DATE]…" at bounding box center [306, 236] width 456 height 208
copy link "[EMAIL_ADDRESS][DOMAIN_NAME]"
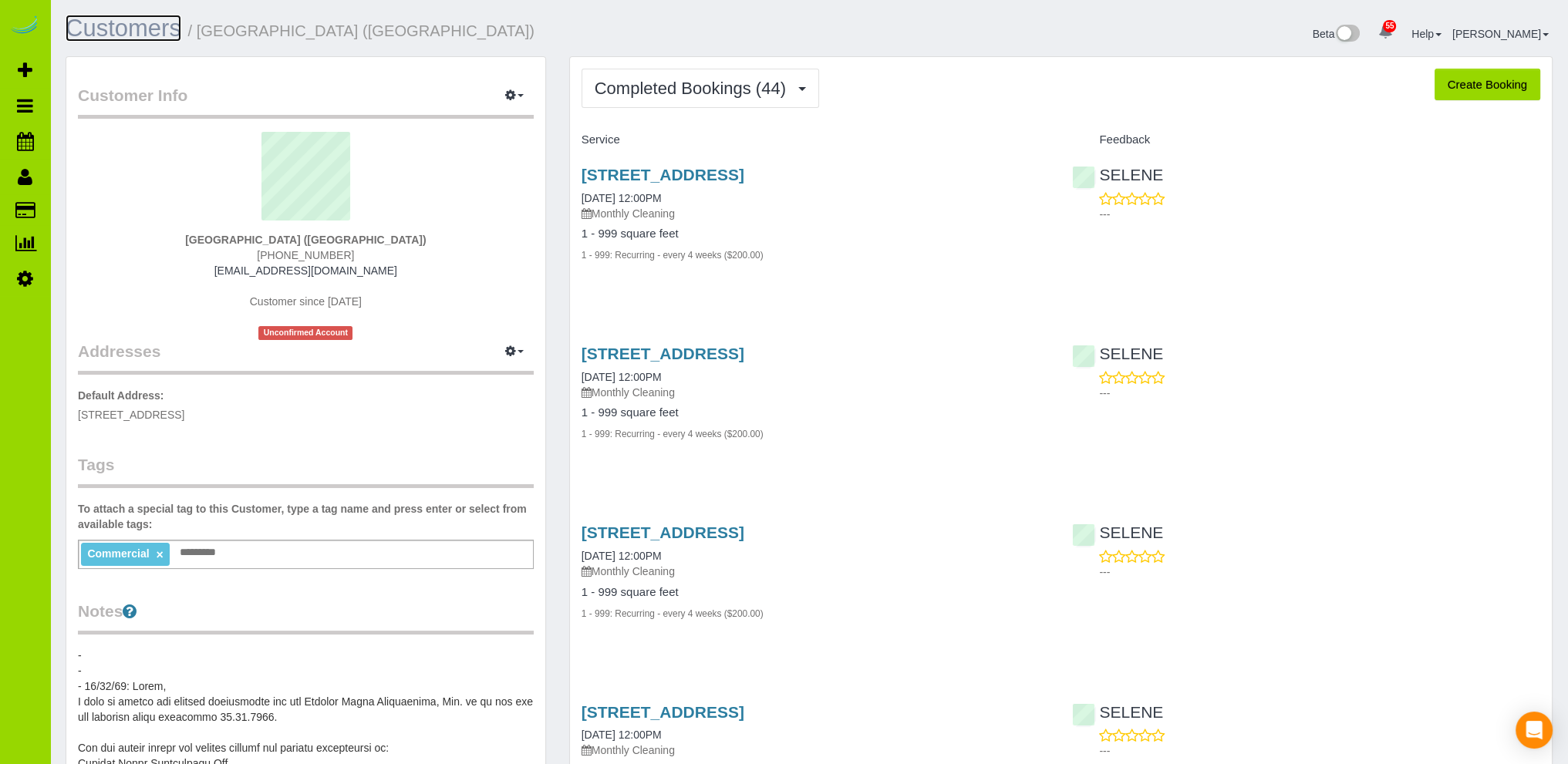
click at [135, 21] on link "Customers" at bounding box center [123, 28] width 116 height 27
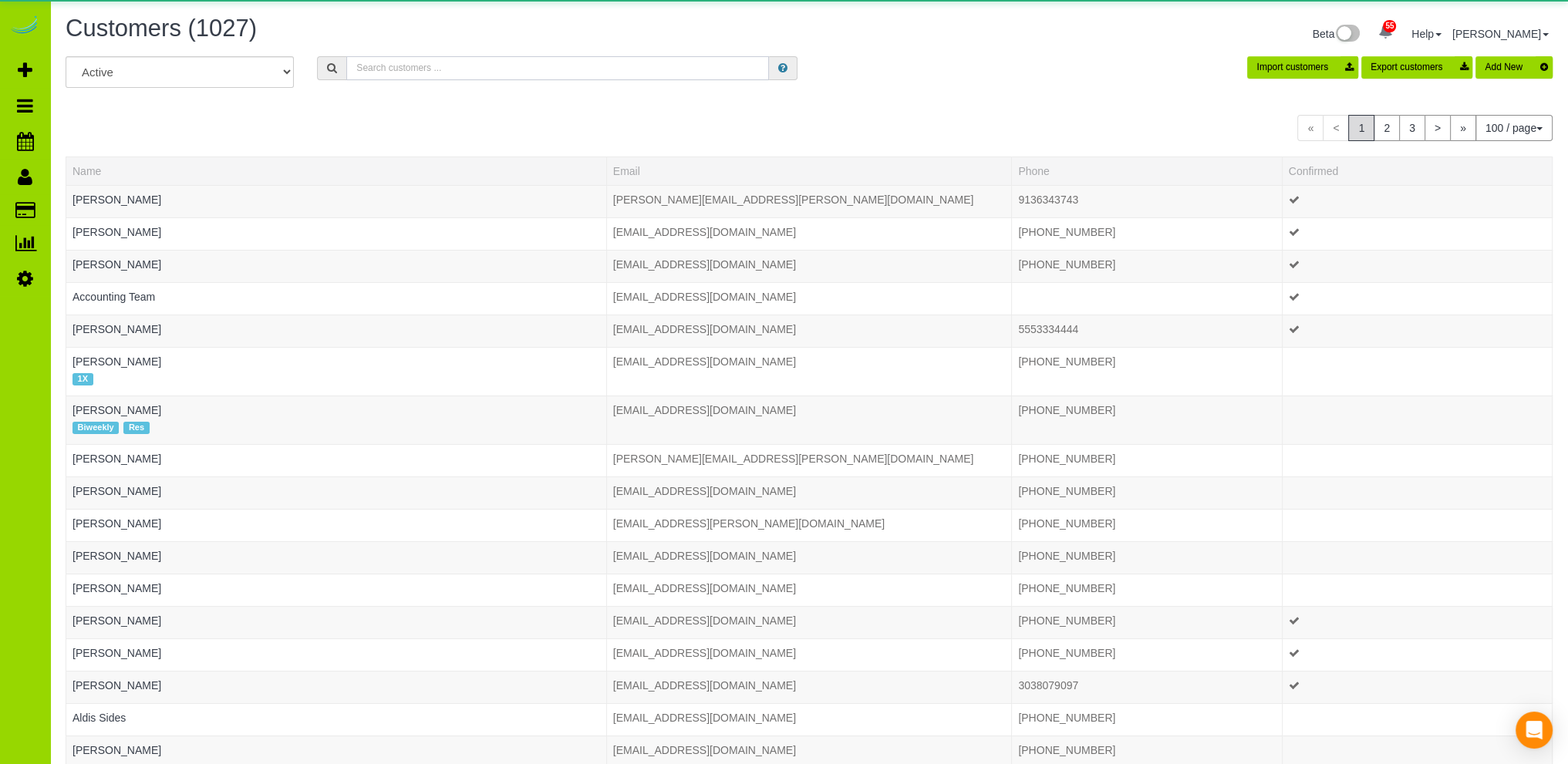
click at [393, 67] on input "text" at bounding box center [557, 68] width 423 height 24
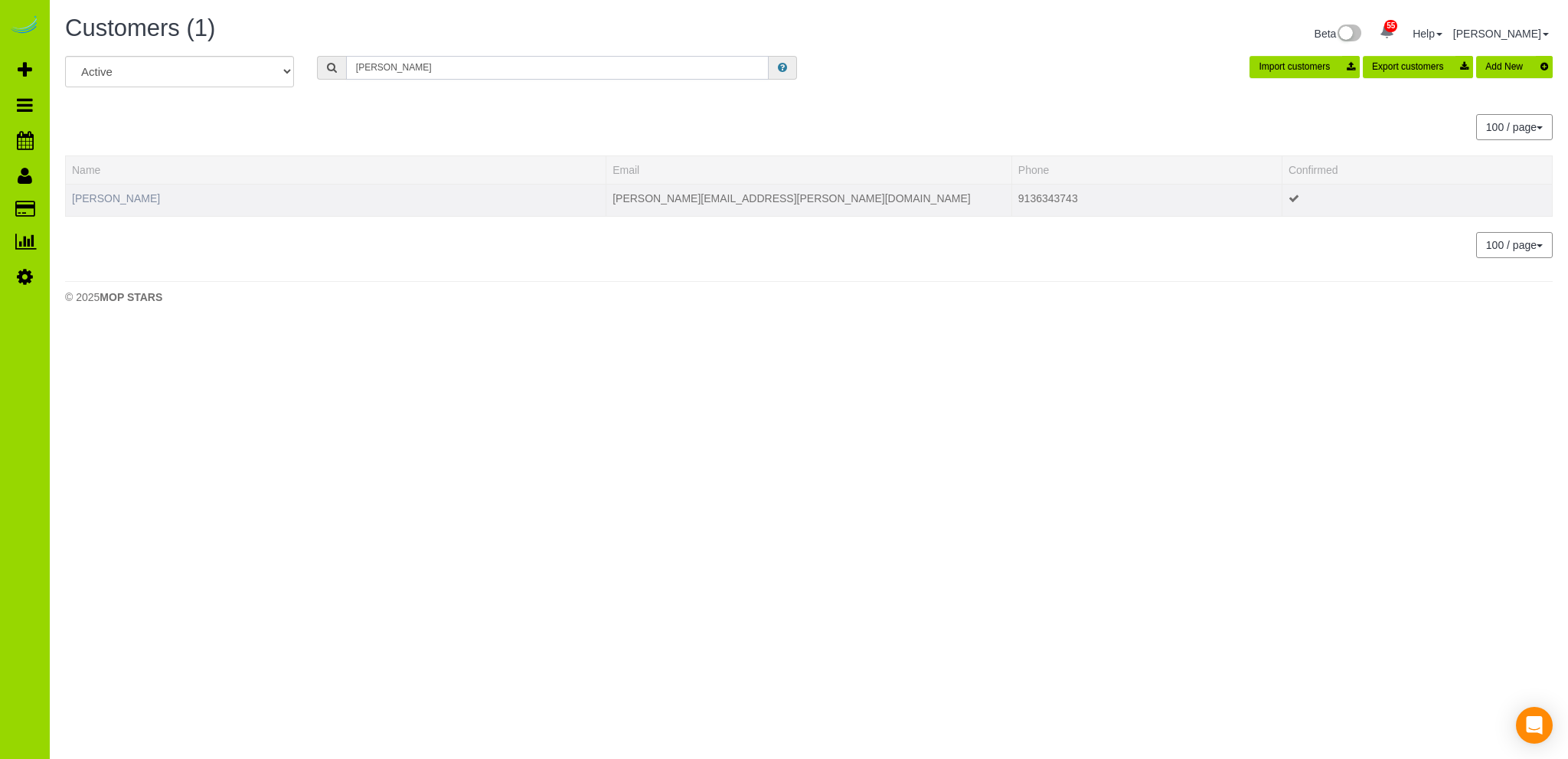
type input "gowdy"
click at [115, 194] on link "Aaron Gowdy" at bounding box center [116, 198] width 88 height 12
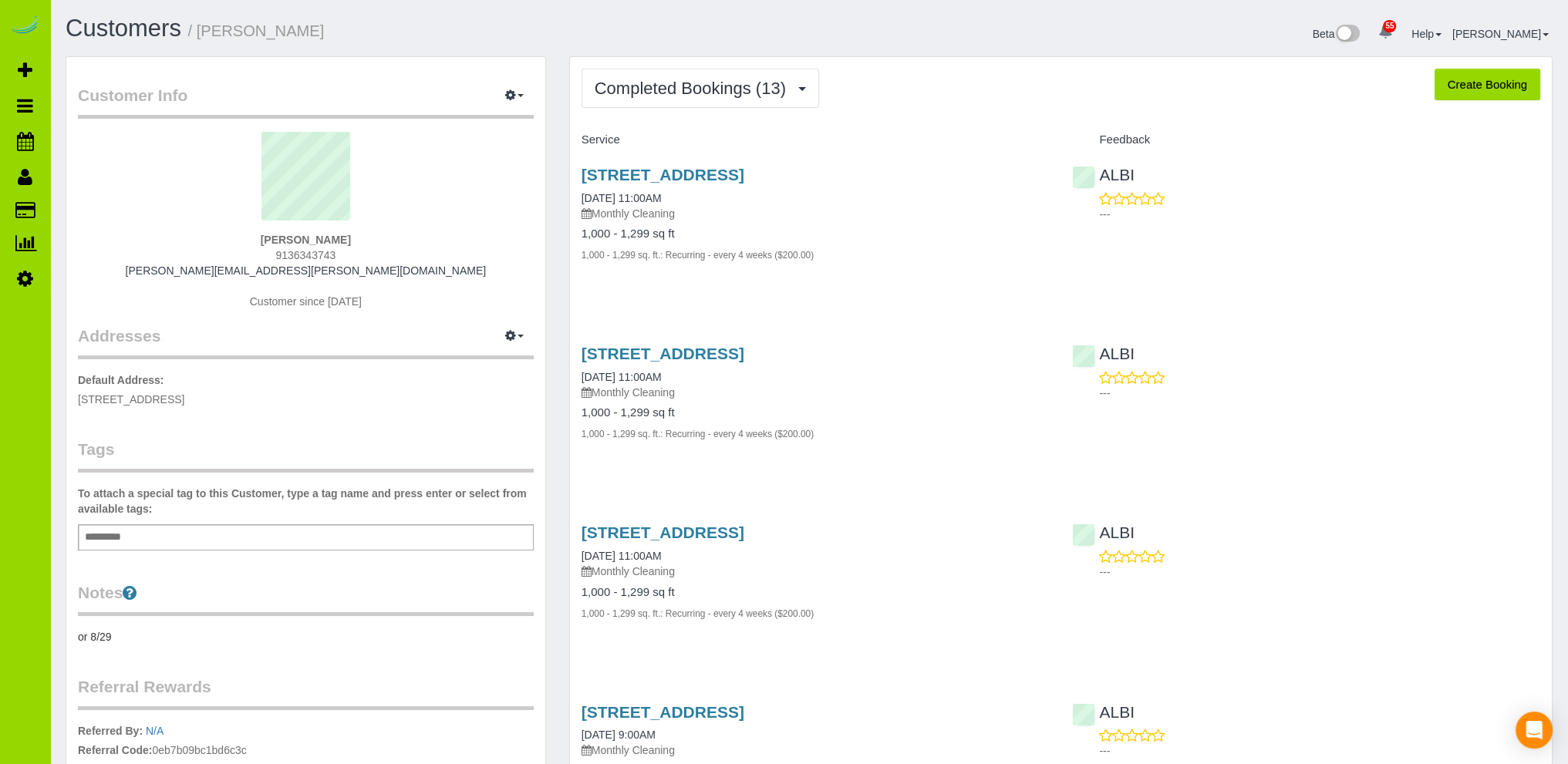
click at [122, 643] on div "Customer Info Edit Contact Info Send Message Email Preferences Special Sales Ta…" at bounding box center [306, 490] width 479 height 865
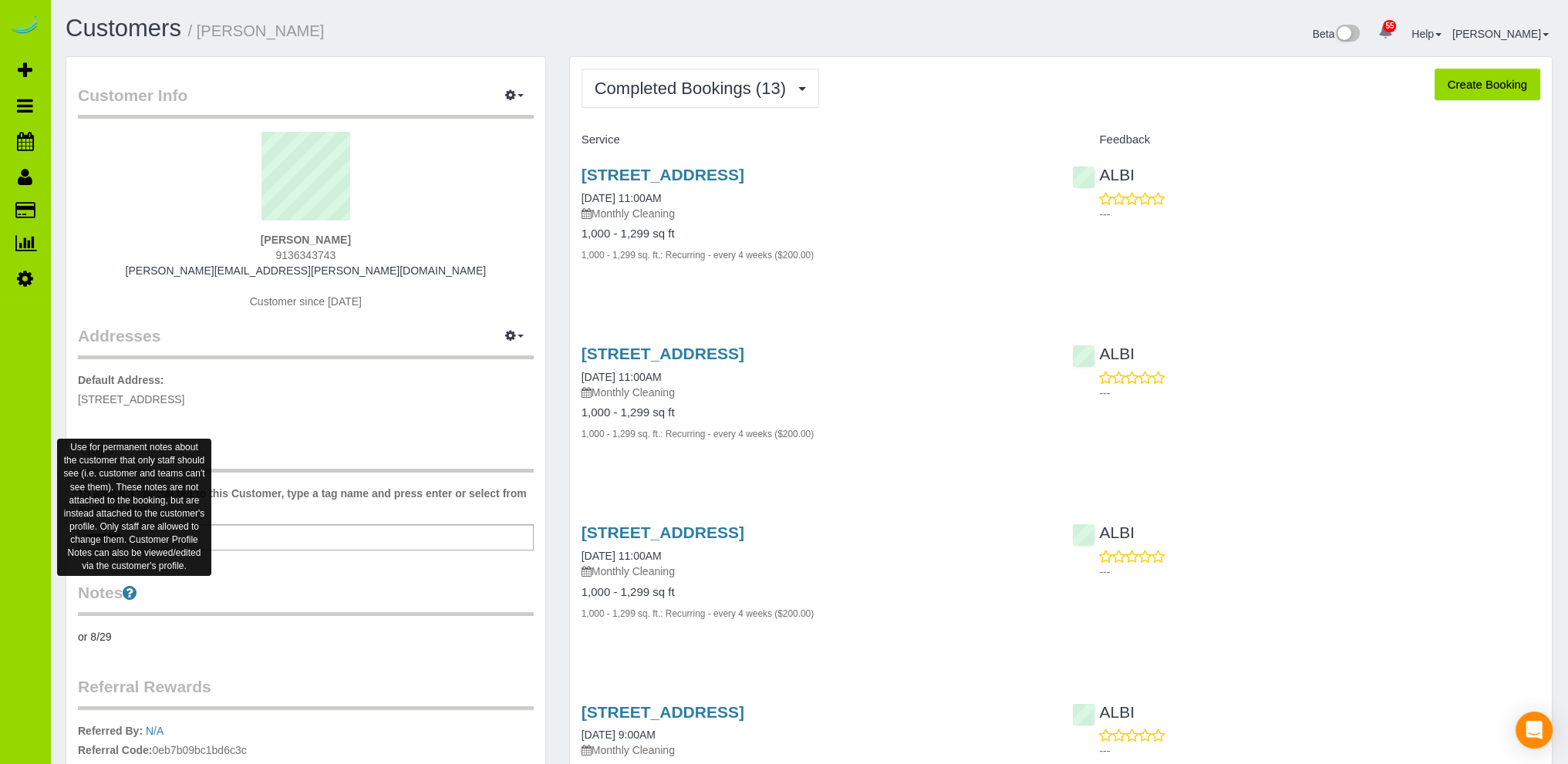
click at [136, 596] on icon at bounding box center [129, 593] width 14 height 17
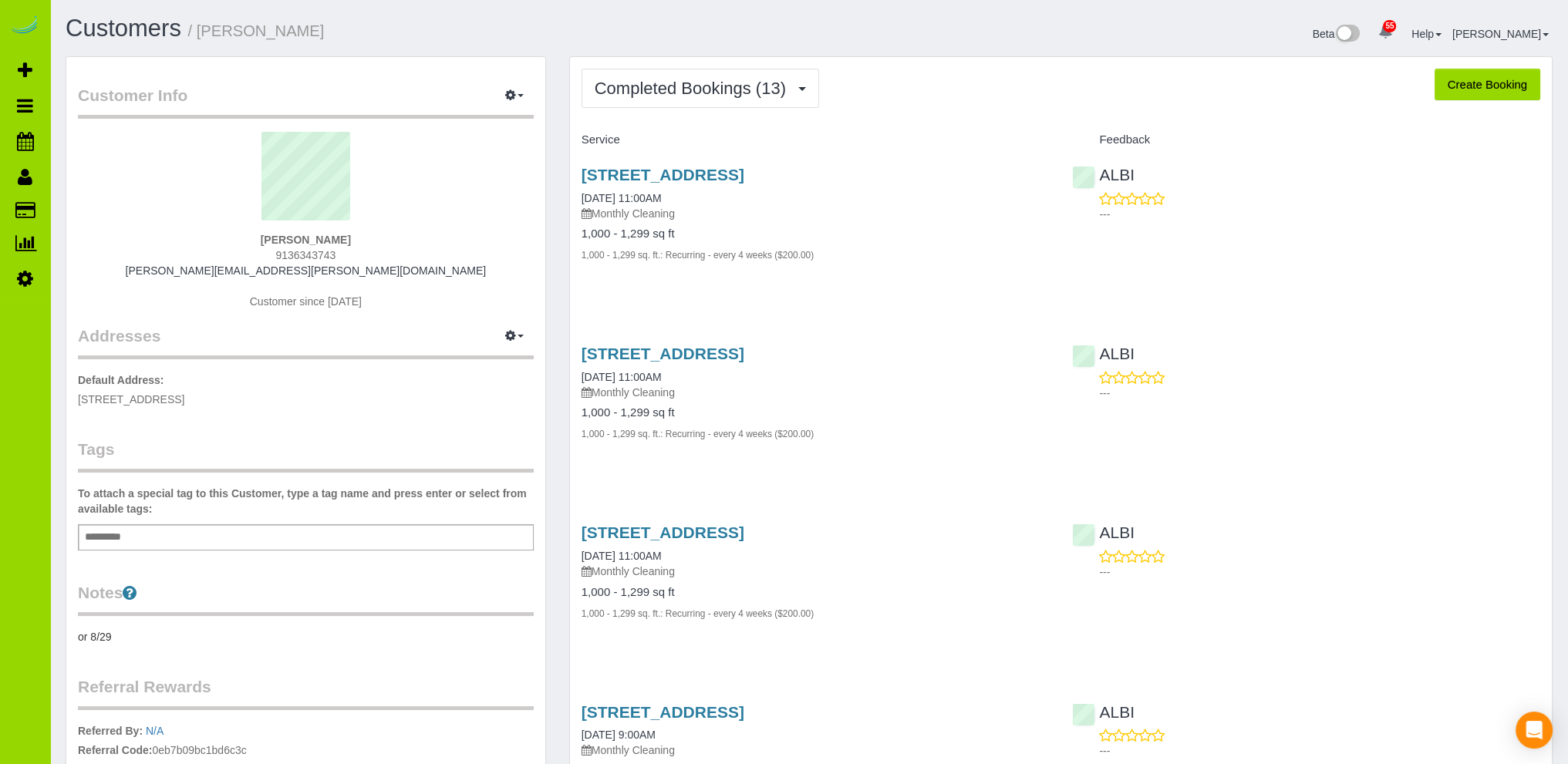
click at [111, 637] on pre "or 8/29" at bounding box center [306, 636] width 456 height 16
type textarea "*"
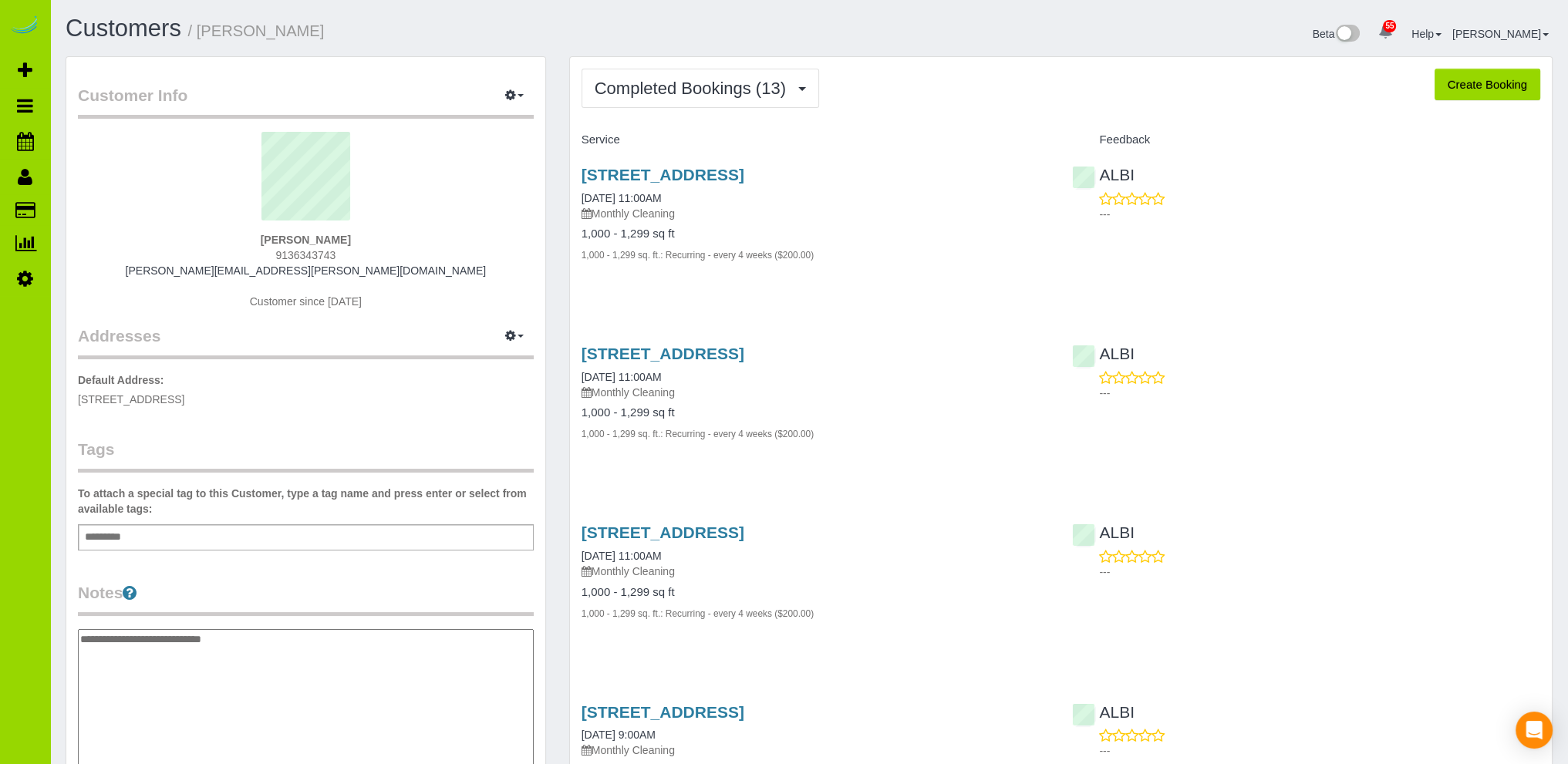
click at [80, 635] on textarea "**********" at bounding box center [306, 708] width 456 height 159
paste textarea "* ** * * ** * *"
type textarea "**********"
click at [401, 27] on h1 "Customers / Aaron Gowdy" at bounding box center [431, 29] width 732 height 26
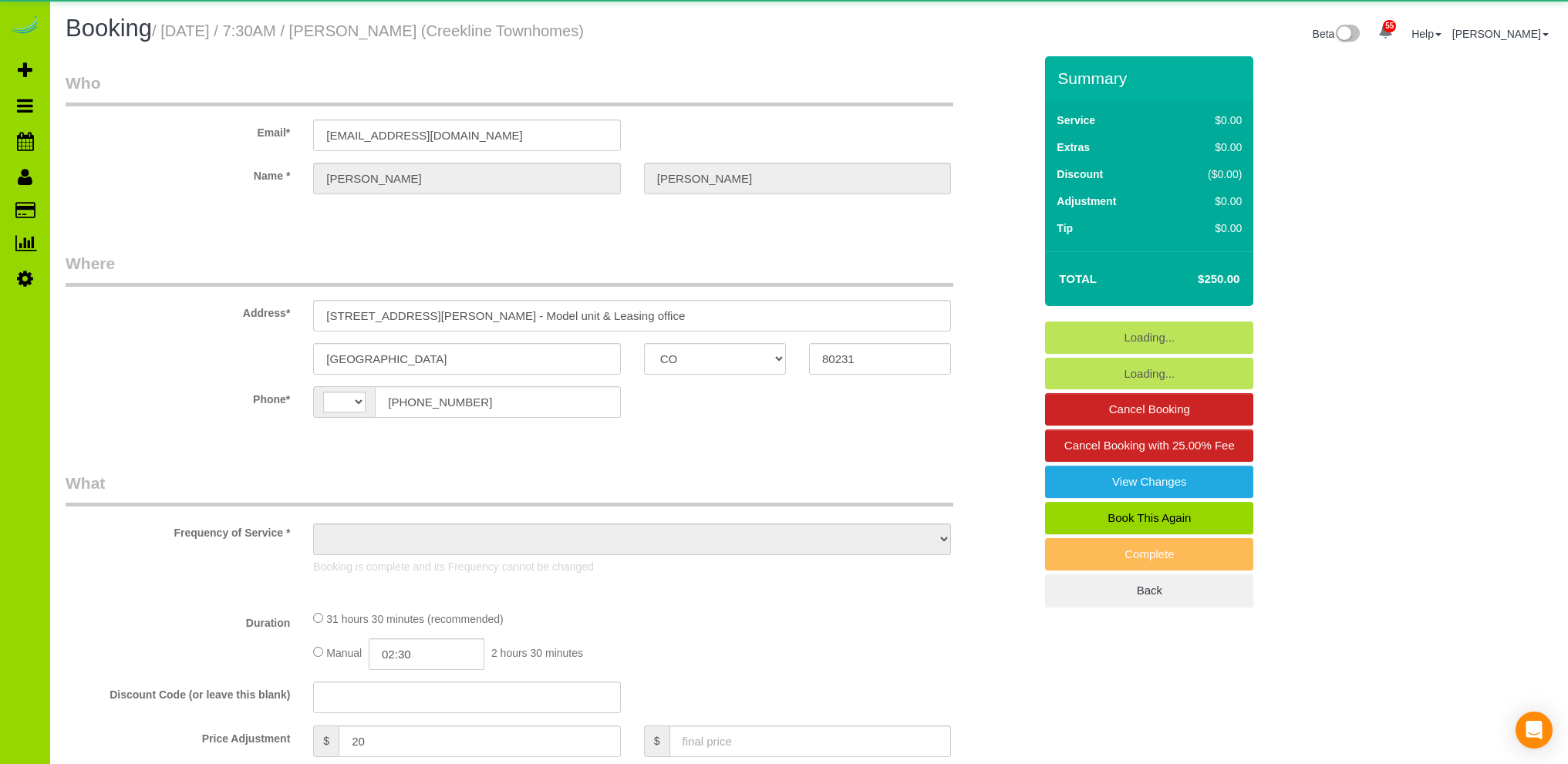
select select "CO"
select select "string:[GEOGRAPHIC_DATA]"
select select "object:877"
select select "number:4"
select select "number:16"
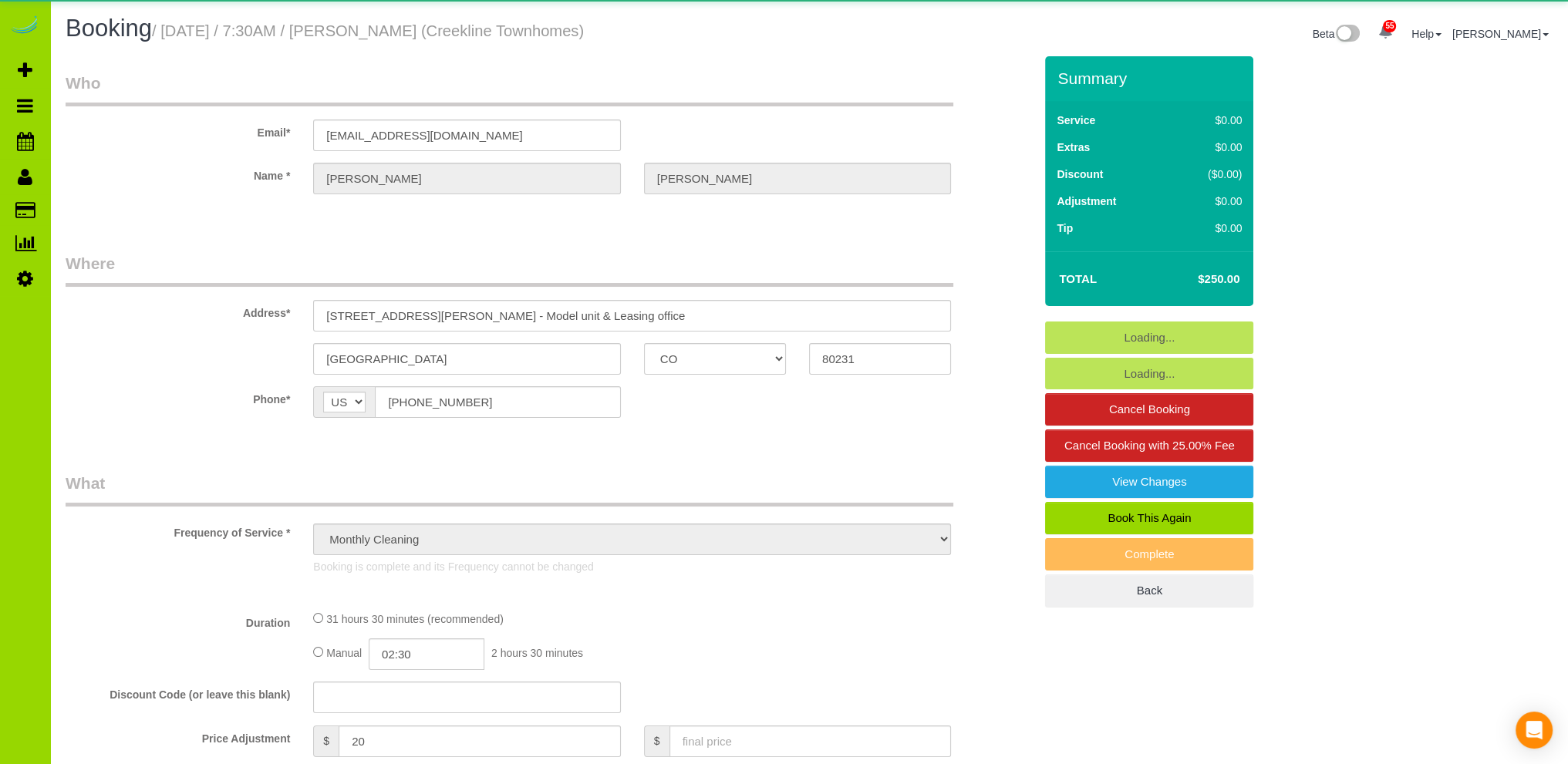
select select "7"
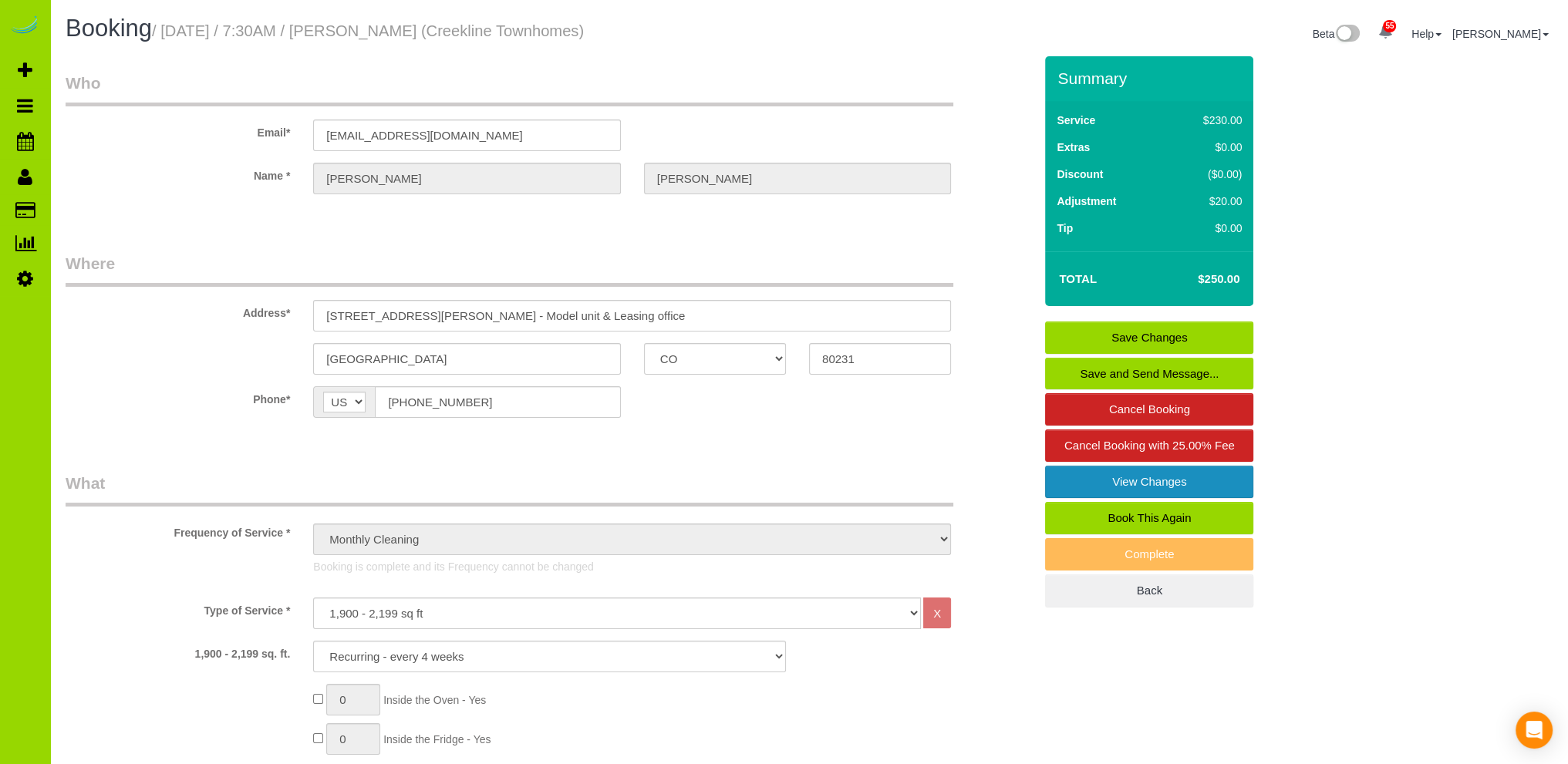
click at [1135, 477] on link "View Changes" at bounding box center [1149, 481] width 208 height 32
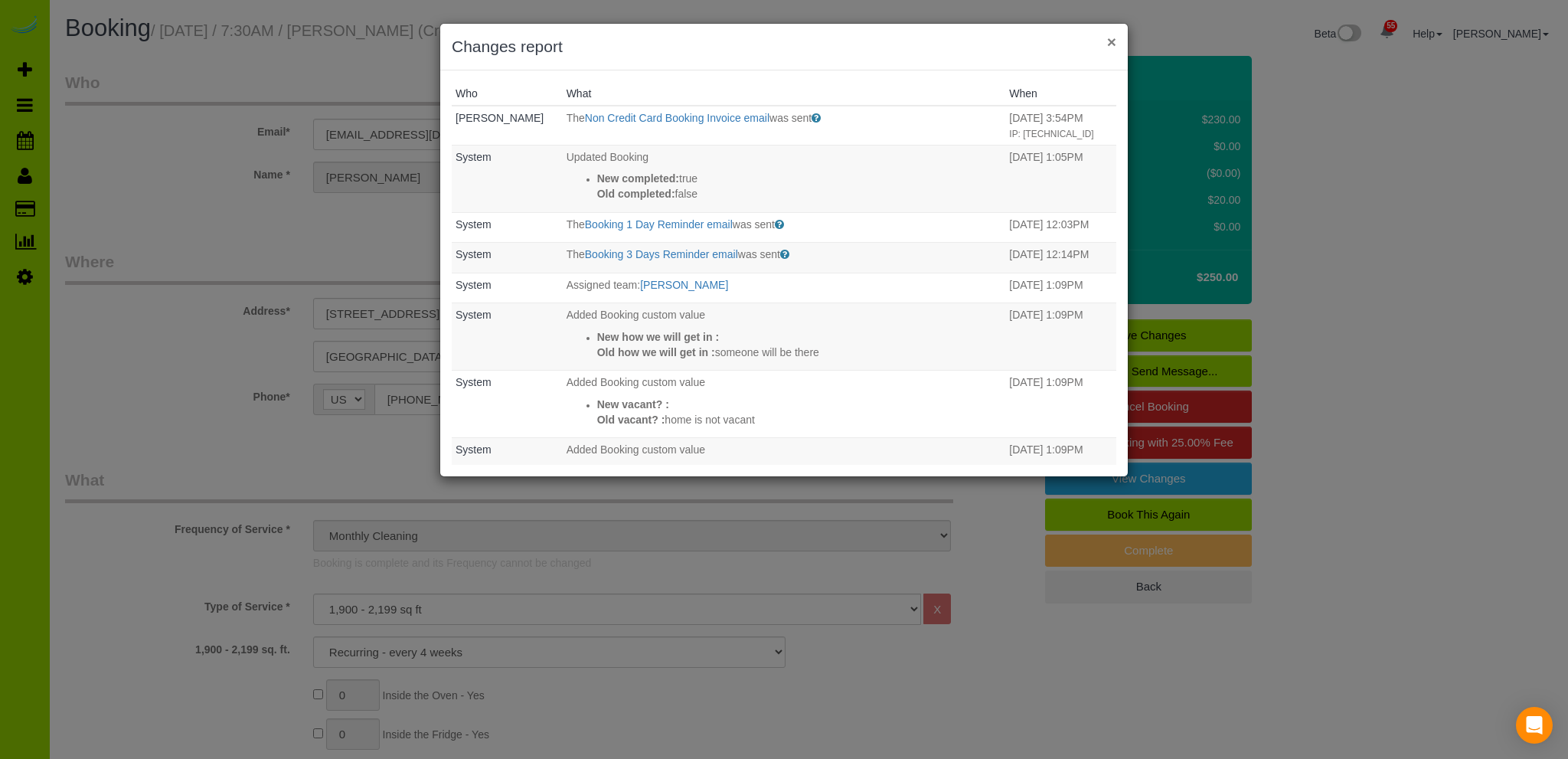
click at [1113, 36] on button "×" at bounding box center [1112, 42] width 9 height 16
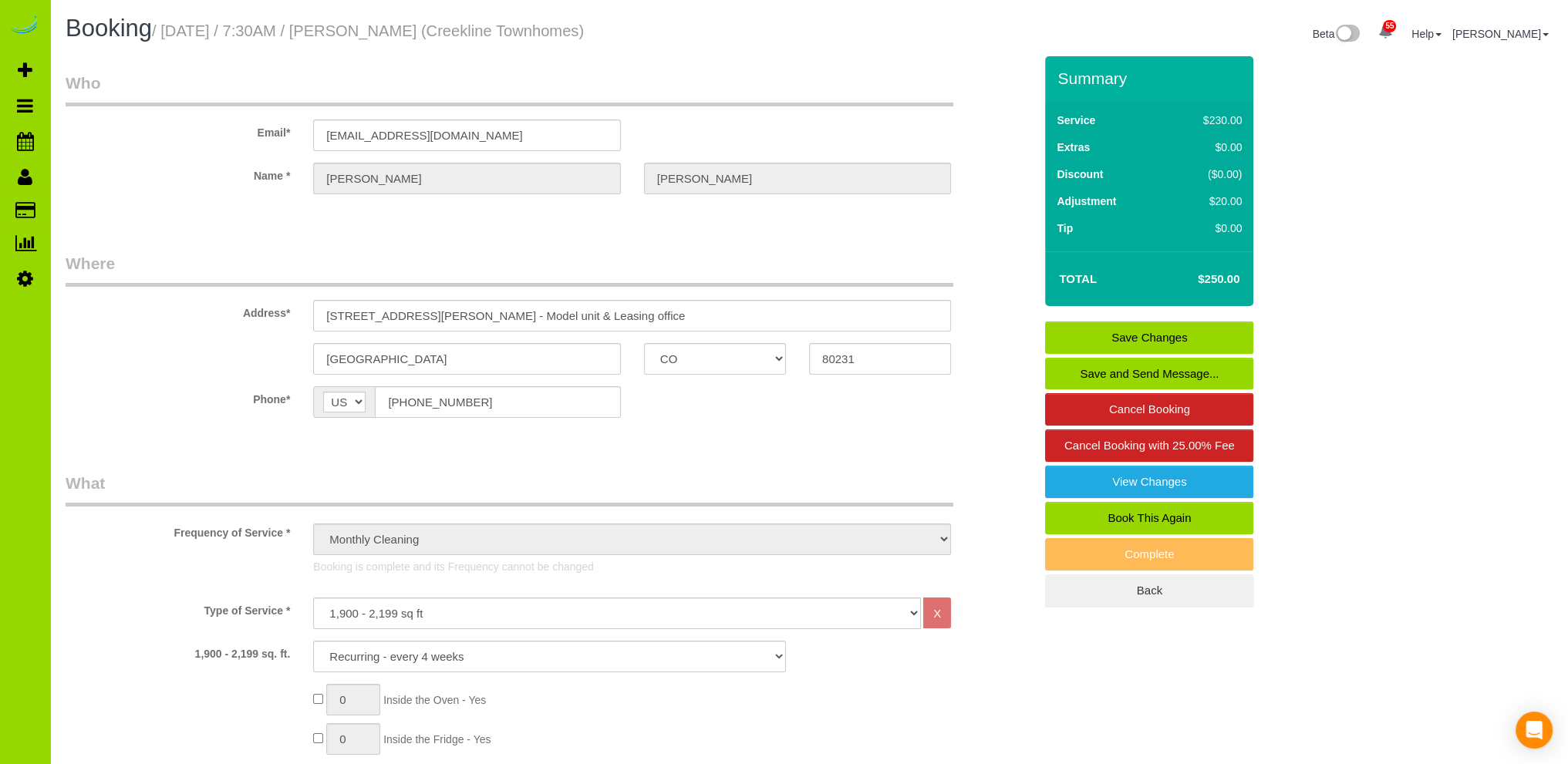
click at [166, 184] on div "Name * [PERSON_NAME]" at bounding box center [550, 179] width 991 height 31
click at [83, 69] on span "Add Booking" at bounding box center [145, 70] width 192 height 36
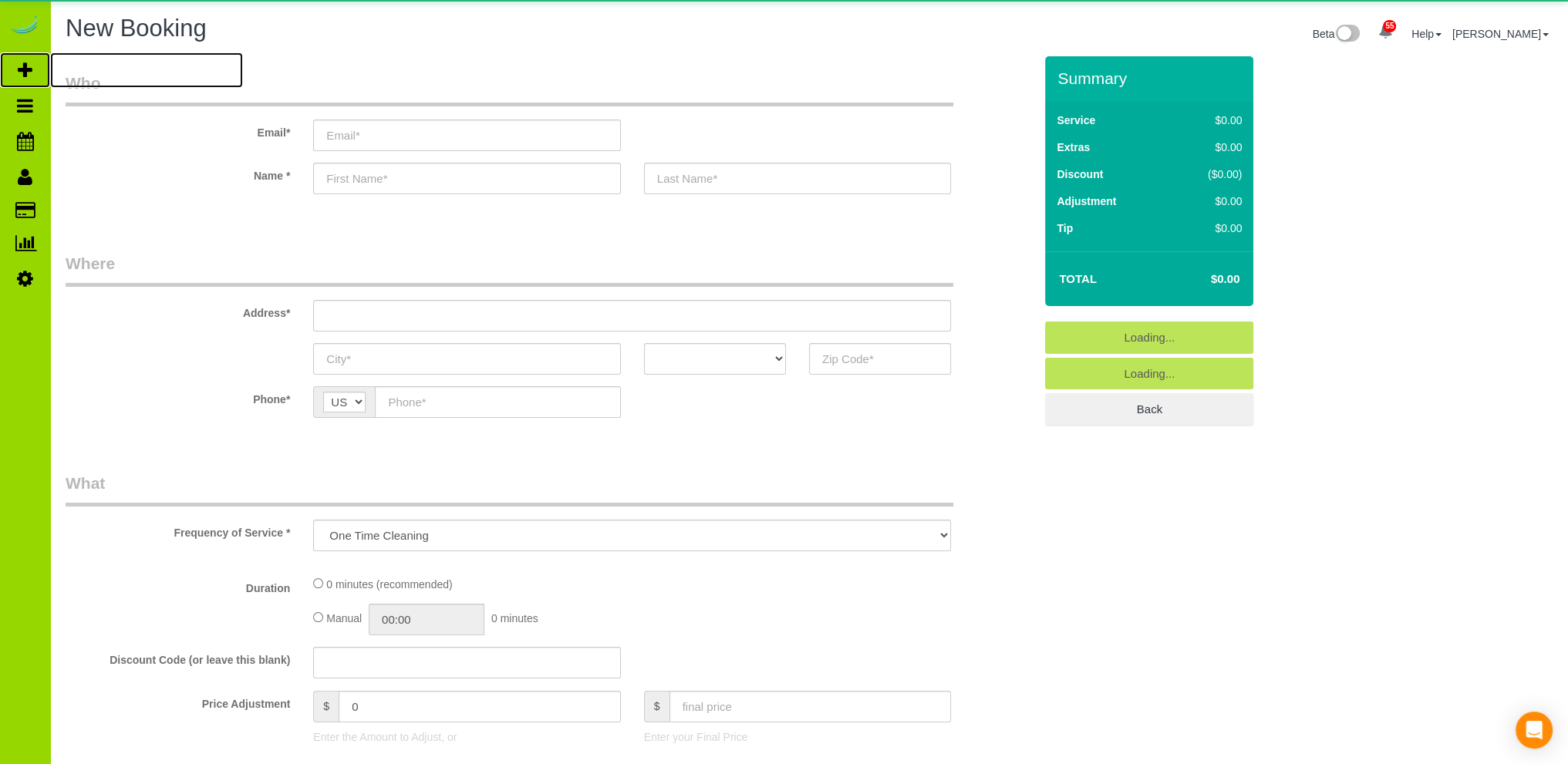
select select "object:2083"
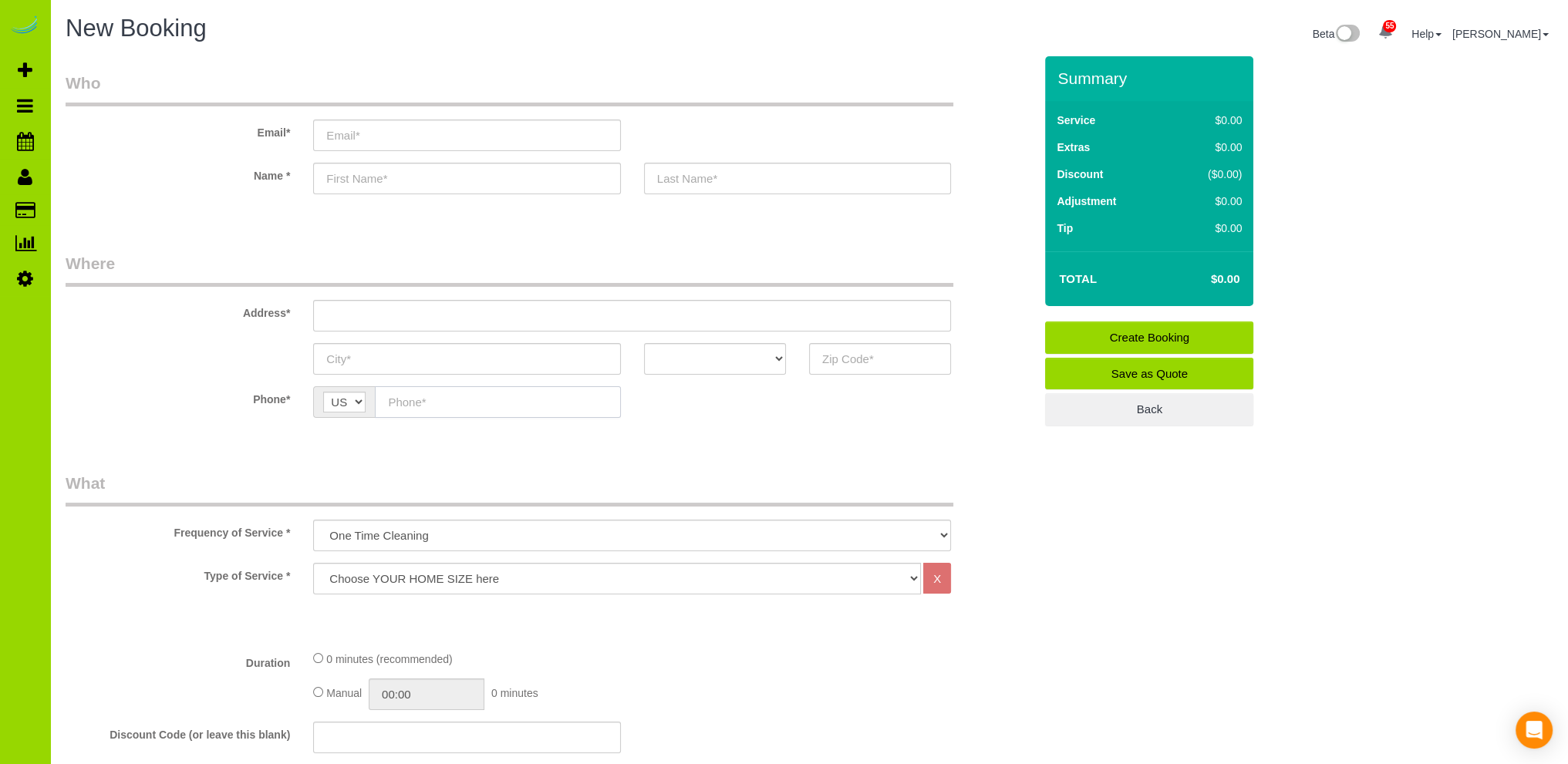
click at [406, 403] on input "text" at bounding box center [497, 402] width 245 height 31
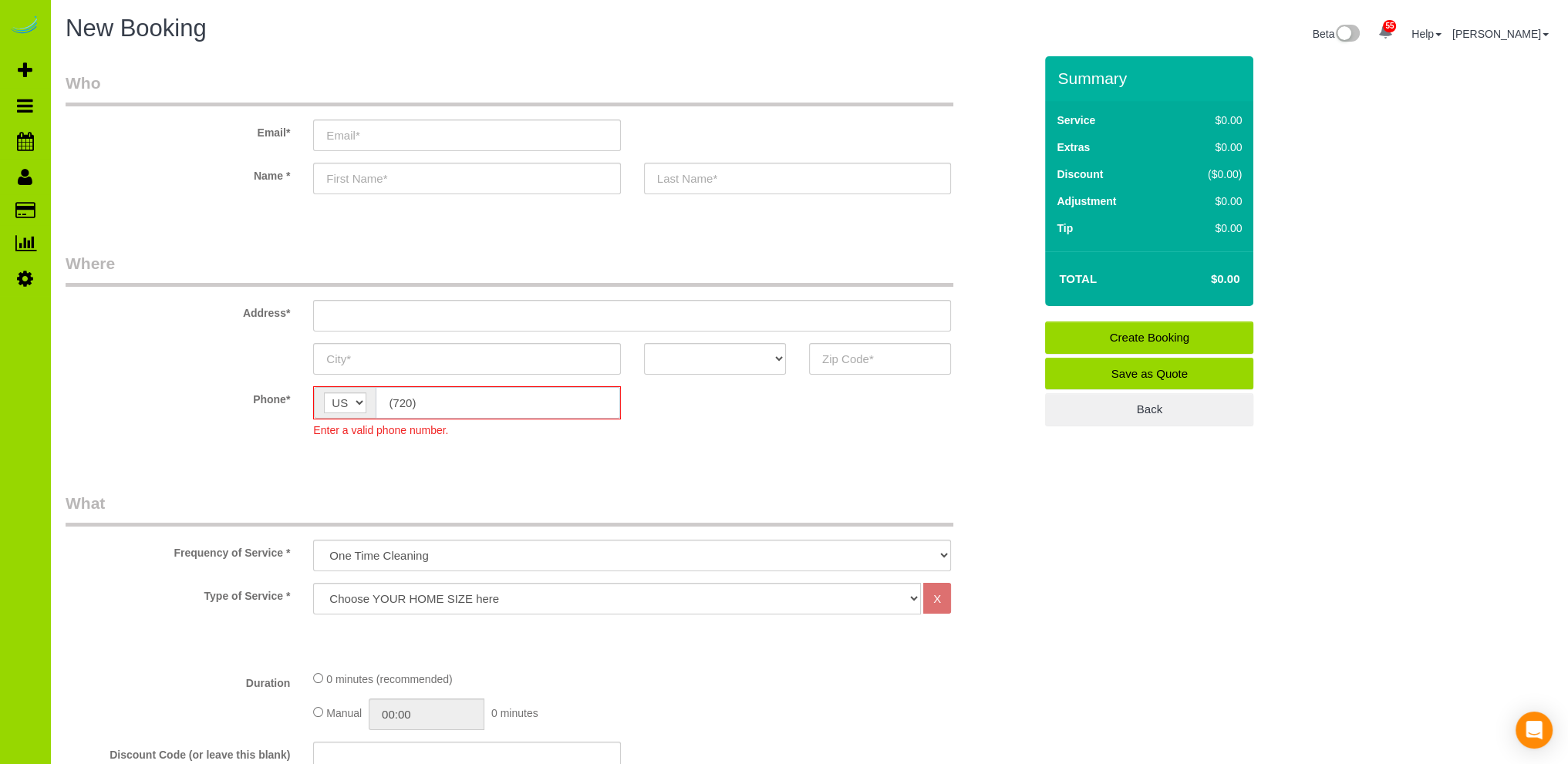
type input "(720)"
click at [367, 180] on input "text" at bounding box center [466, 179] width 307 height 31
type input "[PERSON_NAME]"
drag, startPoint x: 685, startPoint y: 178, endPoint x: 668, endPoint y: 168, distance: 19.7
click at [681, 177] on input "text" at bounding box center [796, 179] width 307 height 31
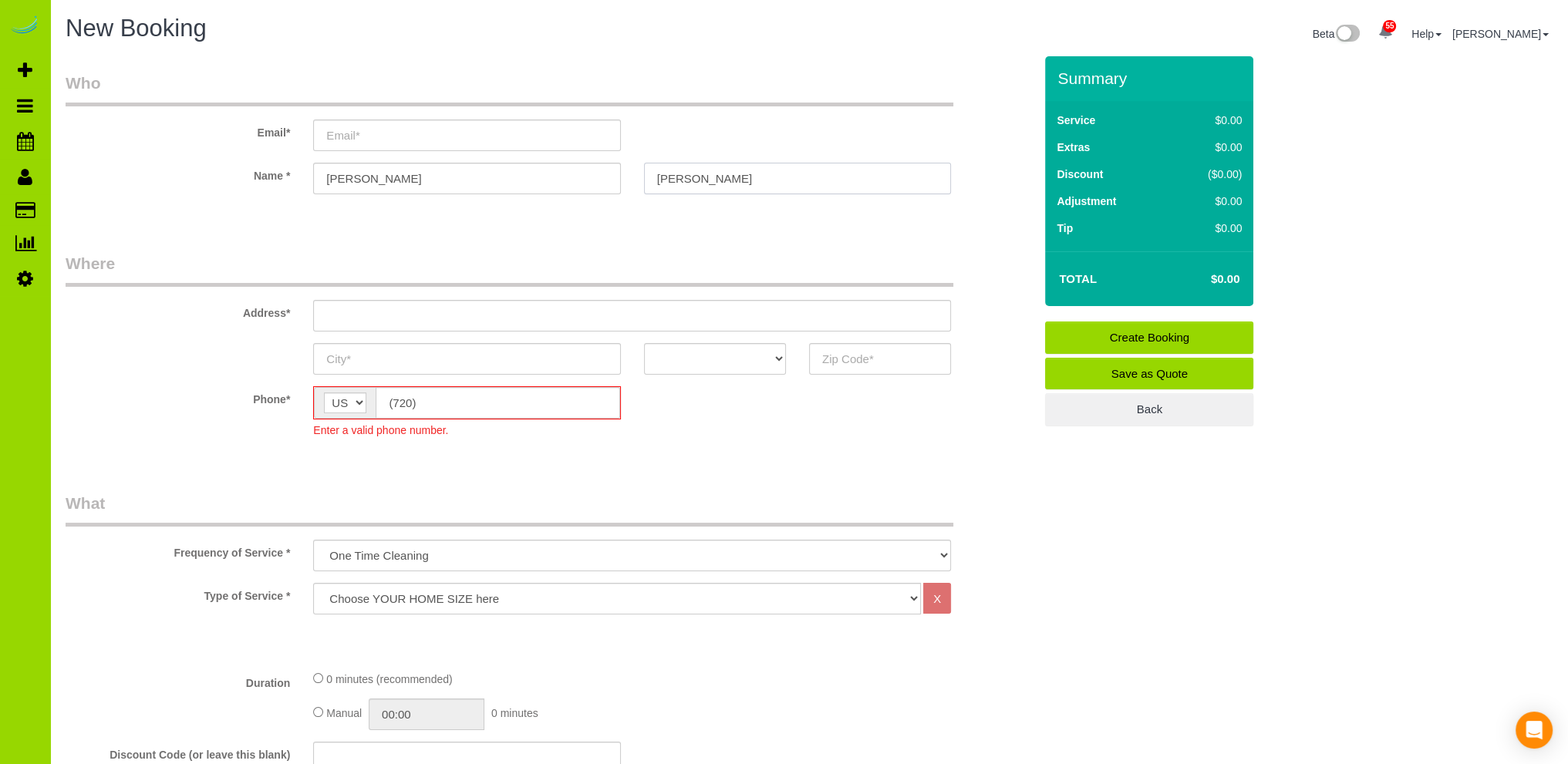
type input "[PERSON_NAME]"
click at [422, 317] on input "text" at bounding box center [632, 316] width 638 height 31
type input "[STREET_ADDRESS]"
click at [374, 355] on input "text" at bounding box center [466, 359] width 307 height 31
type input "Aurora"
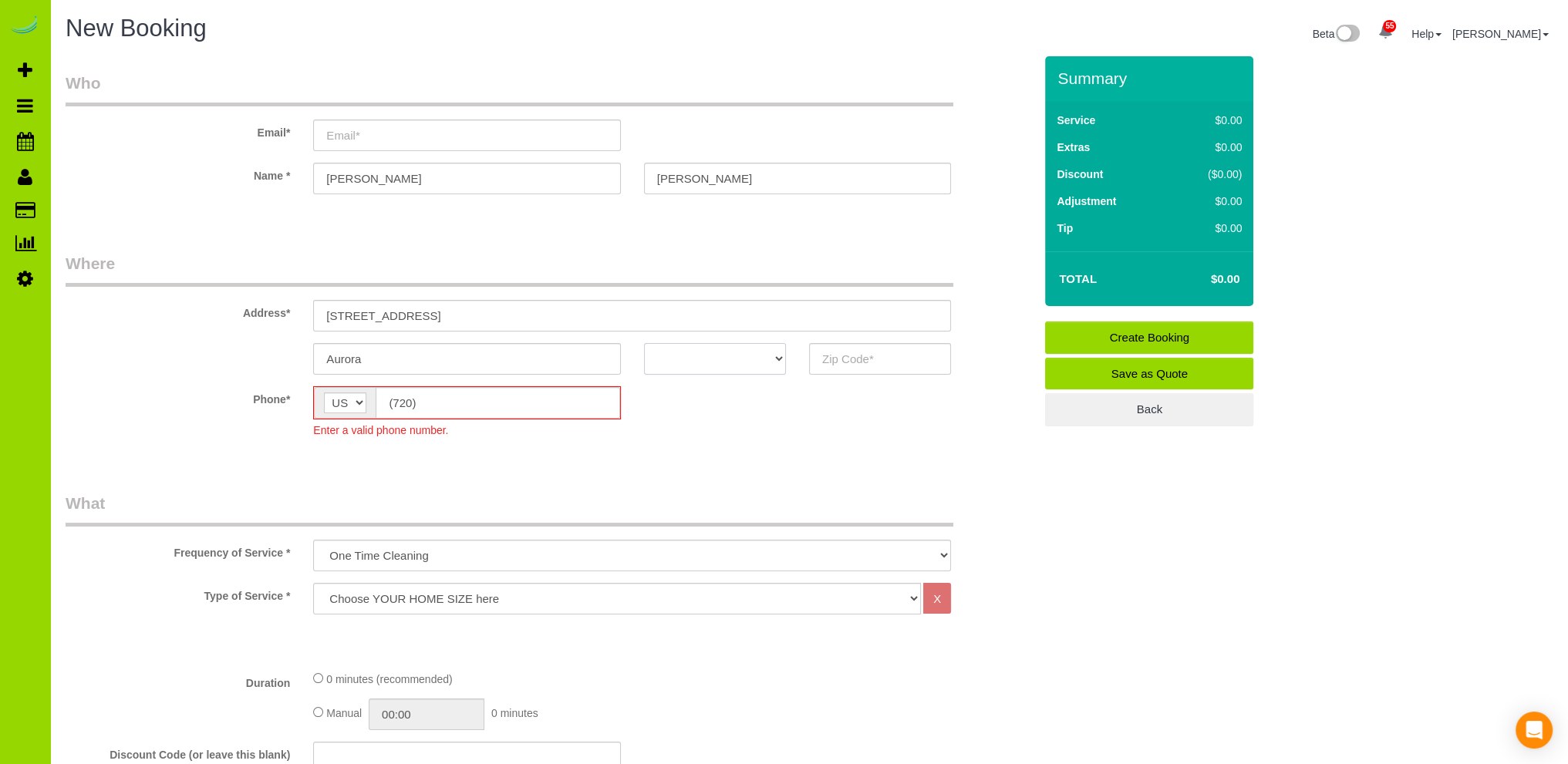
click at [774, 353] on select "AK AL AR AZ CA CO CT DC DE [GEOGRAPHIC_DATA] [GEOGRAPHIC_DATA] HI IA ID IL IN K…" at bounding box center [714, 359] width 142 height 31
select select "CO"
click at [644, 343] on select "AK AL AR AZ CA CO CT DC DE [GEOGRAPHIC_DATA] [GEOGRAPHIC_DATA] HI IA ID IL IN K…" at bounding box center [714, 359] width 142 height 31
click at [854, 358] on input "text" at bounding box center [880, 359] width 142 height 31
type input "80013"
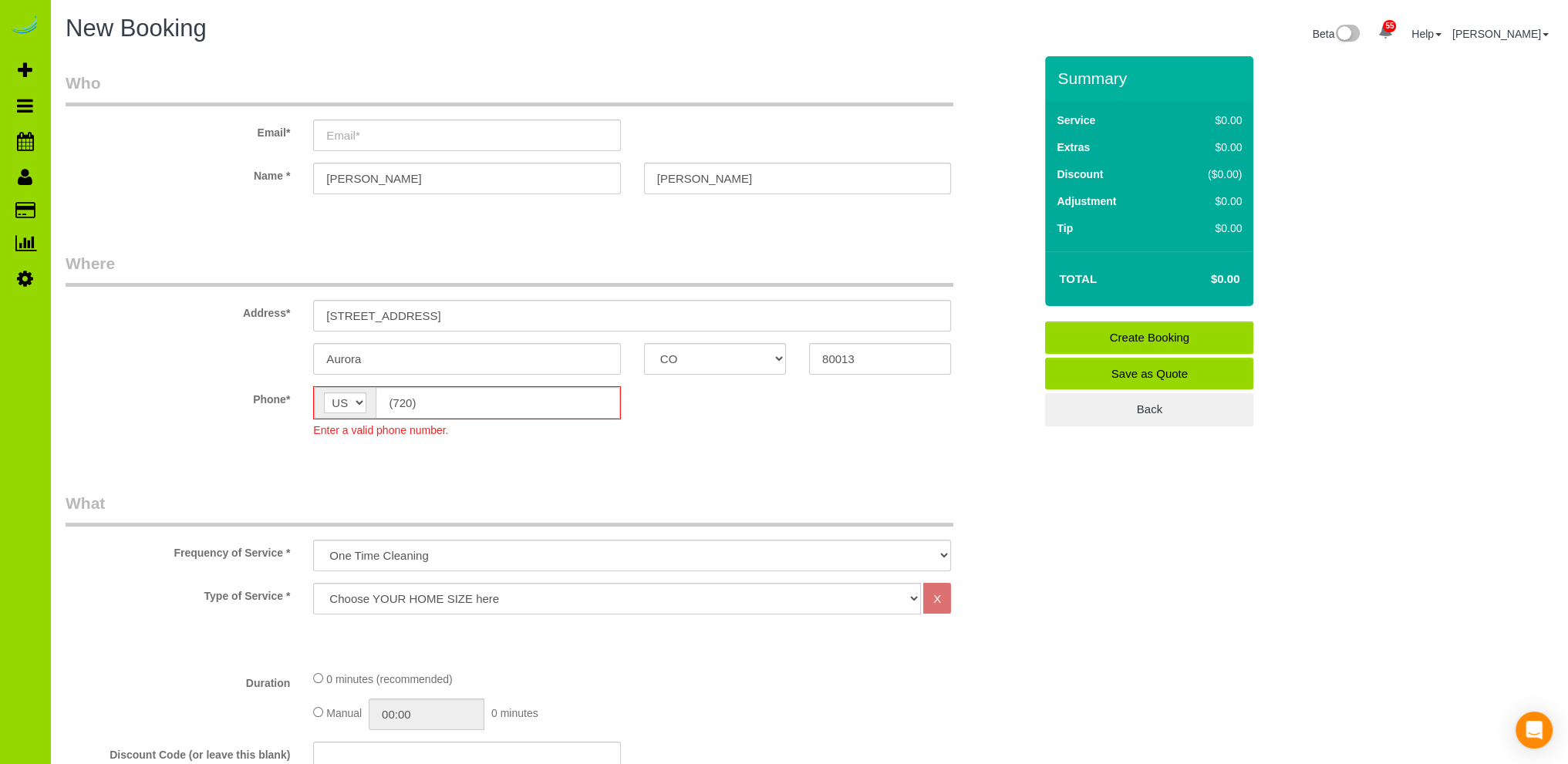
drag, startPoint x: 863, startPoint y: 437, endPoint x: 808, endPoint y: 407, distance: 62.6
click at [848, 424] on sui-booking-location "Phone* AF AL DZ AD AO AI AQ AG AR AM AW AU AT AZ BS BH BD BB BY BE BZ BJ BM BT …" at bounding box center [549, 418] width 968 height 64
click at [451, 315] on input "[STREET_ADDRESS]" at bounding box center [632, 316] width 638 height 31
drag, startPoint x: 450, startPoint y: 311, endPoint x: 284, endPoint y: 311, distance: 166.0
click at [284, 311] on div "Address* [STREET_ADDRESS]" at bounding box center [550, 292] width 991 height 79
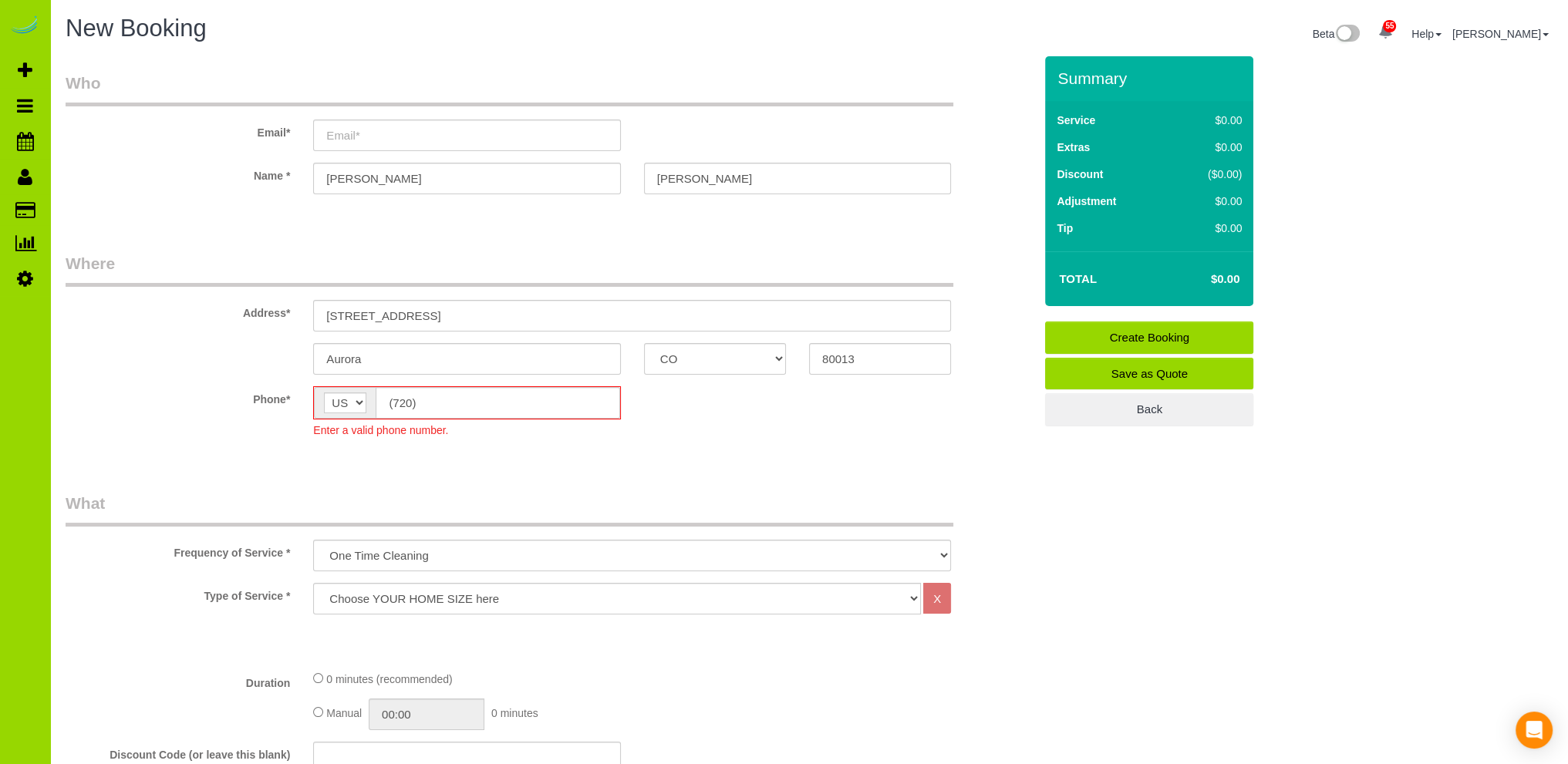
click at [470, 402] on input "(720)" at bounding box center [497, 402] width 244 height 31
type input "(720) 529-5"
click at [509, 448] on fieldset "Where Address* [STREET_ADDRESS] [GEOGRAPHIC_DATA] AK AL AR AZ CA CO CT DC DE [G…" at bounding box center [549, 356] width 968 height 209
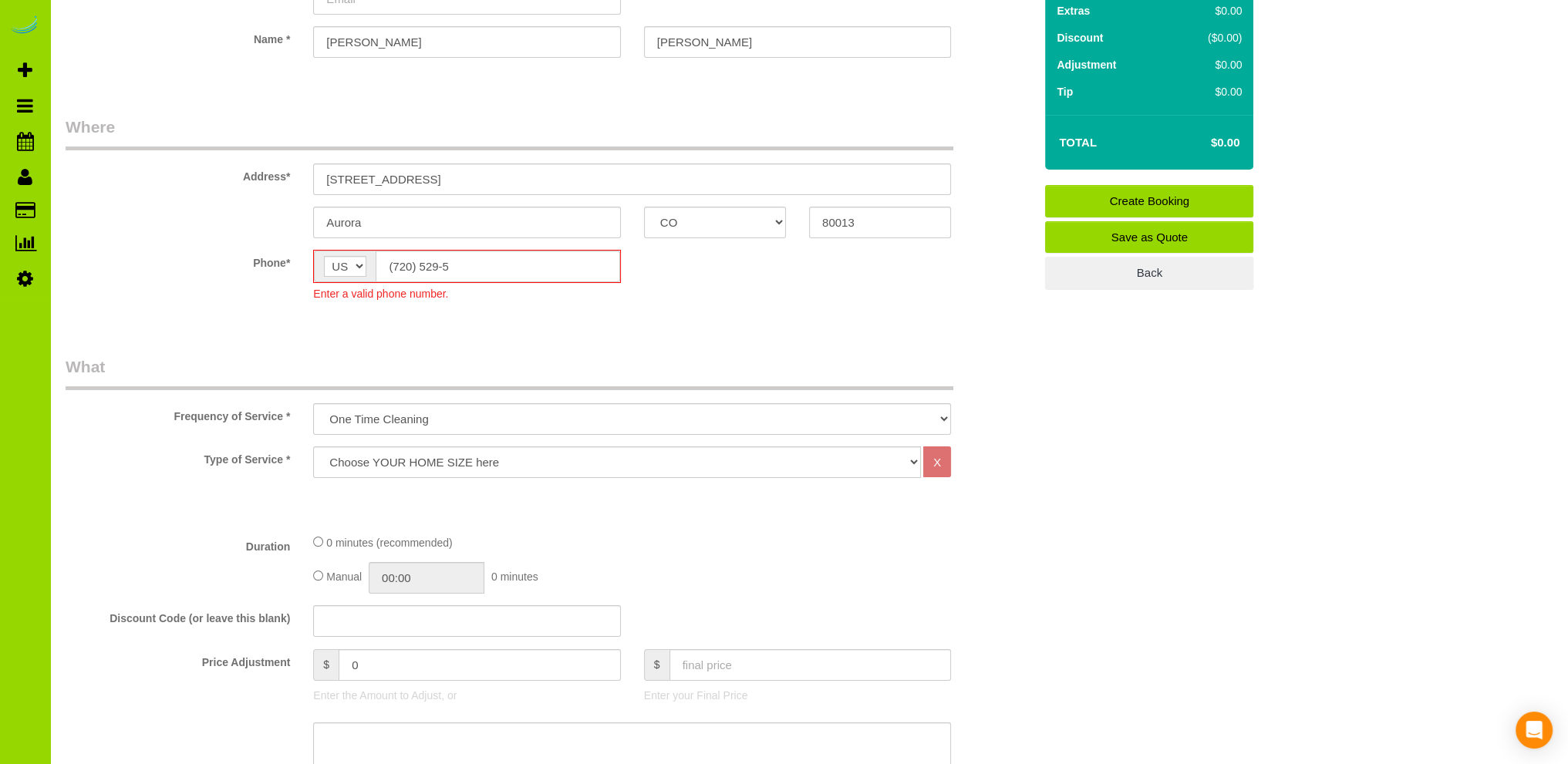
scroll to position [308, 0]
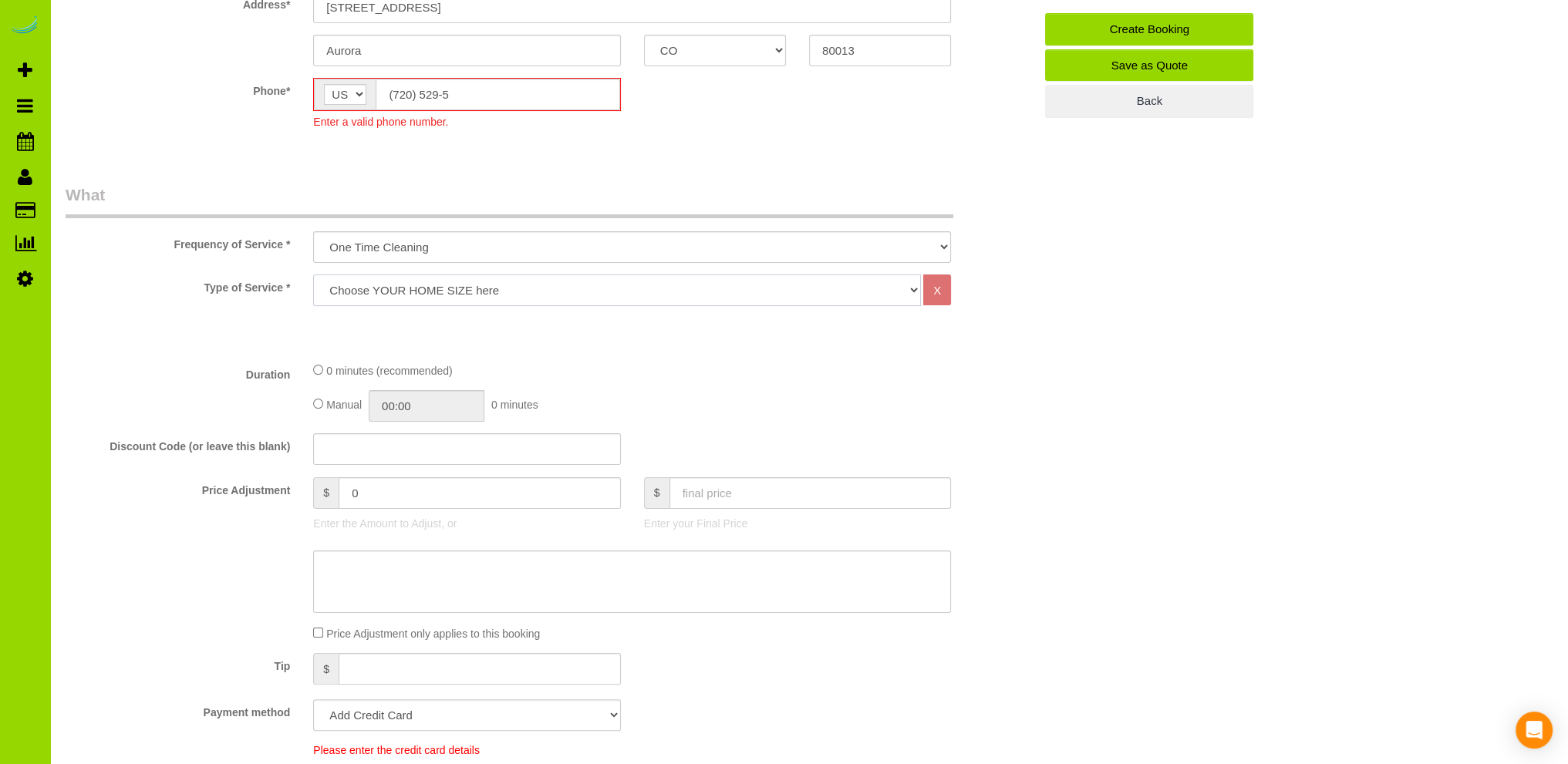
click at [487, 291] on select "Choose YOUR HOME SIZE here Hourly Cleaning 1 - 999 square feet 1,000 - 1,299 sq…" at bounding box center [617, 290] width 608 height 31
select select "37"
click at [313, 274] on select "Choose YOUR HOME SIZE here Hourly Cleaning 1 - 999 square feet 1,000 - 1,299 sq…" at bounding box center [617, 290] width 608 height 31
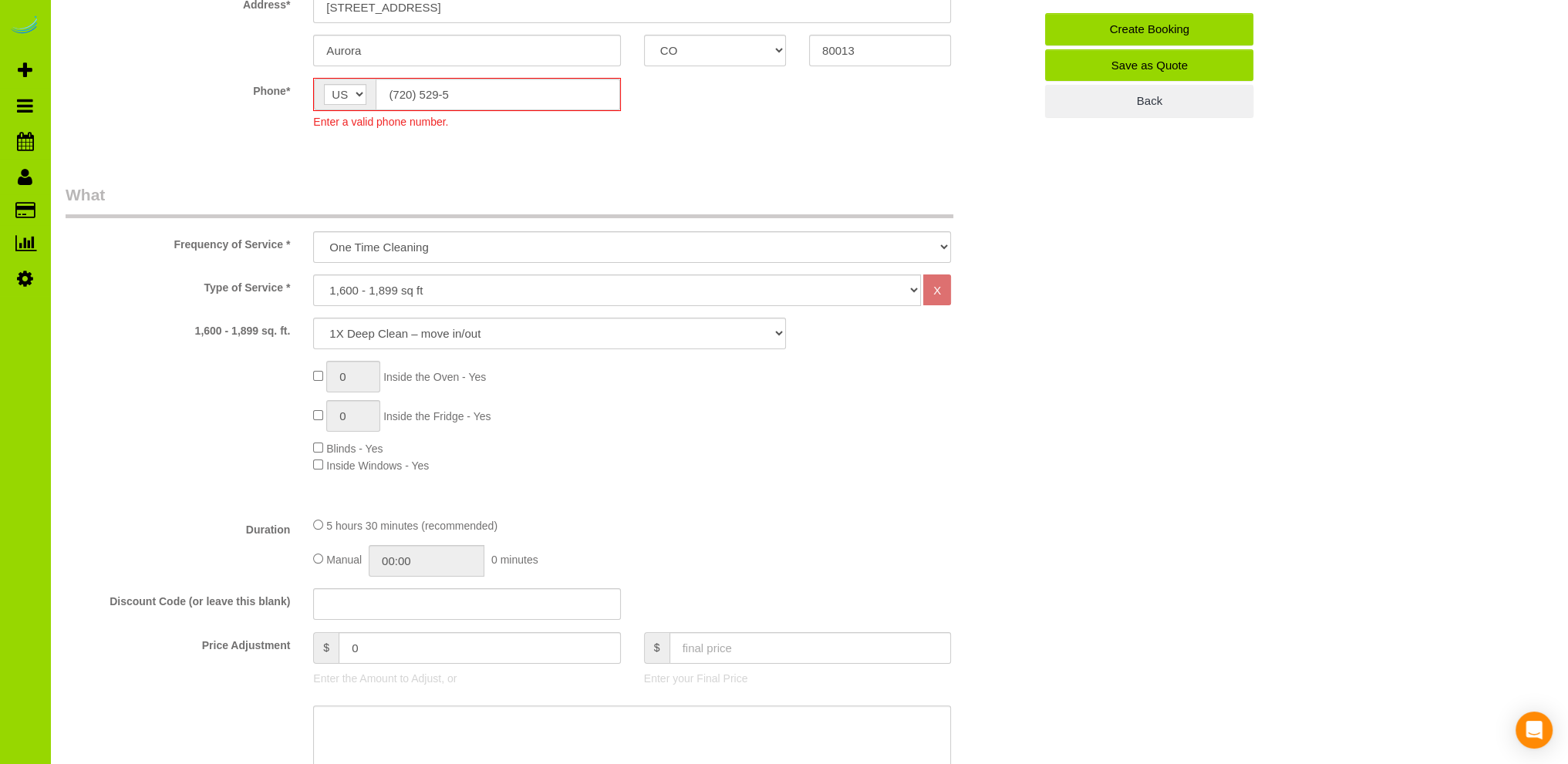
click at [580, 444] on div "0 Inside the Oven - Yes 0 Inside the Fridge - Yes Blinds - Yes Inside Windows -…" at bounding box center [672, 417] width 743 height 112
click at [638, 455] on div "0 Inside the Oven - Yes 0 Inside the Fridge - Yes Blinds - Yes Inside Windows -…" at bounding box center [672, 417] width 743 height 112
click at [470, 92] on input "(720) 529-5" at bounding box center [497, 94] width 244 height 31
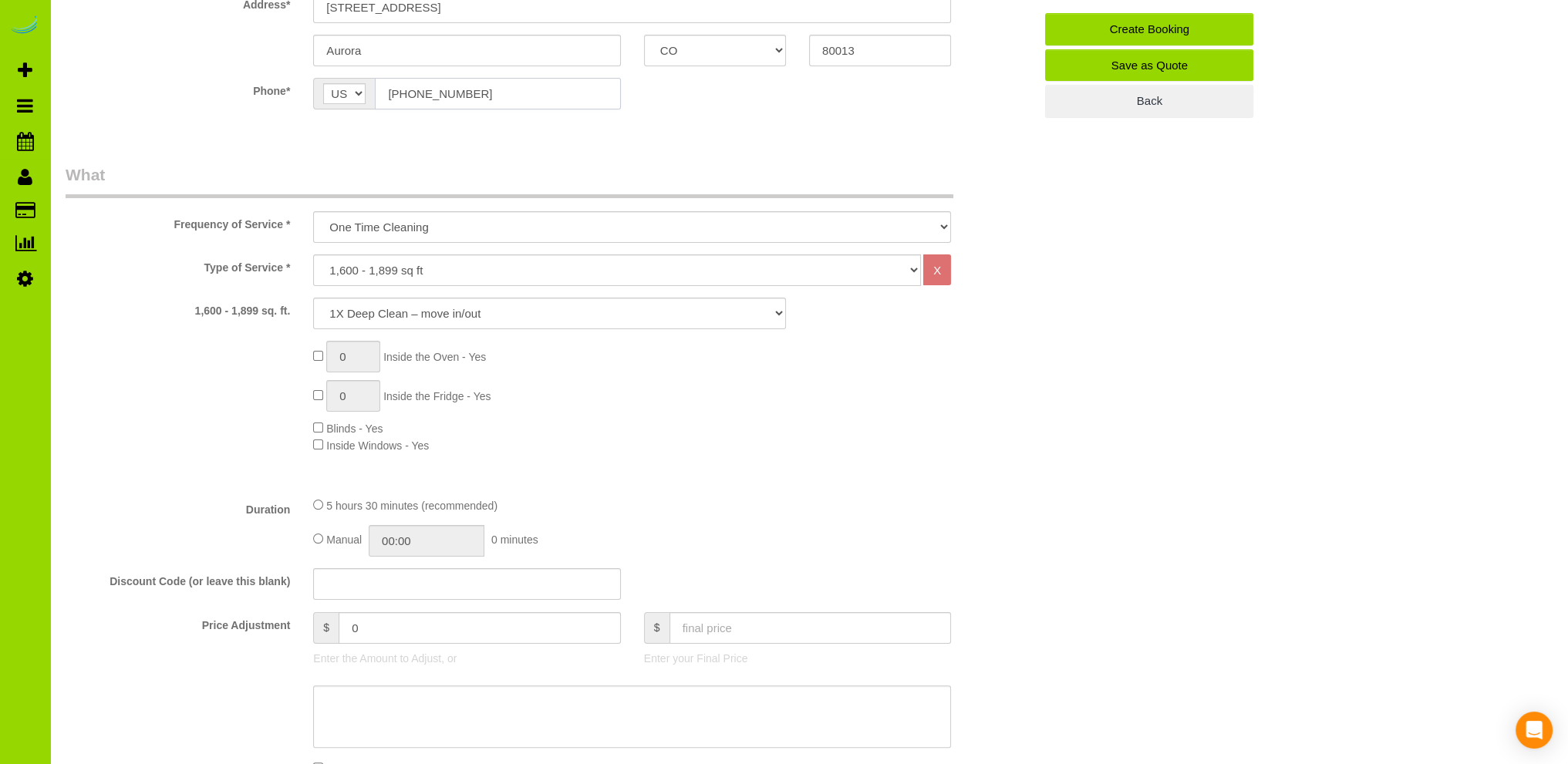
type input "[PHONE_NUMBER]"
click at [629, 406] on div "0 Inside the Oven - Yes 0 Inside the Fridge - Yes Blinds - Yes Inside Windows -…" at bounding box center [672, 397] width 743 height 112
click at [638, 442] on div "0 Inside the Oven - Yes 0 Inside the Fridge - Yes Blinds - Yes Inside Windows -…" at bounding box center [672, 397] width 743 height 112
click at [643, 437] on div "0 Inside the Oven - Yes 0 Inside the Fridge - Yes Blinds - Yes Inside Windows -…" at bounding box center [672, 397] width 743 height 112
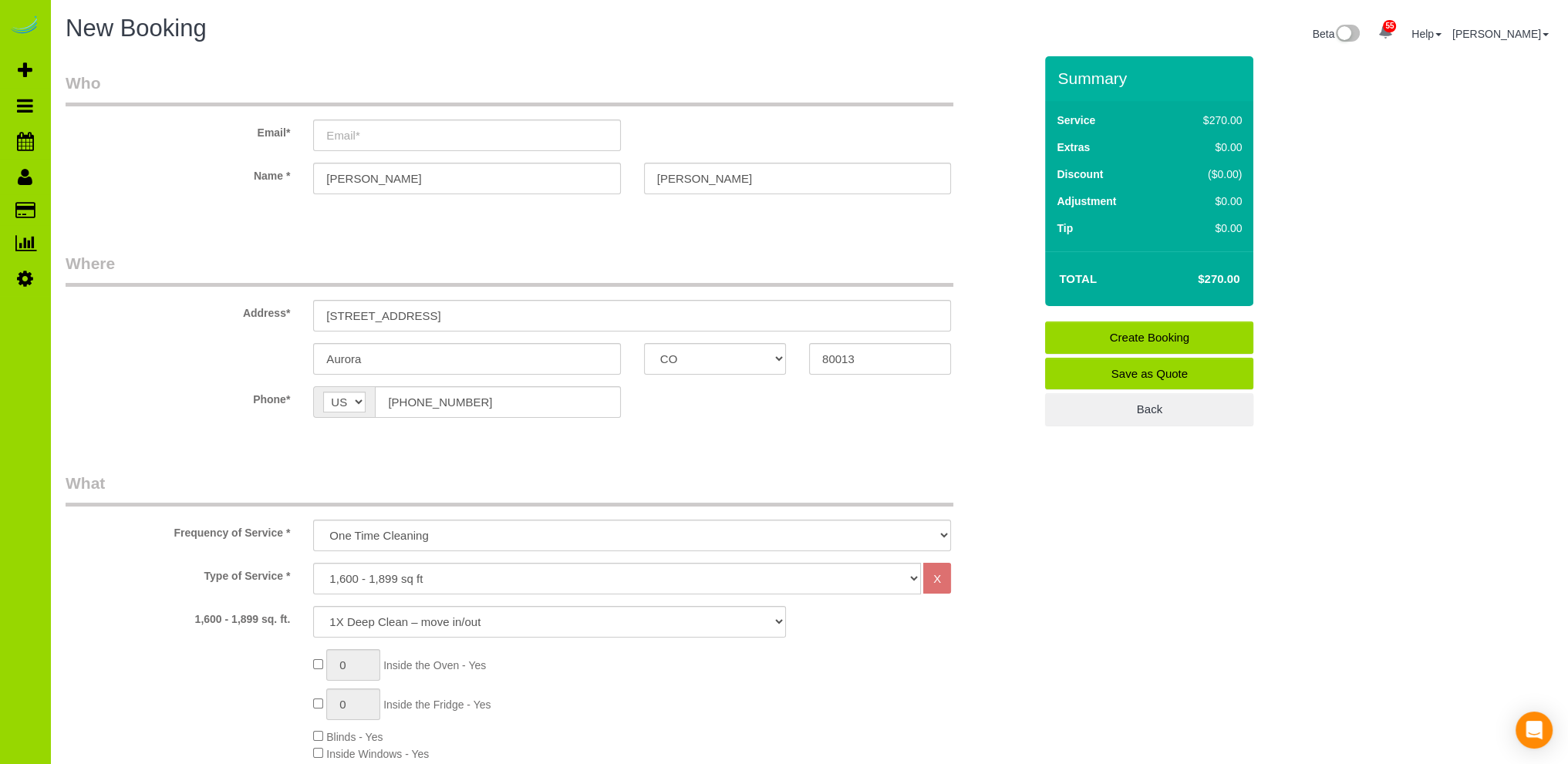
scroll to position [154, 0]
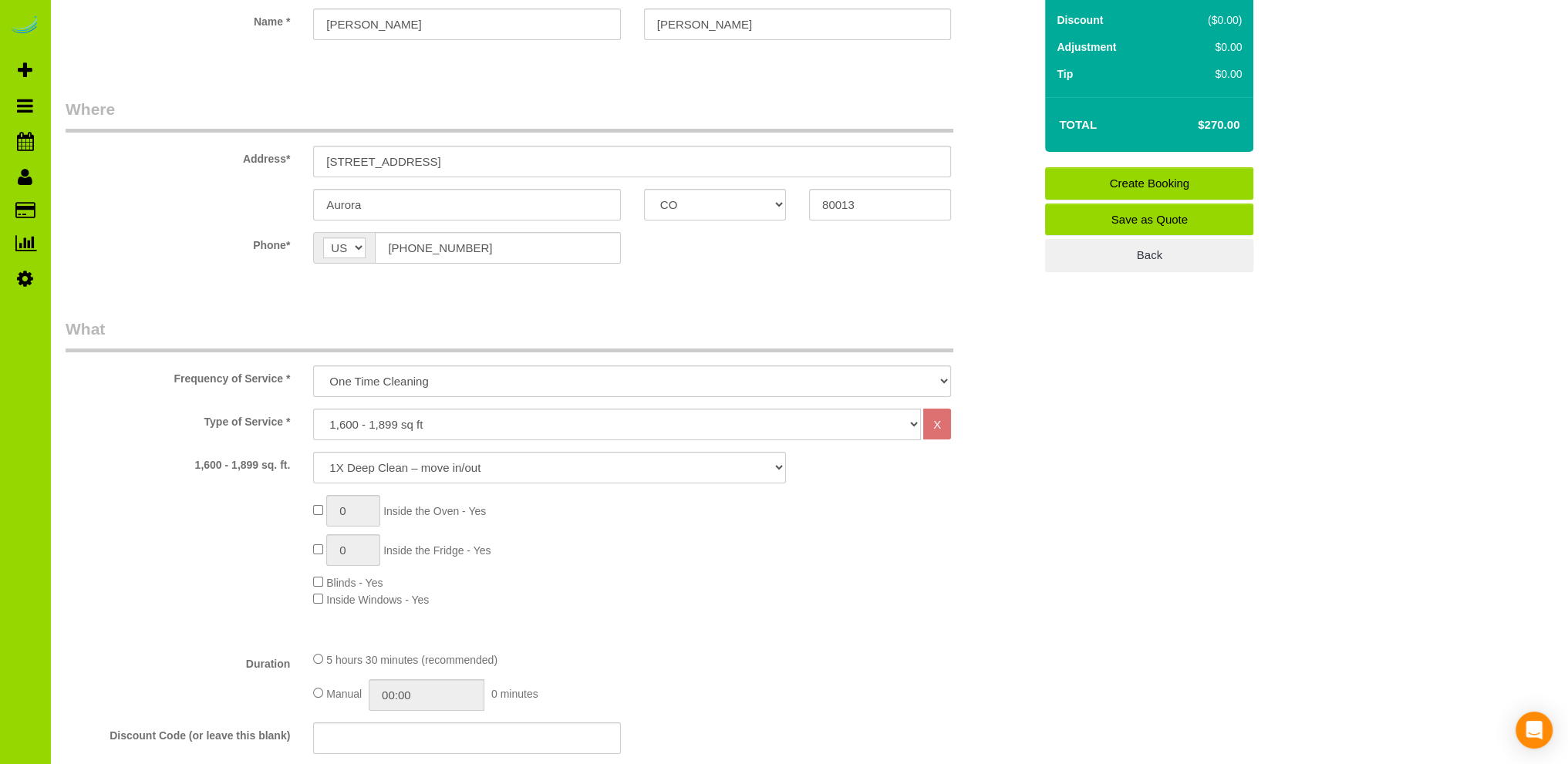
click at [635, 589] on div "0 Inside the Oven - Yes 0 Inside the Fridge - Yes Blinds - Yes Inside Windows -…" at bounding box center [672, 551] width 743 height 112
click at [500, 469] on select "1X Deep Clean – move in/out 1X Deep Clean – sale ready 1X Deep Clean – other 1X…" at bounding box center [549, 468] width 472 height 31
click at [313, 452] on select "1X Deep Clean – move in/out 1X Deep Clean – sale ready 1X Deep Clean – other 1X…" at bounding box center [549, 468] width 472 height 31
click at [586, 597] on div "0 Inside the Oven - Yes 0 Inside the Fridge - Yes Blinds - Yes Inside Windows -…" at bounding box center [672, 551] width 743 height 112
click at [554, 524] on div "0 Inside the Oven - Yes 0 Inside the Fridge - Yes Blinds - Yes Inside Windows -…" at bounding box center [672, 551] width 743 height 112
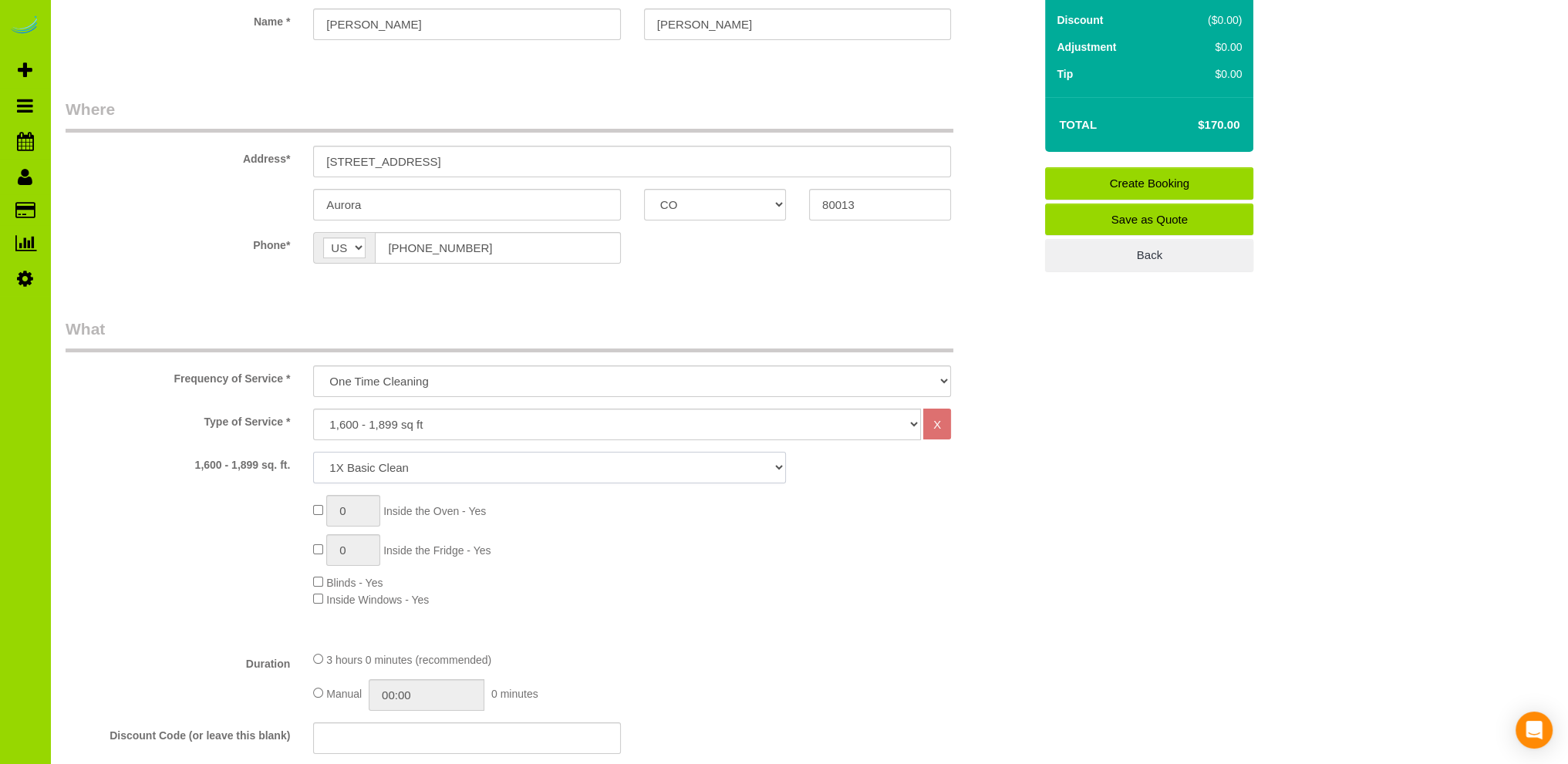
click at [382, 458] on select "1X Deep Clean – move in/out 1X Deep Clean – sale ready 1X Deep Clean – other 1X…" at bounding box center [549, 468] width 472 height 31
select select "1"
click at [313, 452] on select "1X Deep Clean – move in/out 1X Deep Clean – sale ready 1X Deep Clean – other 1X…" at bounding box center [549, 468] width 472 height 31
click at [662, 557] on div "0 Inside the Oven - Yes 0 Inside the Fridge - Yes Blinds - Yes Inside Windows -…" at bounding box center [672, 551] width 743 height 112
click at [605, 612] on div "Type of Service * Choose YOUR HOME SIZE here Hourly Cleaning 1 - 999 square fee…" at bounding box center [549, 524] width 968 height 230
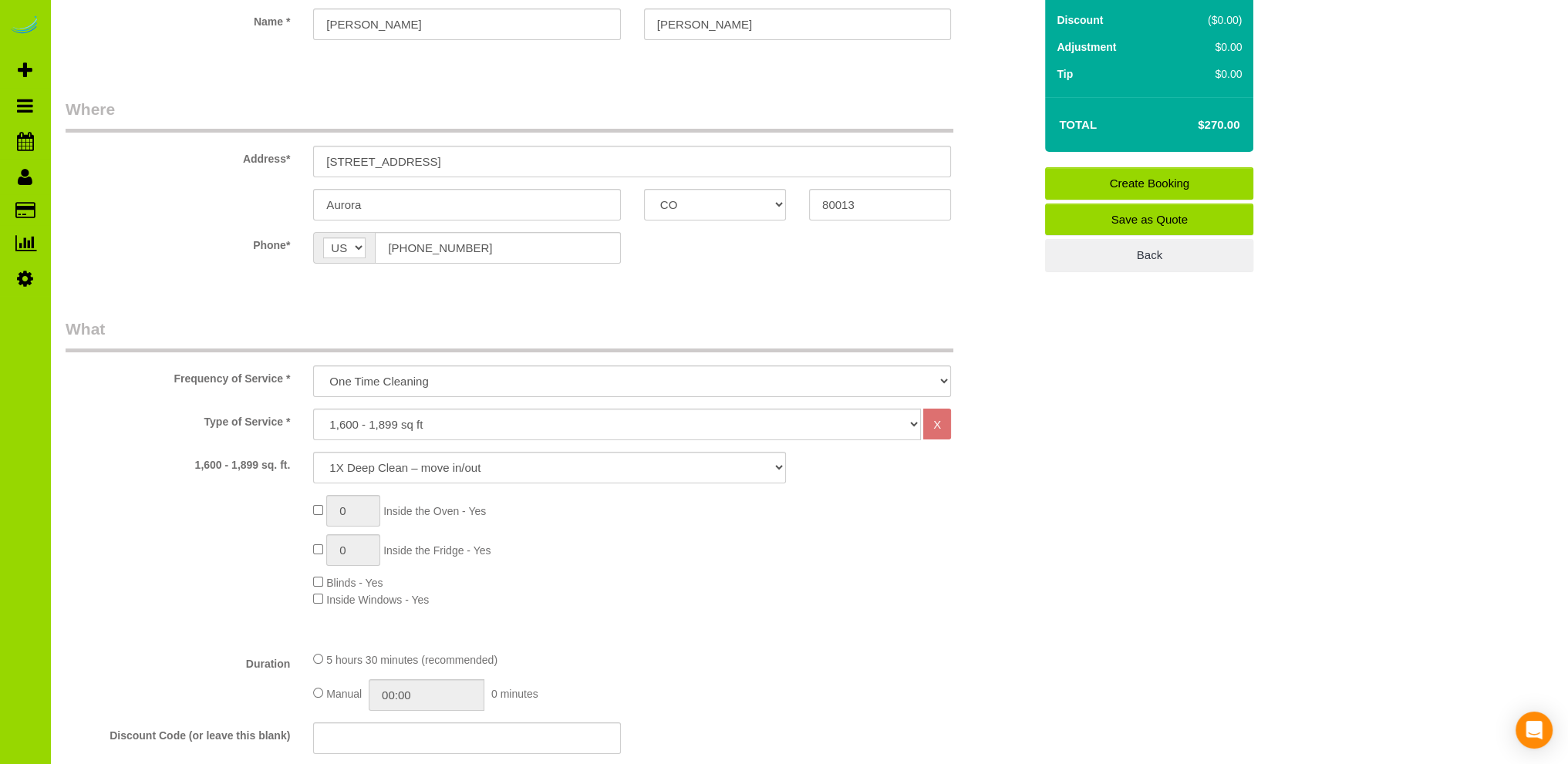
click at [623, 591] on div "0 Inside the Oven - Yes 0 Inside the Fridge - Yes Blinds - Yes Inside Windows -…" at bounding box center [672, 551] width 743 height 112
click at [633, 574] on div "0 Inside the Oven - Yes 0 Inside the Fridge - Yes Blinds - Yes Inside Windows -…" at bounding box center [672, 551] width 743 height 112
click at [661, 596] on div "0 Inside the Oven - Yes 0 Inside the Fridge - Yes Blinds - Yes Inside Windows -…" at bounding box center [672, 551] width 743 height 112
drag, startPoint x: 1051, startPoint y: 653, endPoint x: 725, endPoint y: 301, distance: 479.8
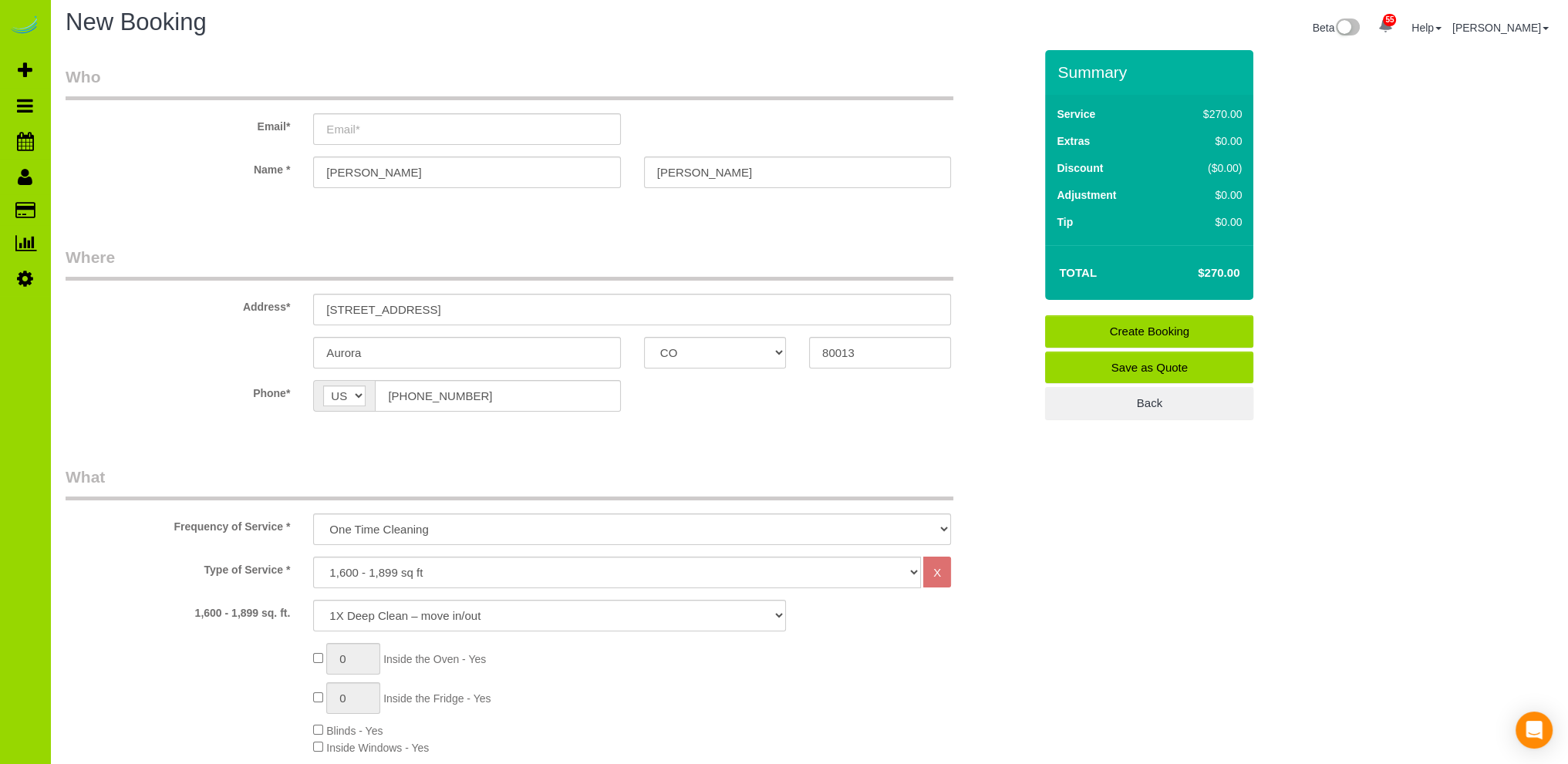
scroll to position [0, 0]
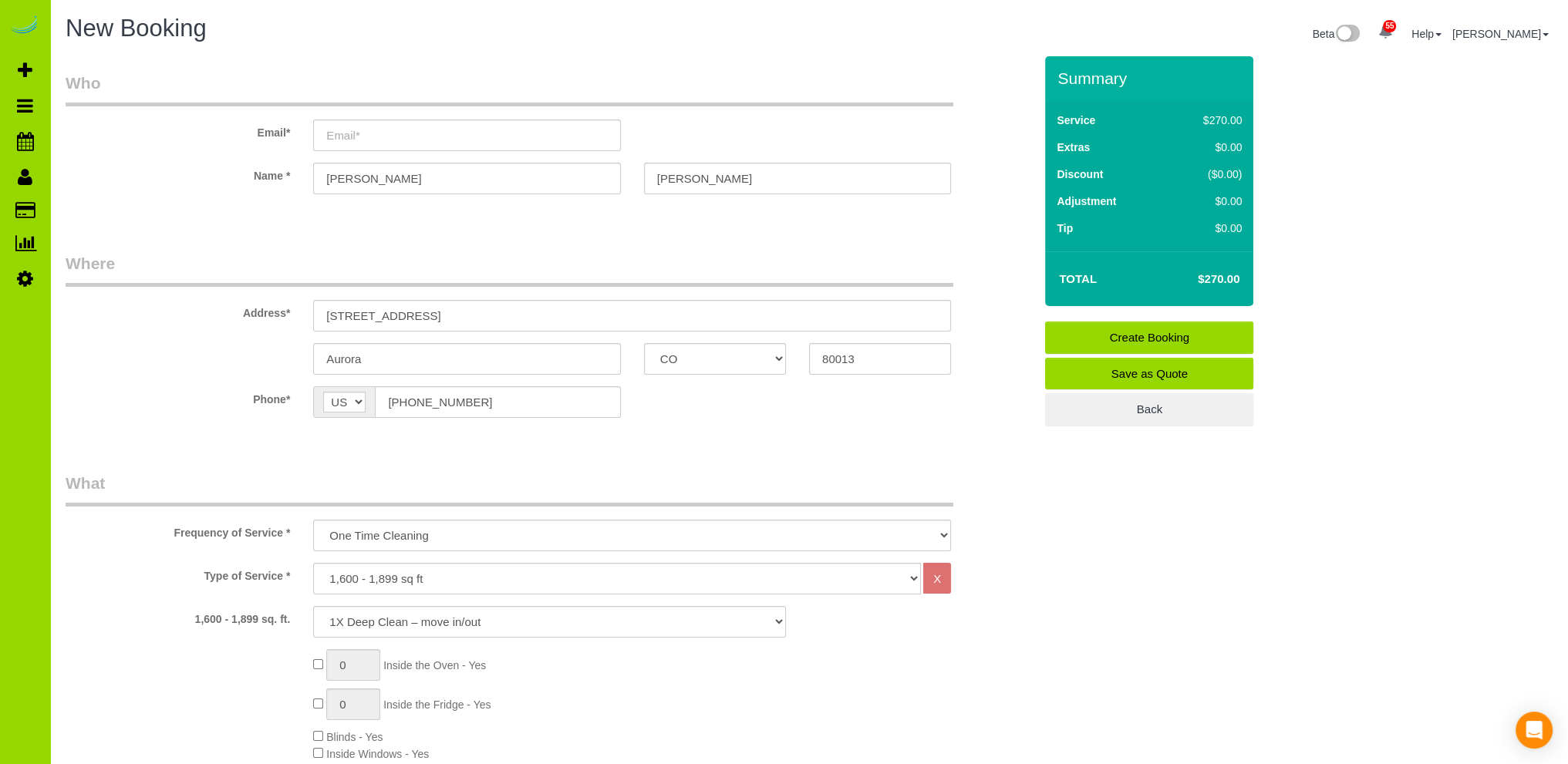
click at [664, 413] on div "Phone* AF AL DZ AD AO AI AQ AG AR AM AW AU AT AZ BS BH BD BB BY BE BZ BJ BM BT …" at bounding box center [550, 402] width 991 height 31
click at [709, 433] on fieldset "Where Address* [STREET_ADDRESS] [GEOGRAPHIC_DATA] AK AL AR AZ CA CO CT DC DE [G…" at bounding box center [549, 346] width 968 height 189
click at [676, 426] on sui-booking-location "Phone* AF AL DZ AD AO AI AQ AG AR AM AW AU AT AZ BS BH BD BB BY BE BZ BJ BM BT …" at bounding box center [549, 408] width 968 height 43
click at [357, 135] on input "email" at bounding box center [466, 135] width 307 height 31
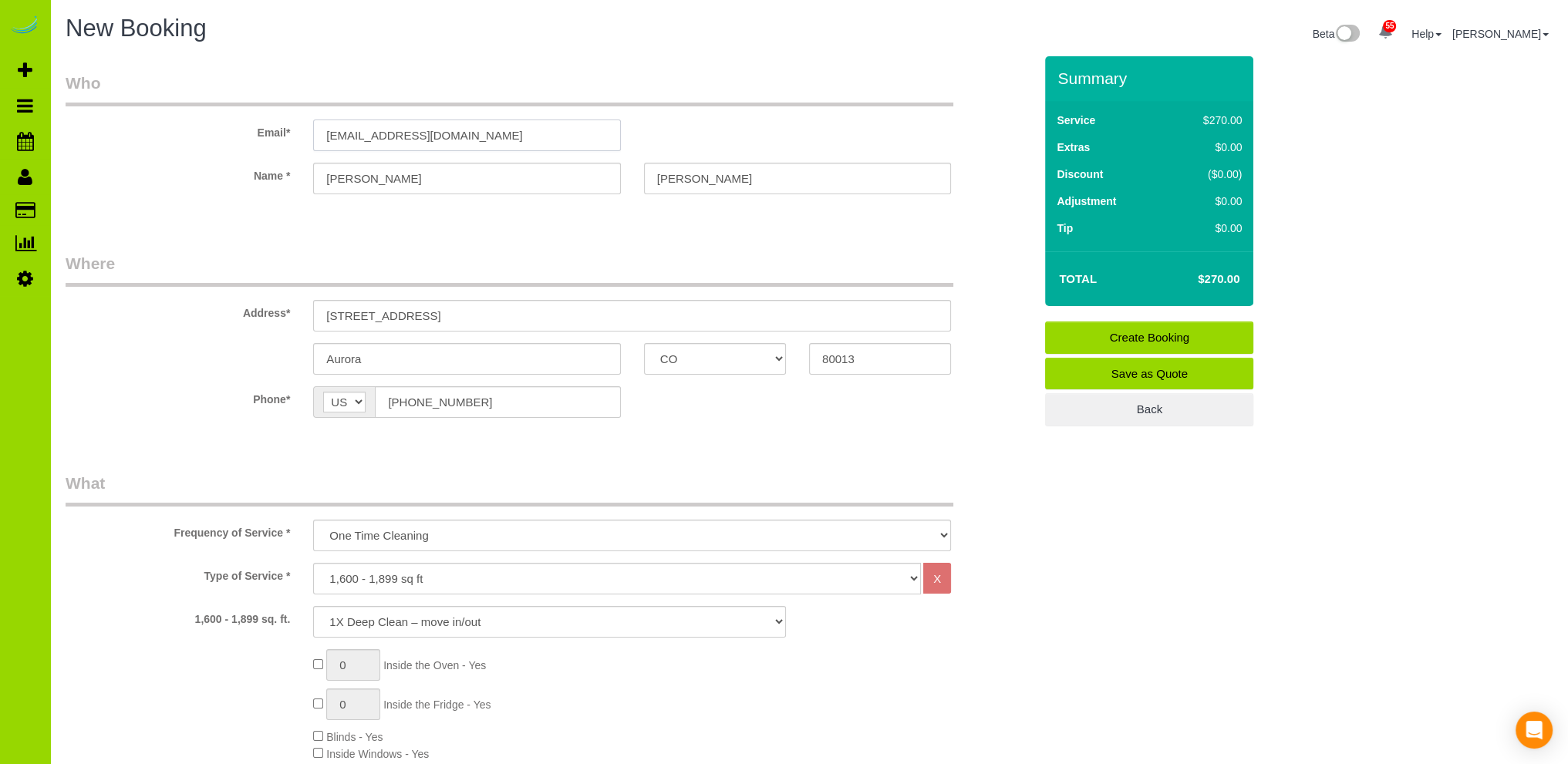
type input "[EMAIL_ADDRESS][DOMAIN_NAME]"
drag, startPoint x: 546, startPoint y: 225, endPoint x: 543, endPoint y: 249, distance: 24.2
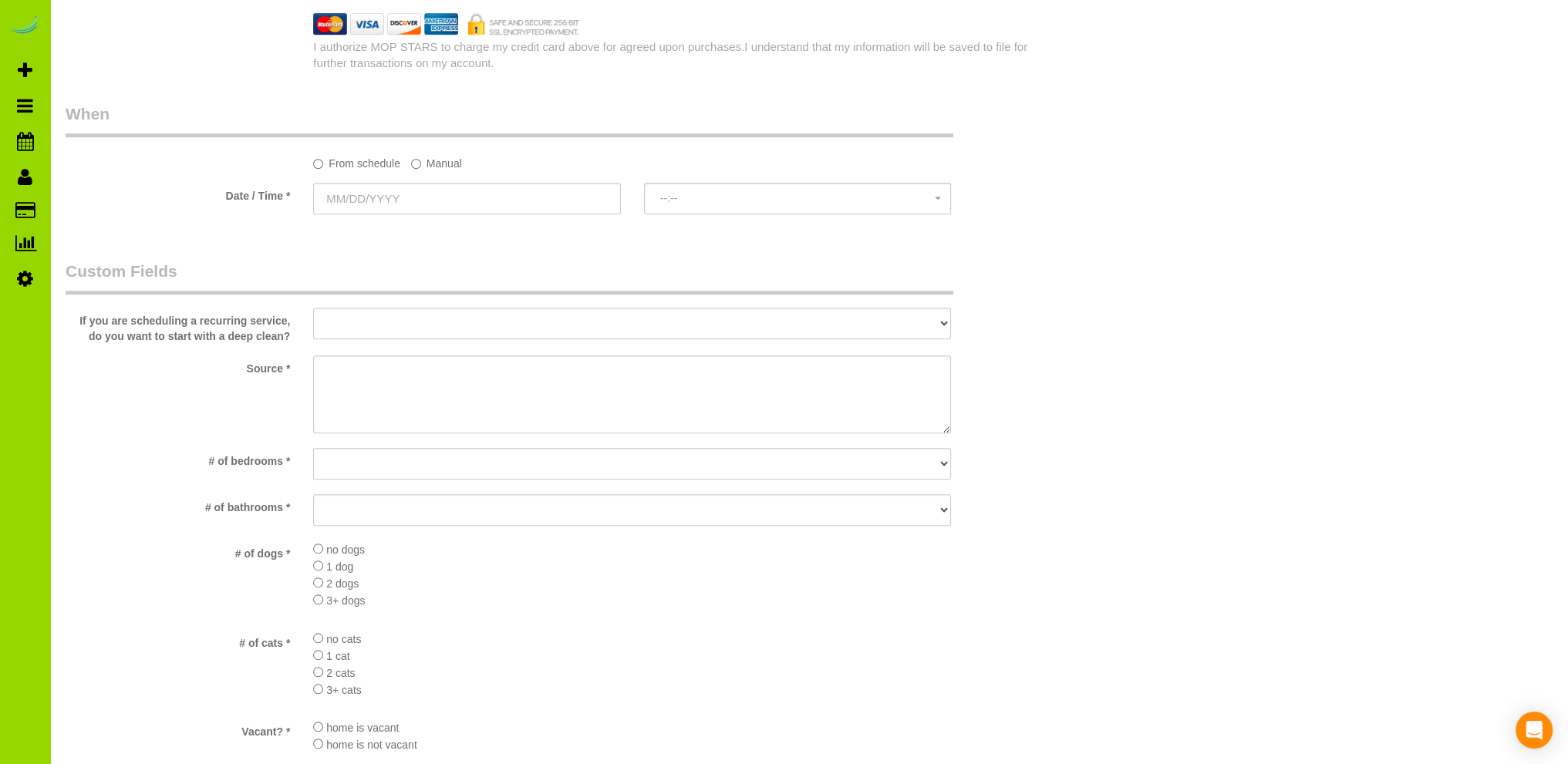
scroll to position [1542, 0]
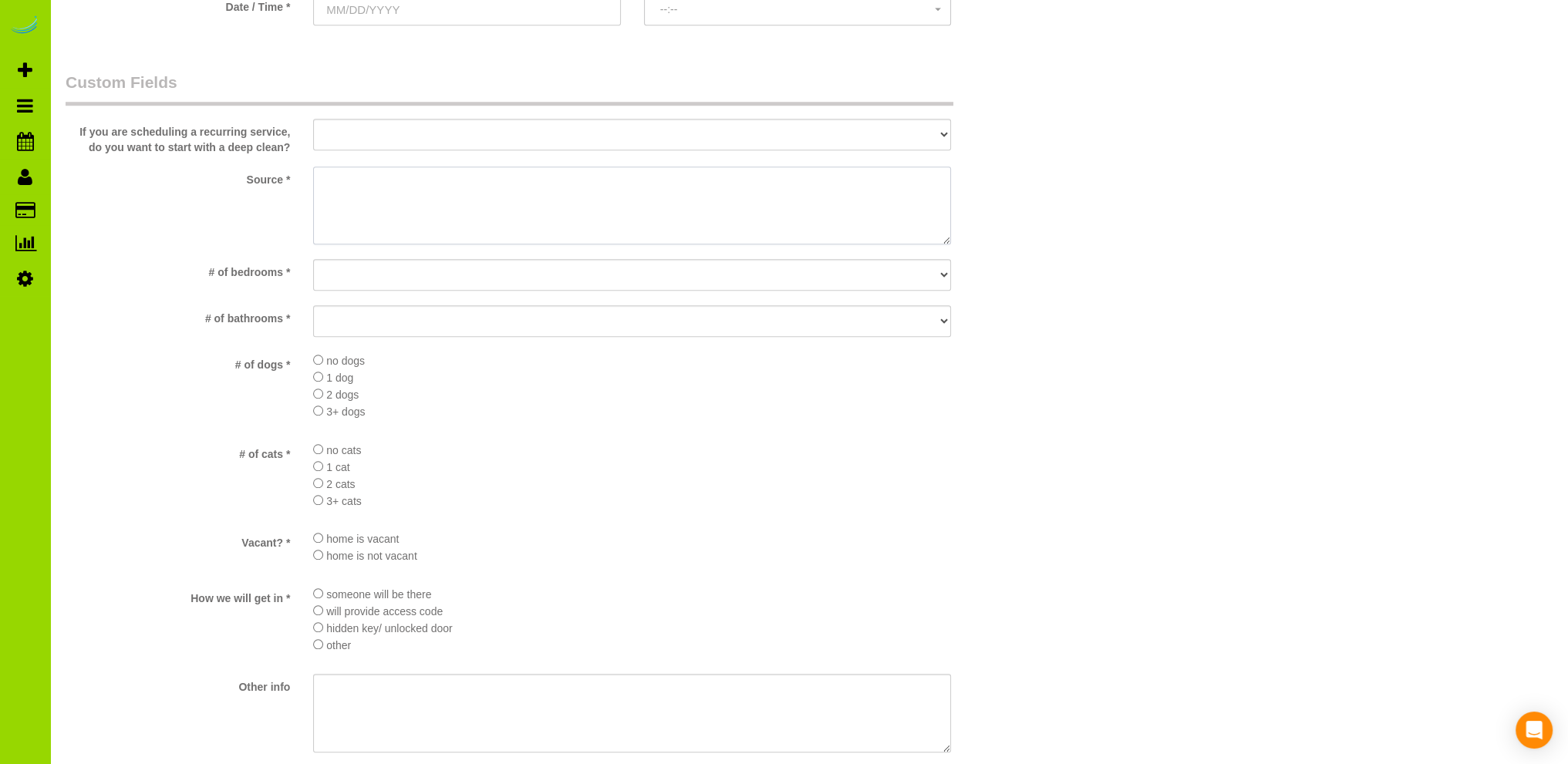
click at [413, 193] on textarea at bounding box center [632, 205] width 638 height 78
type textarea "Internet"
click at [422, 274] on select "No bedrooms 1 bedroom 2 bedrooms 3 bedrooms 4 bedrooms 5 bedrooms 6 bedrooms 7 …" at bounding box center [632, 274] width 638 height 31
select select "number:5"
click at [313, 260] on select "No bedrooms 1 bedroom 2 bedrooms 3 bedrooms 4 bedrooms 5 bedrooms 6 bedrooms 7 …" at bounding box center [632, 274] width 638 height 31
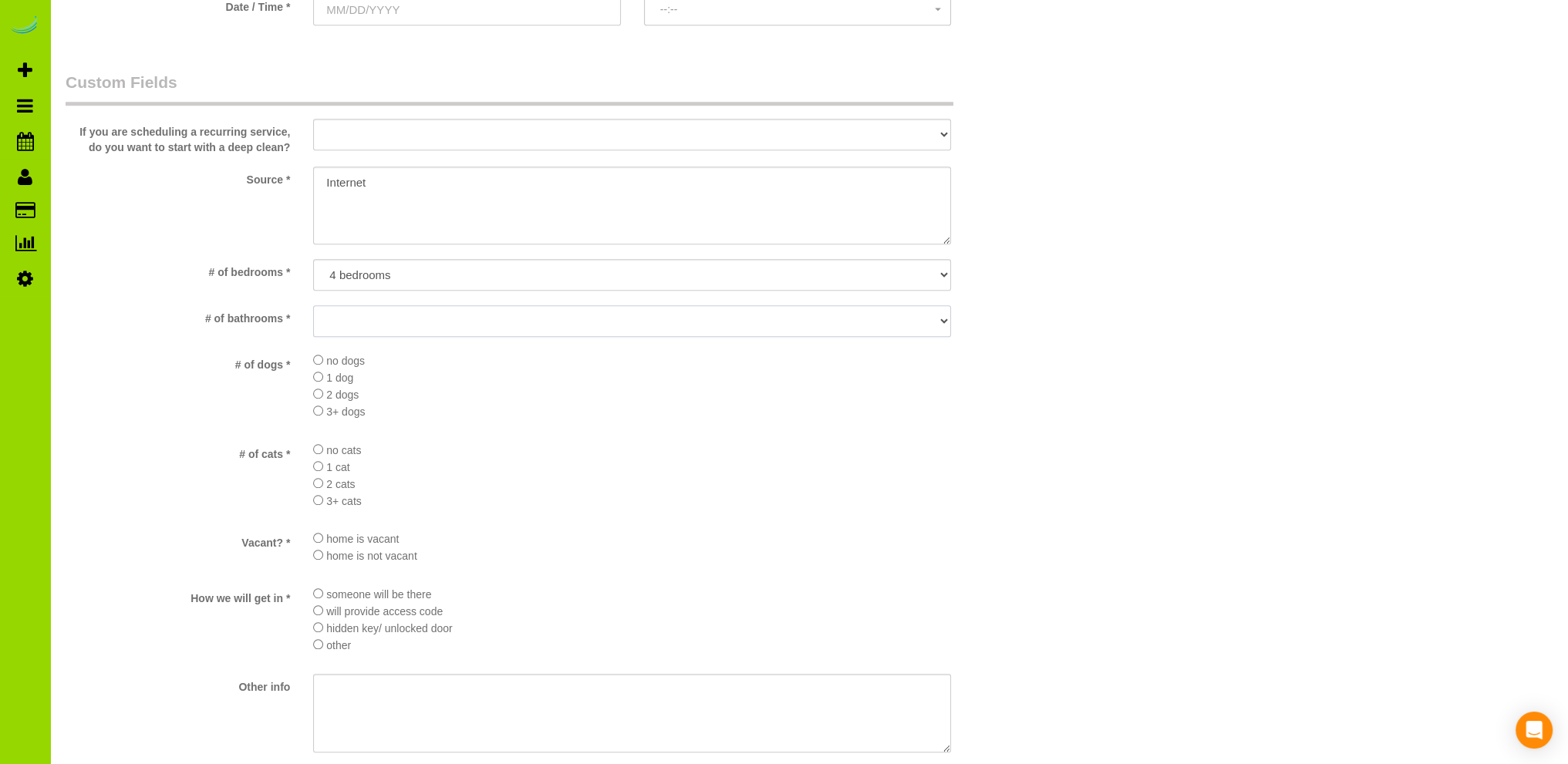
drag, startPoint x: 353, startPoint y: 317, endPoint x: 350, endPoint y: 325, distance: 8.5
click at [353, 317] on select "No bathrooms 1 bathrooms 1.5 bathrooms 2 bathrooms 2.5 bathrooms 3 bathrooms 3.…" at bounding box center [632, 321] width 638 height 31
select select "number:12"
click at [313, 306] on select "No bathrooms 1 bathrooms 1.5 bathrooms 2 bathrooms 2.5 bathrooms 3 bathrooms 3.…" at bounding box center [632, 321] width 638 height 31
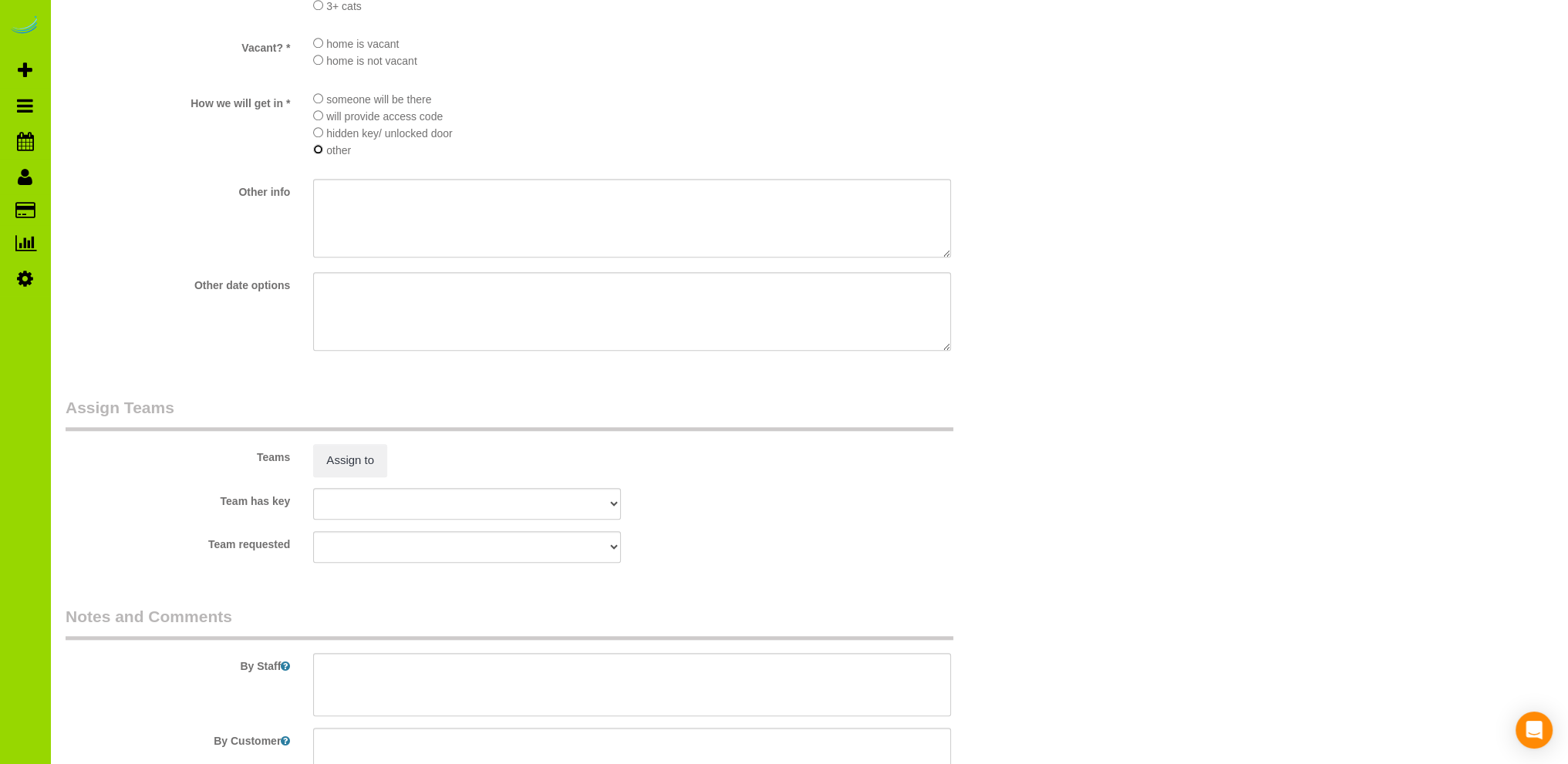
scroll to position [2165, 0]
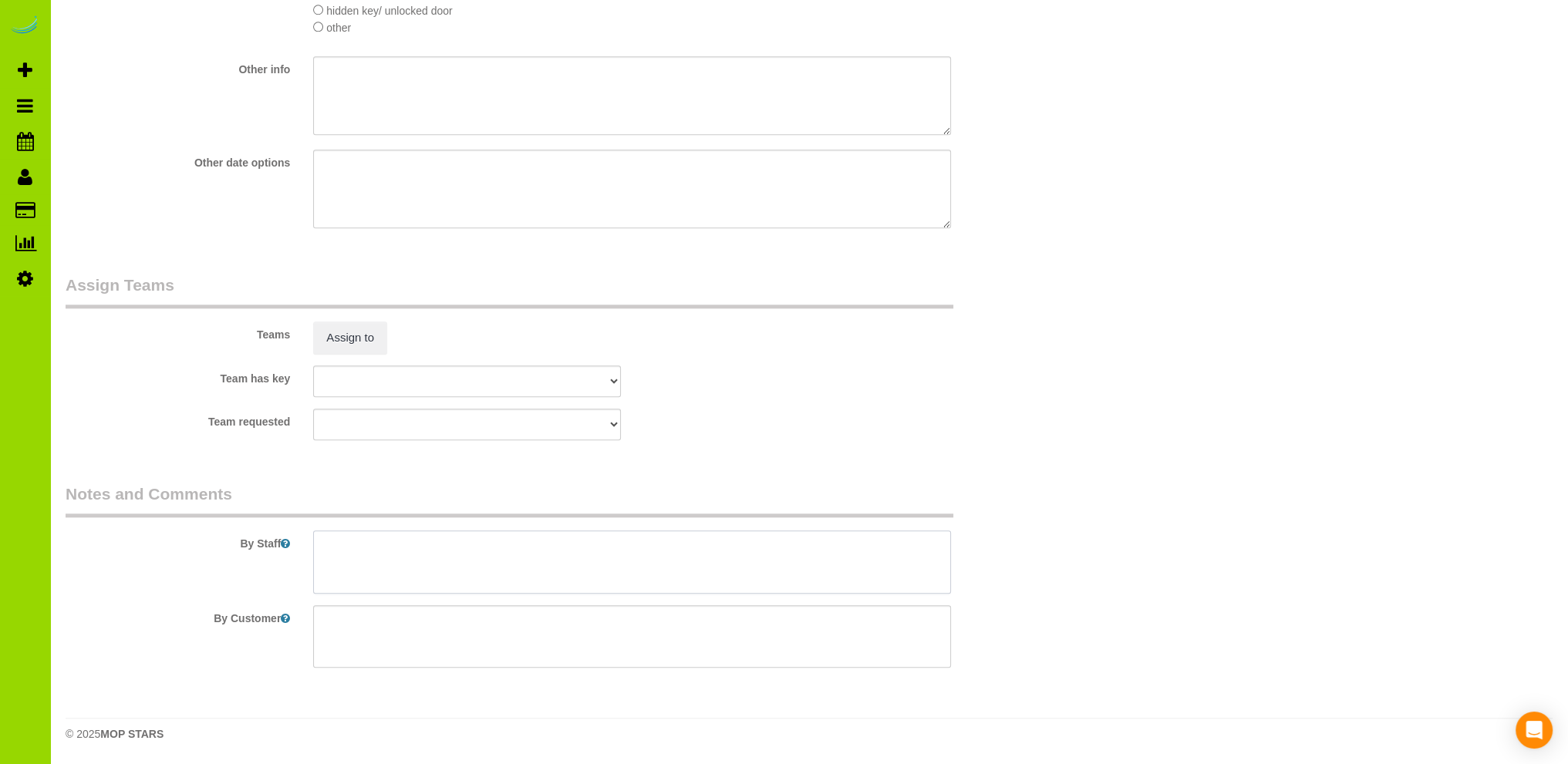
drag, startPoint x: 380, startPoint y: 554, endPoint x: 372, endPoint y: 539, distance: 17.0
click at [379, 554] on textarea at bounding box center [632, 561] width 638 height 64
click at [904, 544] on textarea at bounding box center [632, 561] width 638 height 64
click at [443, 550] on textarea at bounding box center [632, 561] width 638 height 64
click at [590, 556] on textarea at bounding box center [632, 561] width 638 height 64
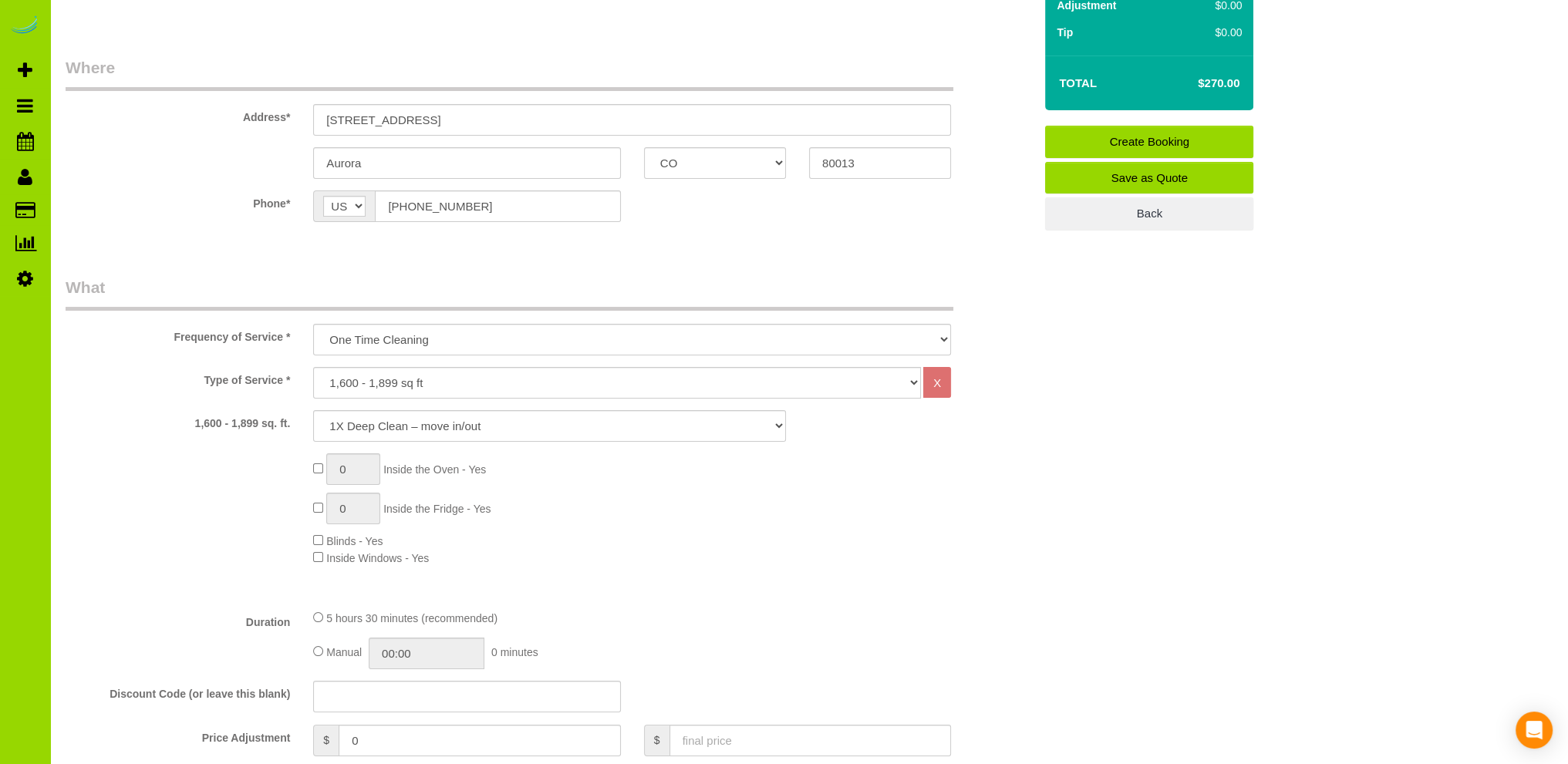
scroll to position [160, 0]
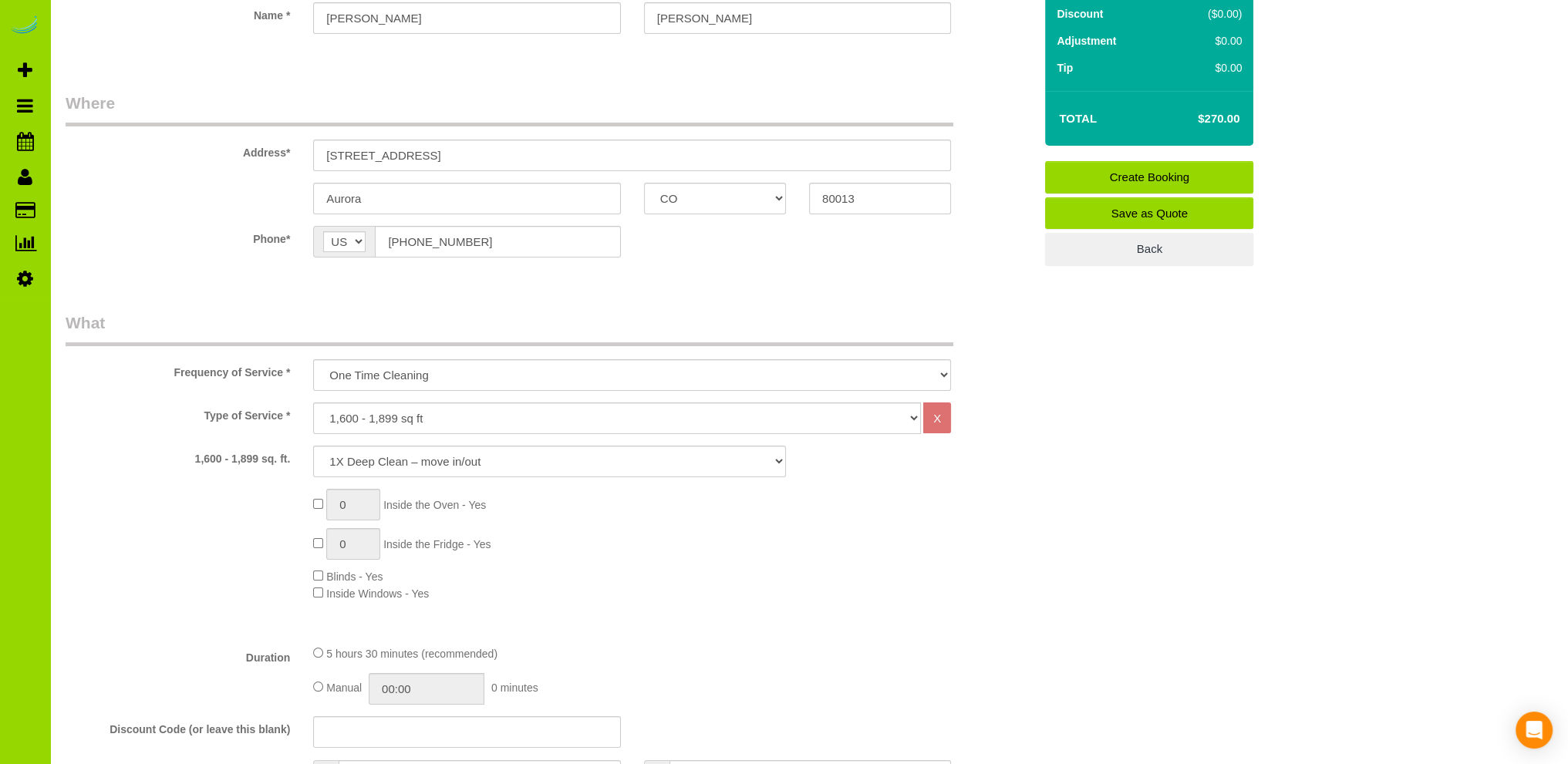
type textarea "- Realtor said it is very very very clean but needs paperwork saying got a deep…"
click at [1144, 209] on link "Save as Quote" at bounding box center [1149, 213] width 208 height 32
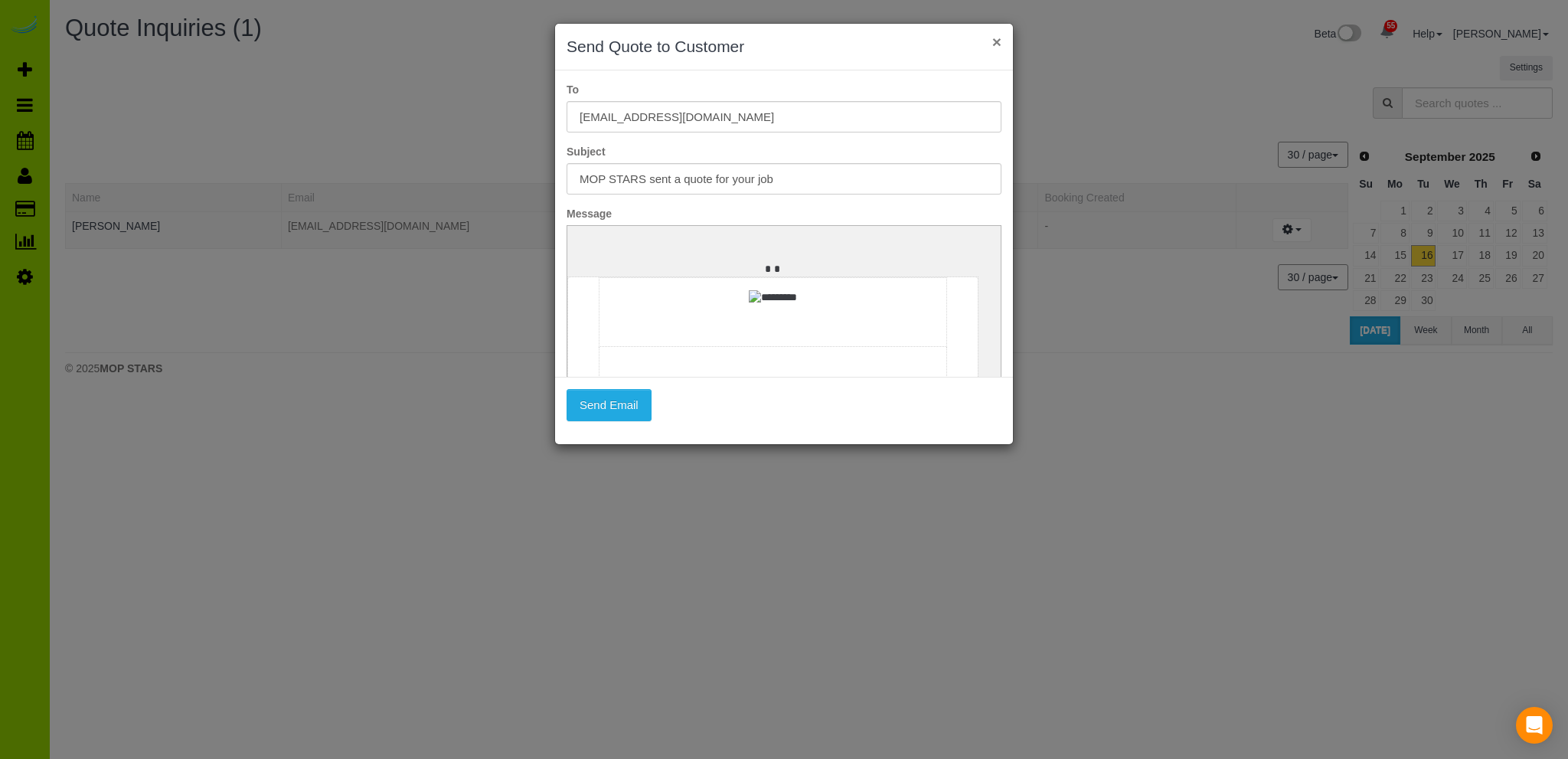
click at [996, 40] on button "×" at bounding box center [997, 42] width 9 height 16
